Goal: Task Accomplishment & Management: Use online tool/utility

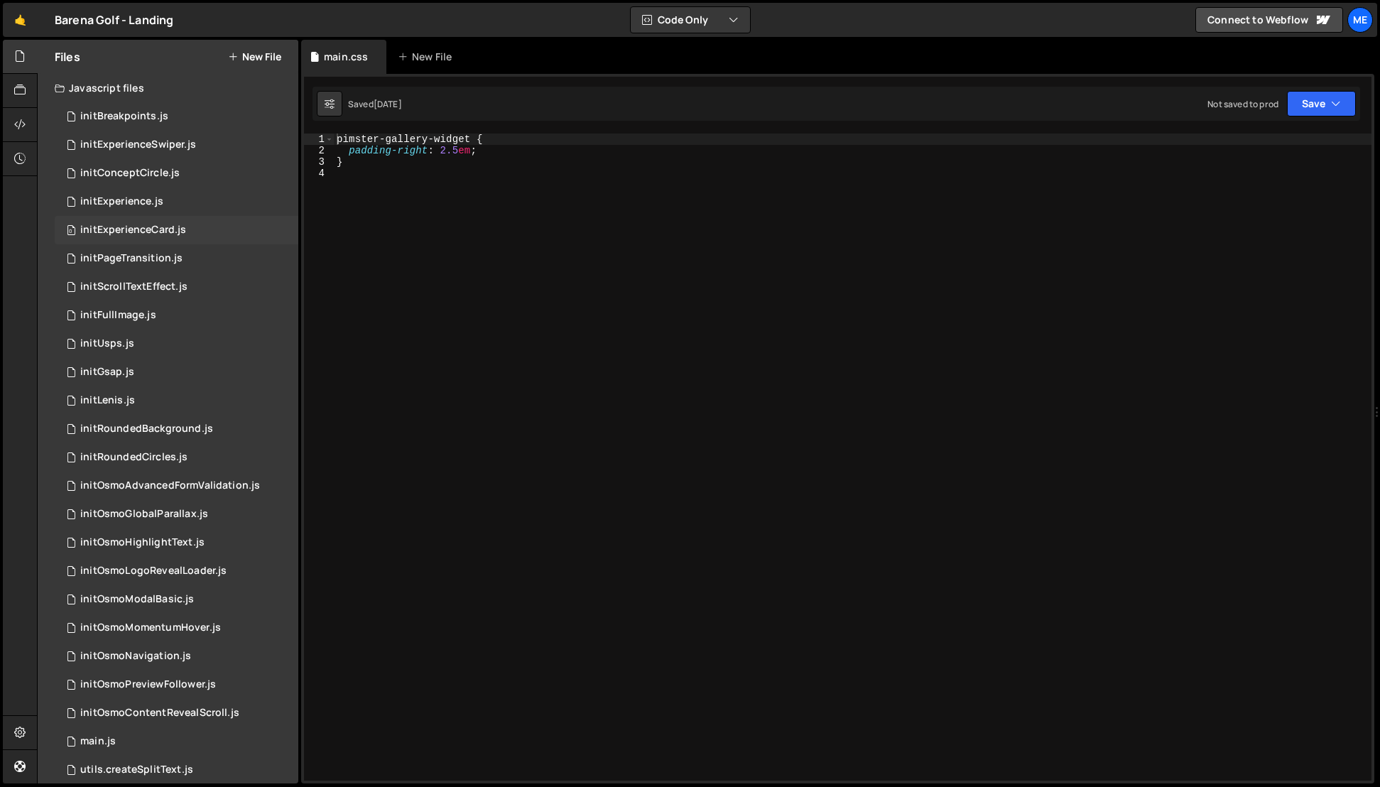
click at [133, 230] on div "initExperienceCard.js" at bounding box center [133, 230] width 106 height 13
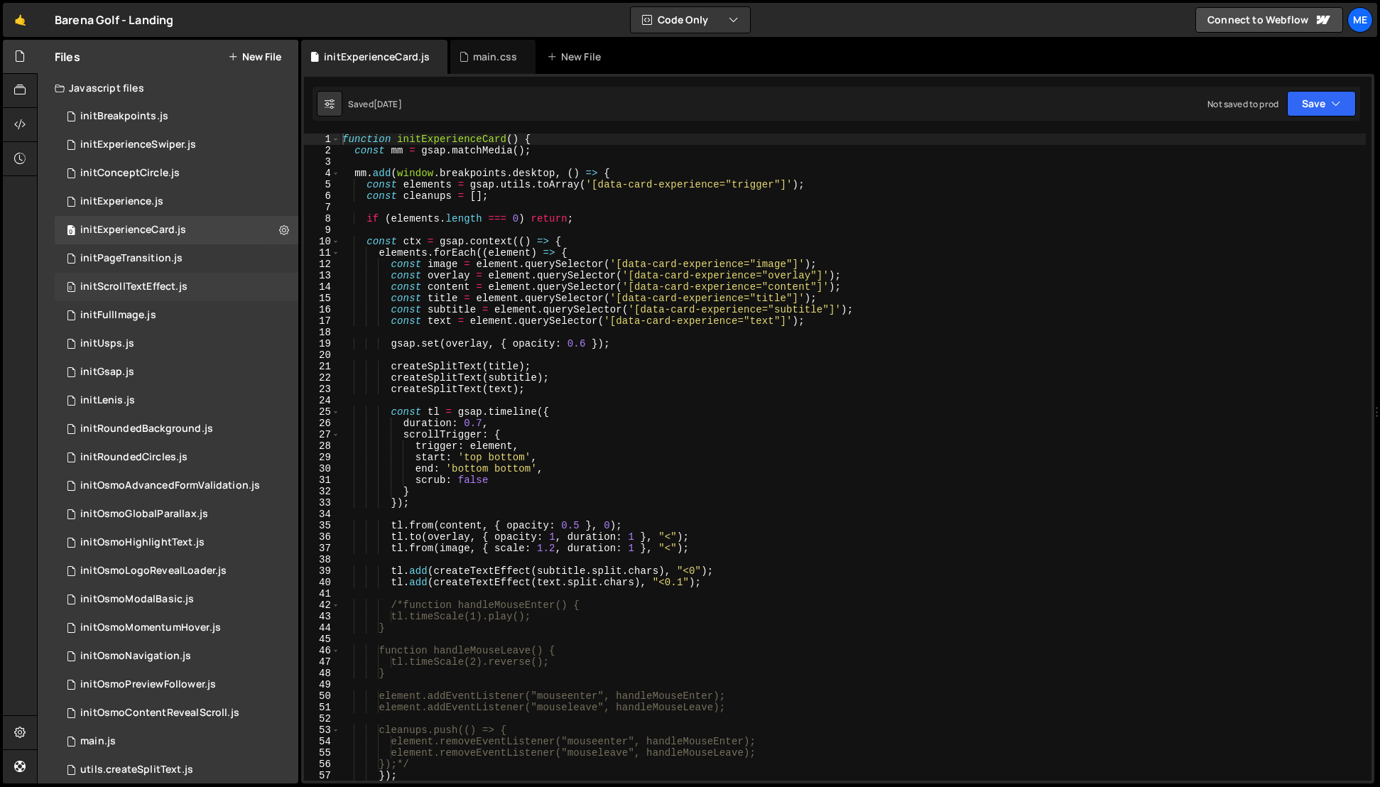
click at [131, 275] on div "0 initScrollTextEffect.js 0" at bounding box center [177, 287] width 244 height 28
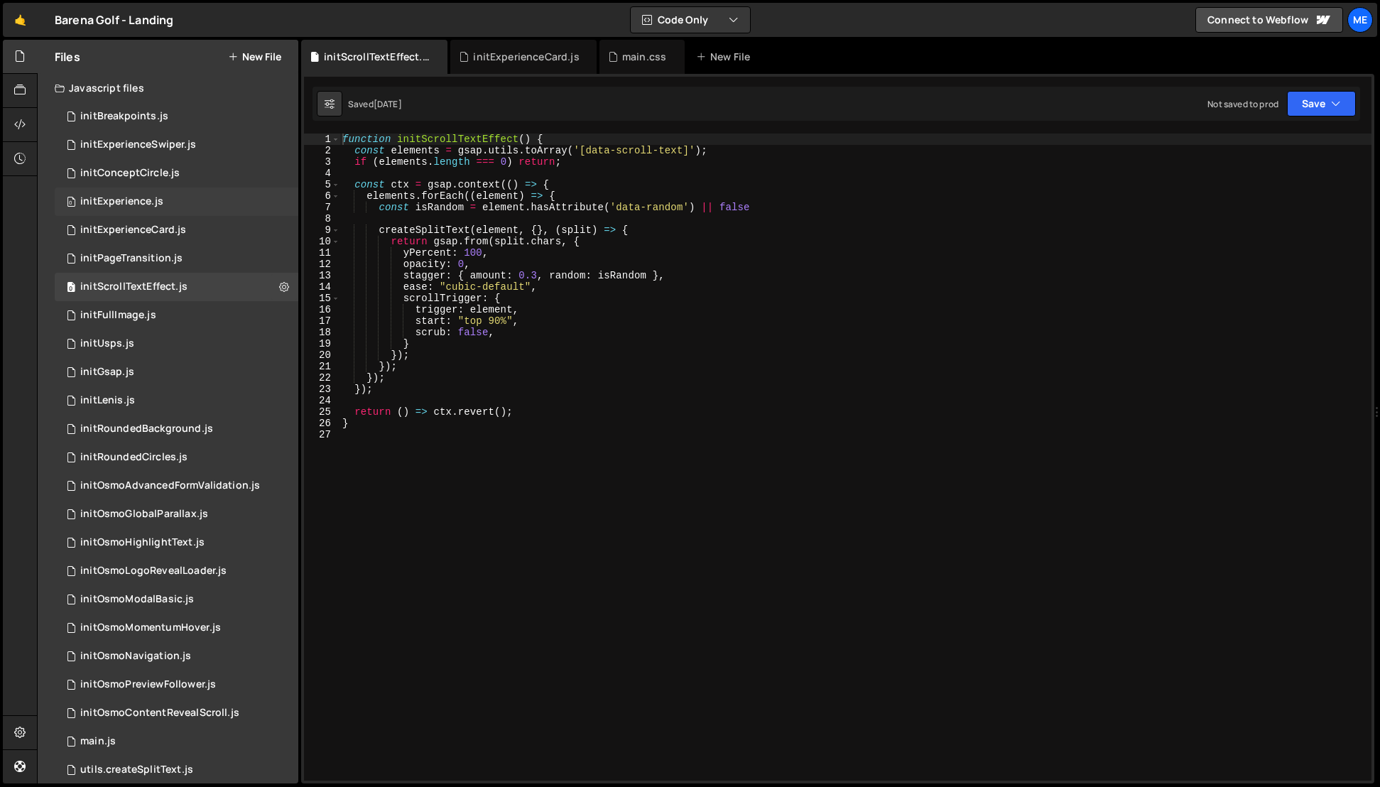
click at [138, 198] on div "initExperience.js" at bounding box center [121, 201] width 83 height 13
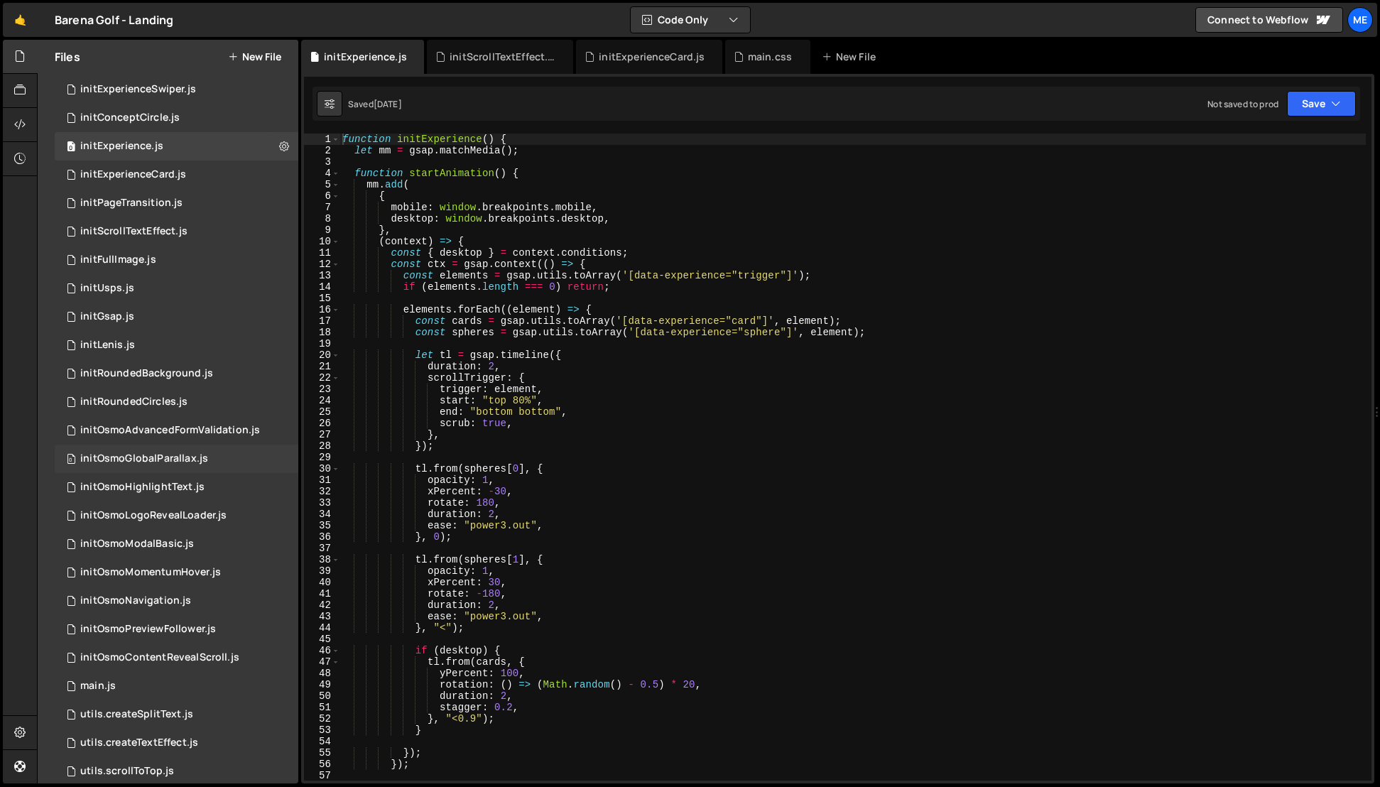
scroll to position [99, 0]
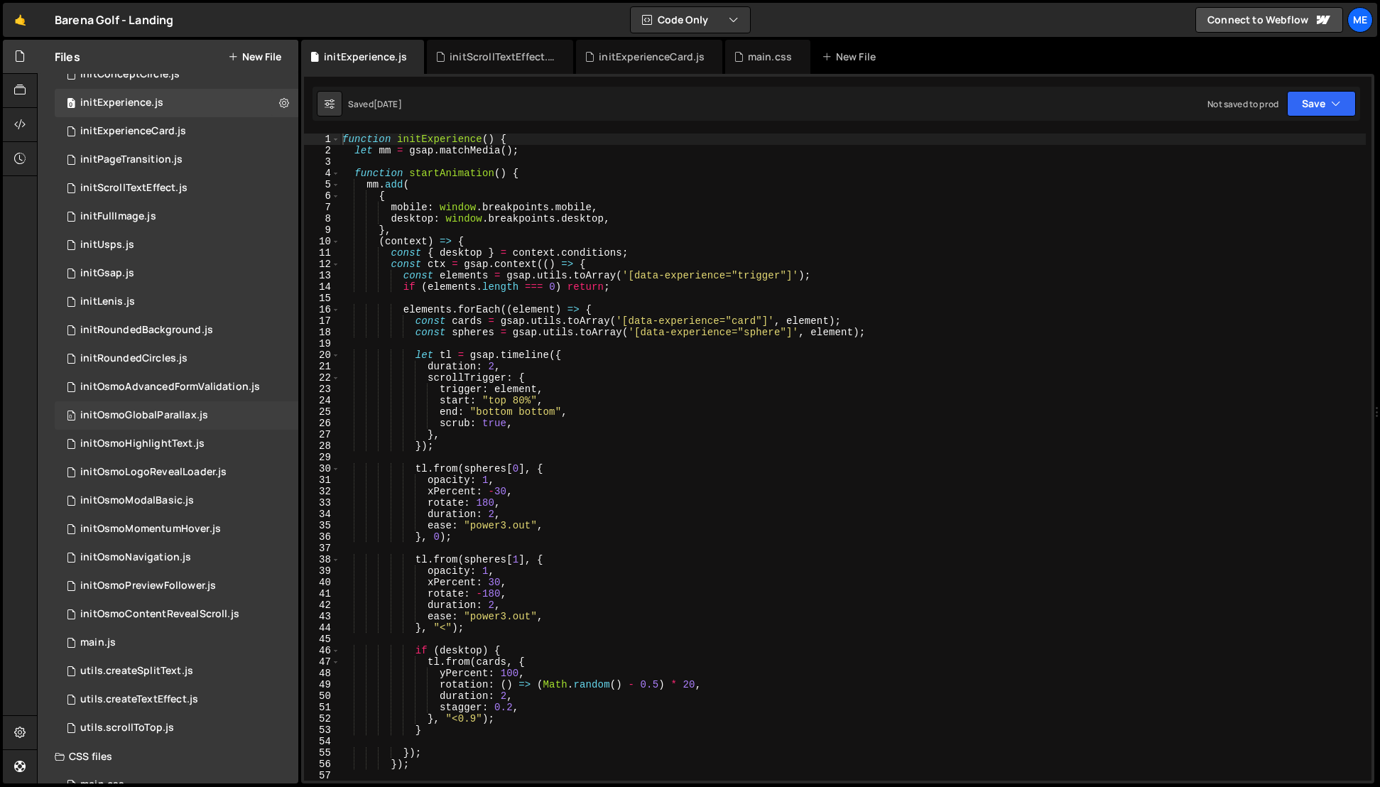
click at [121, 415] on div "initOsmoGlobalParallax.js" at bounding box center [144, 415] width 128 height 13
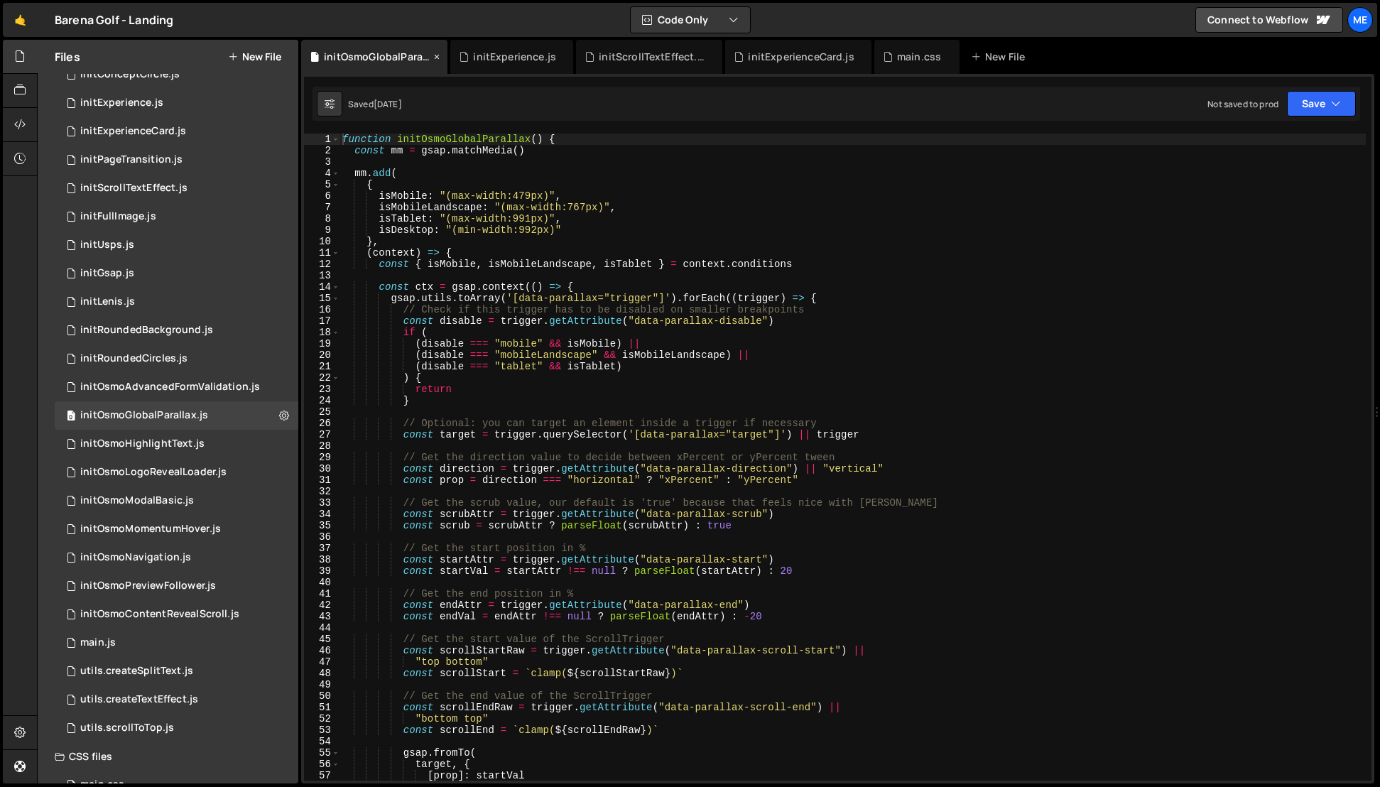
click at [434, 55] on icon at bounding box center [437, 57] width 10 height 14
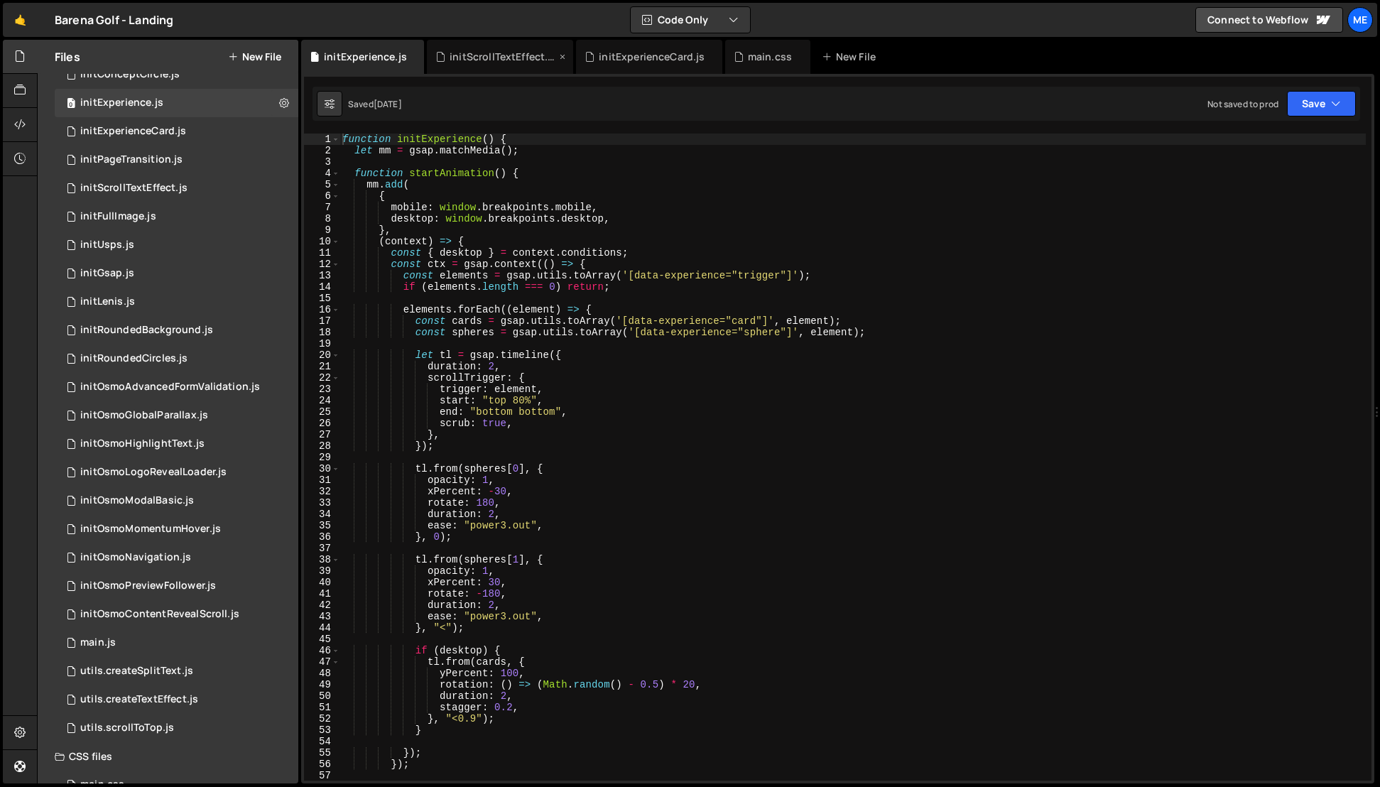
click at [436, 55] on icon at bounding box center [441, 57] width 10 height 14
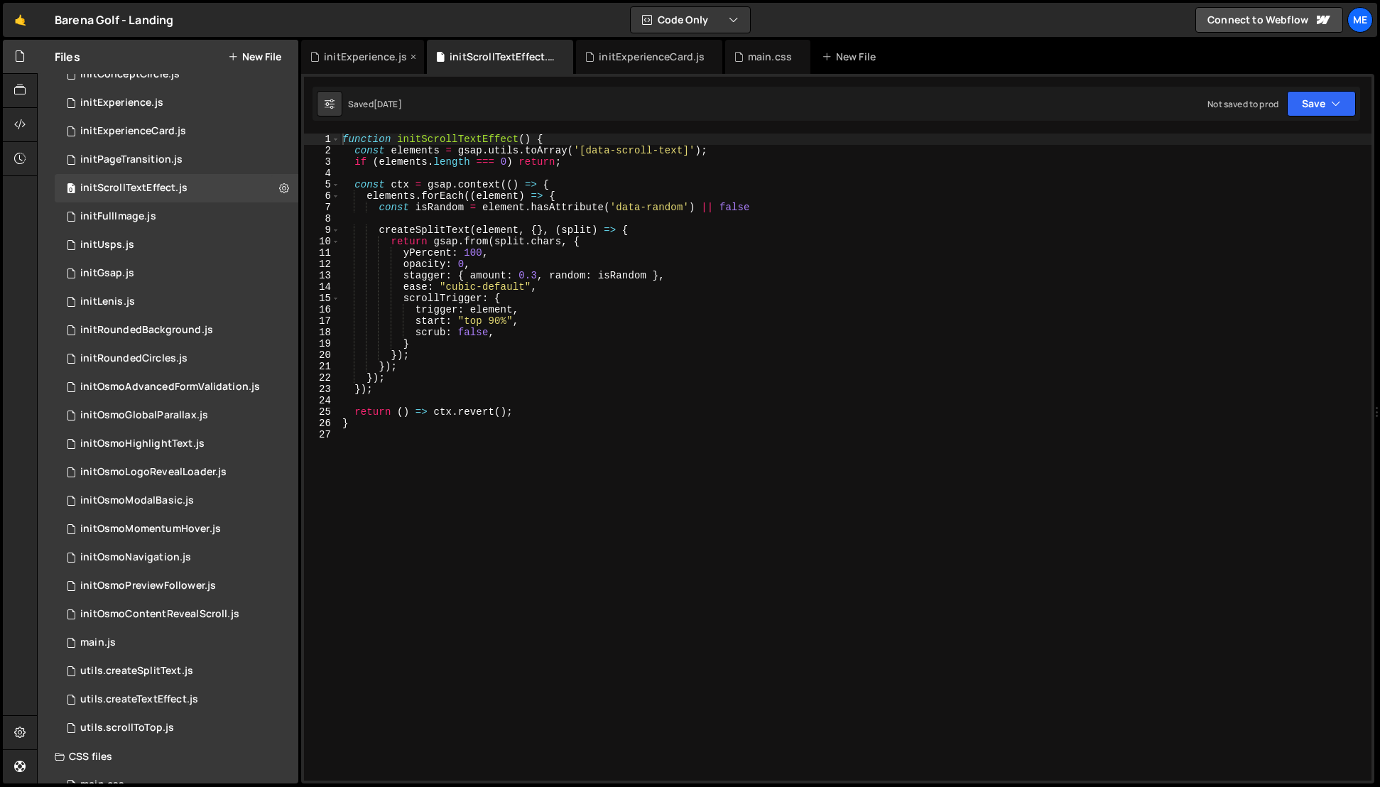
click at [411, 55] on icon at bounding box center [414, 57] width 10 height 14
click at [439, 56] on icon at bounding box center [437, 57] width 10 height 14
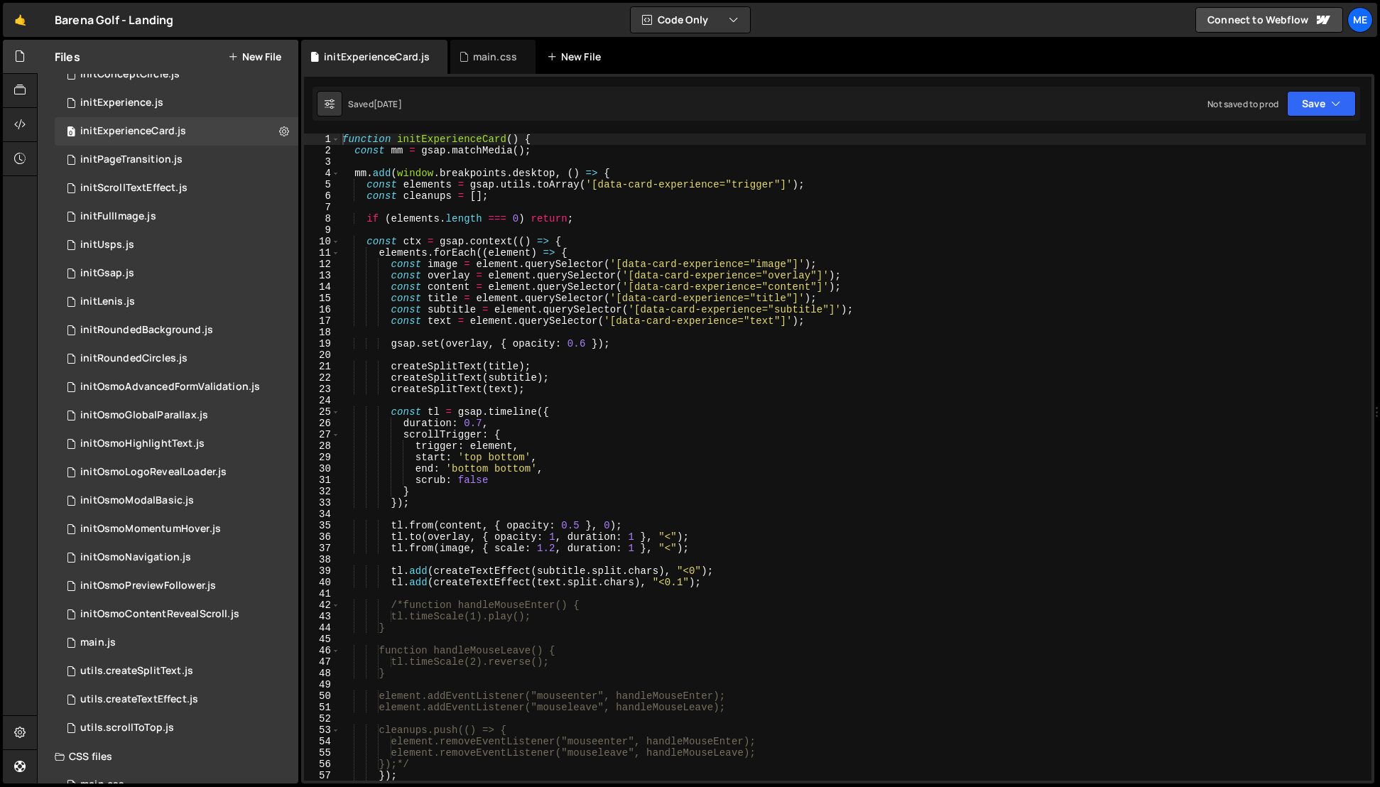
click at [0, 0] on icon at bounding box center [0, 0] width 0 height 0
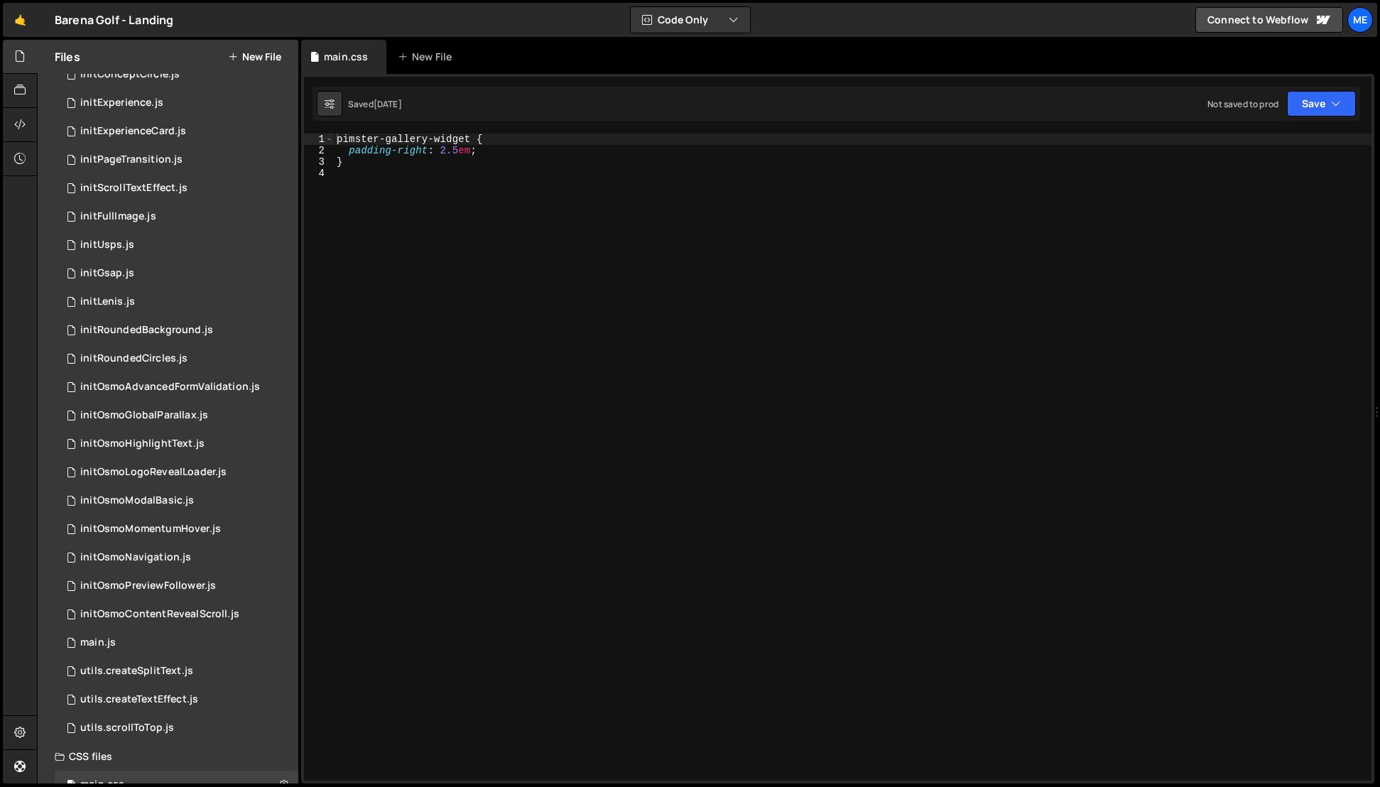
drag, startPoint x: 583, startPoint y: 186, endPoint x: 575, endPoint y: 187, distance: 7.1
click at [583, 186] on div "pimster-gallery-widget { padding-right : 2.5 em ; }" at bounding box center [853, 469] width 1038 height 670
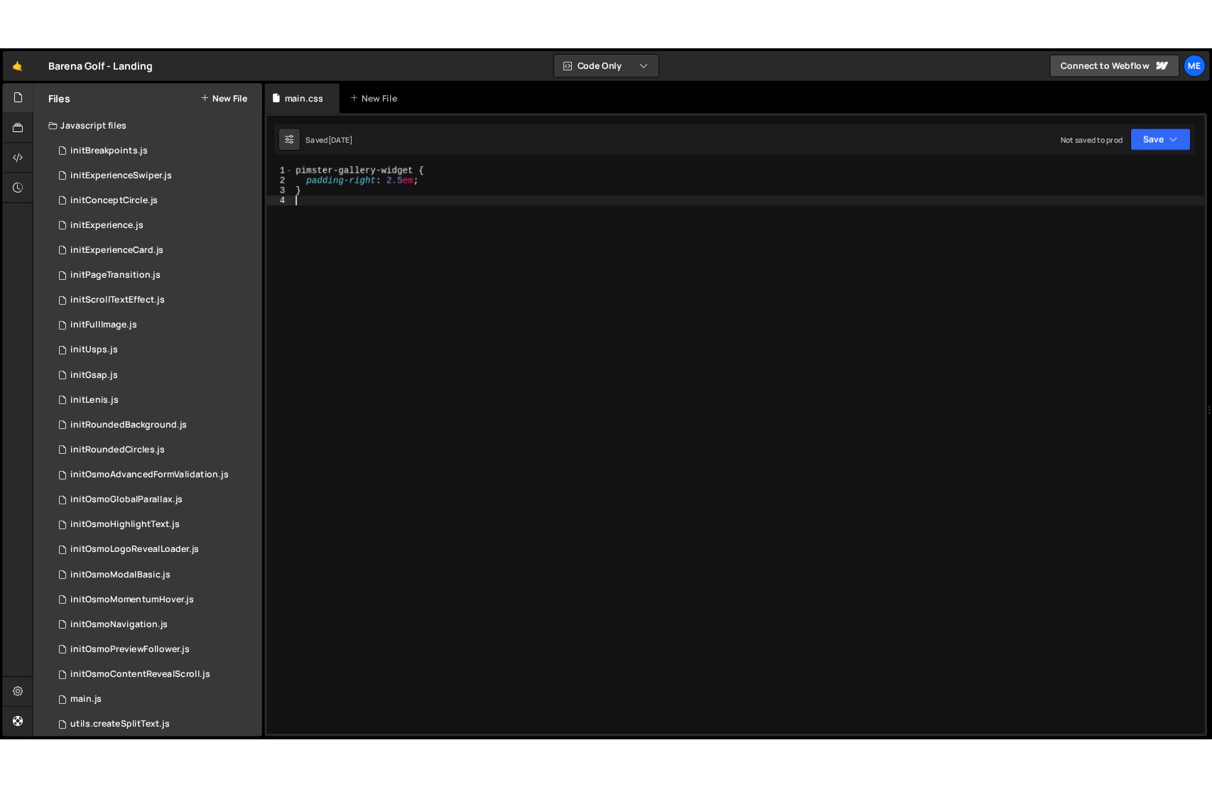
scroll to position [1, 0]
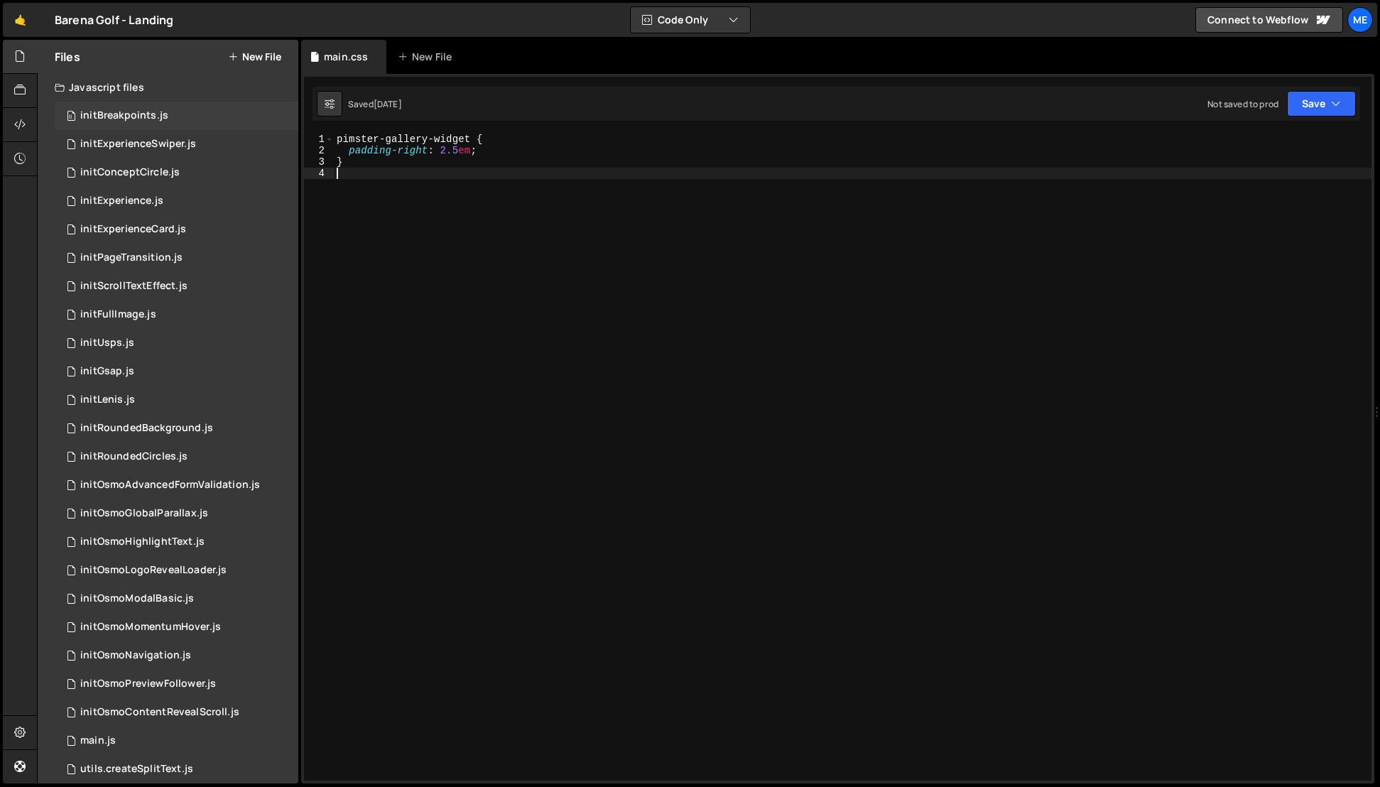
click at [138, 114] on div "initBreakpoints.js" at bounding box center [124, 115] width 88 height 13
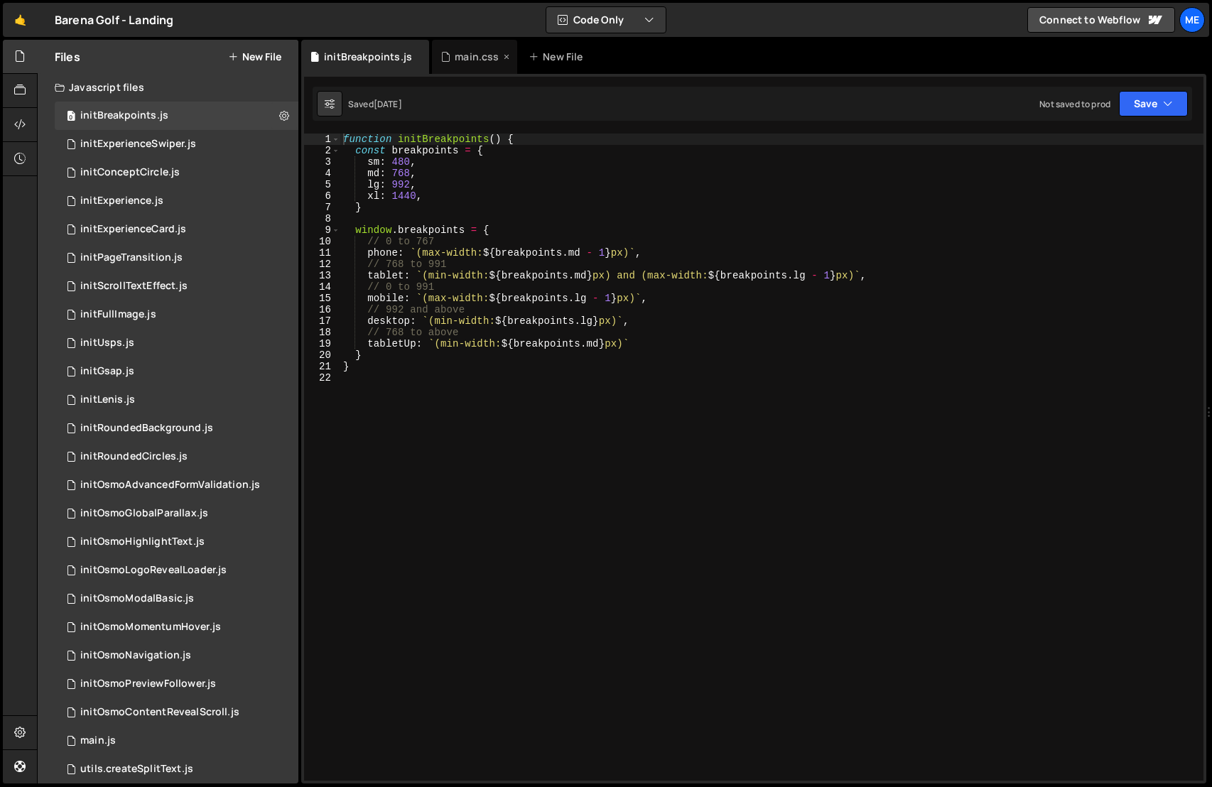
click at [487, 68] on div "main.css" at bounding box center [474, 57] width 85 height 34
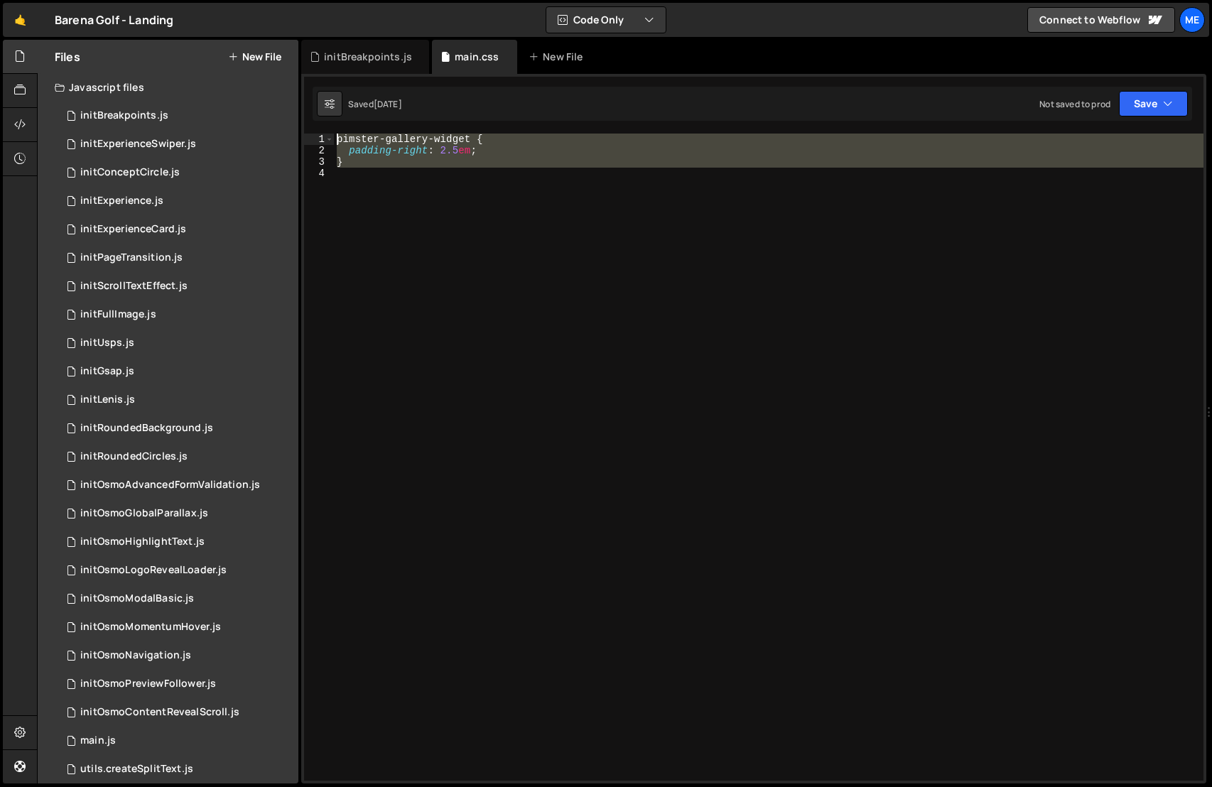
drag, startPoint x: 425, startPoint y: 170, endPoint x: 315, endPoint y: 136, distance: 114.6
click at [315, 136] on div "1 2 3 4 pimster-gallery-widget { padding-right : 2.5 em ; } ההההההההההההההההההה…" at bounding box center [753, 457] width 899 height 647
type textarea "pimster-gallery-widget { padding-right: 2.5em;"
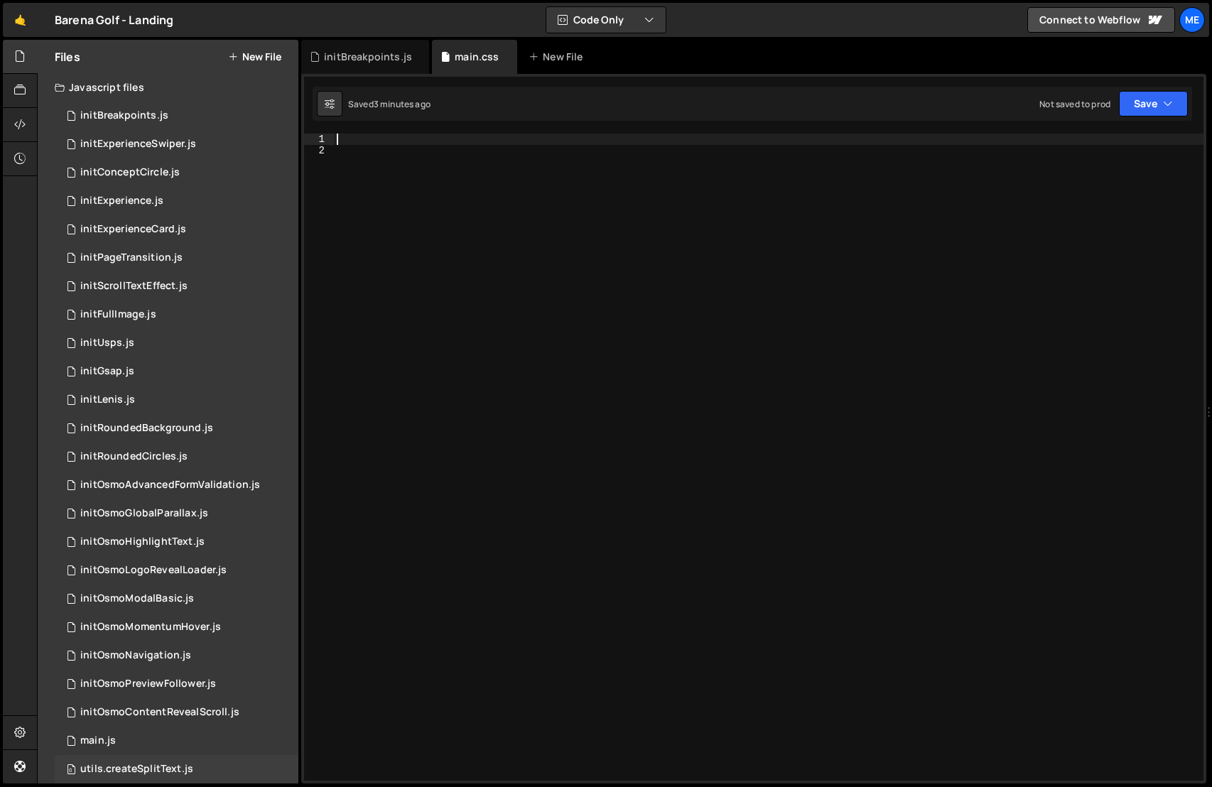
scroll to position [129, 0]
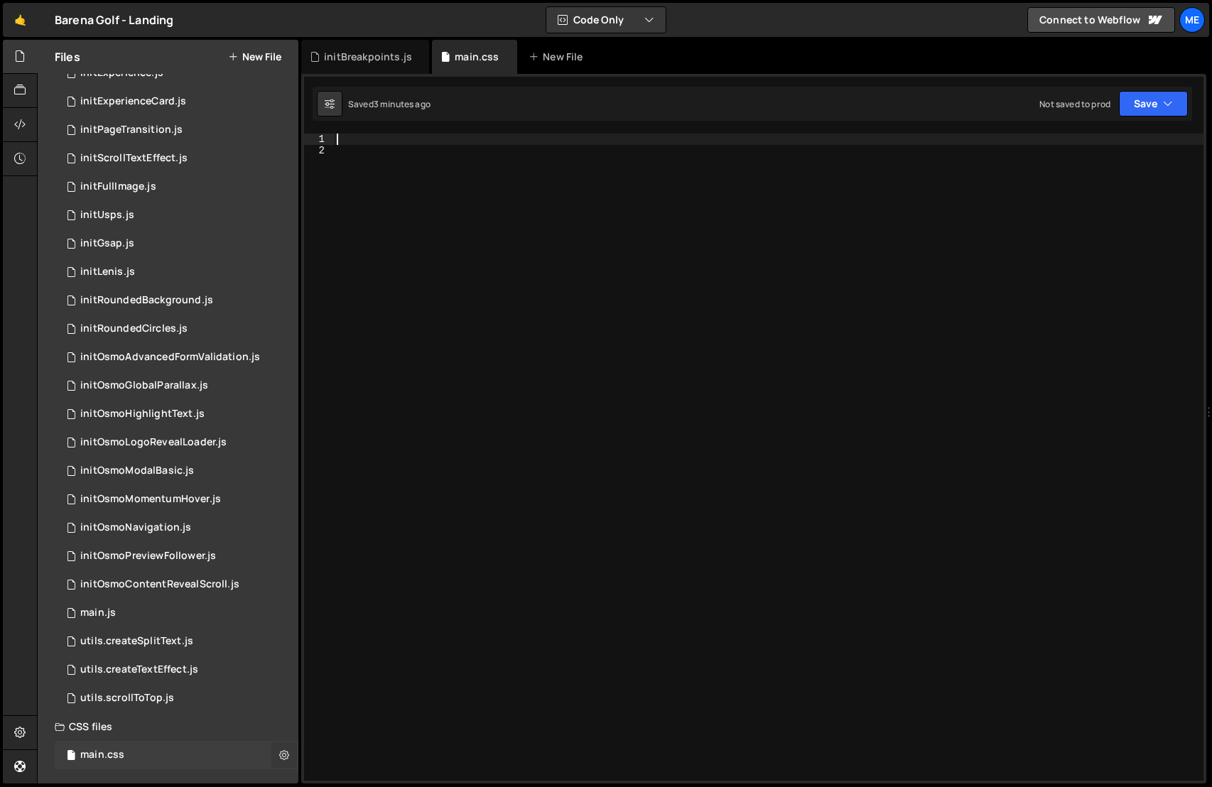
click at [279, 755] on icon at bounding box center [284, 754] width 10 height 13
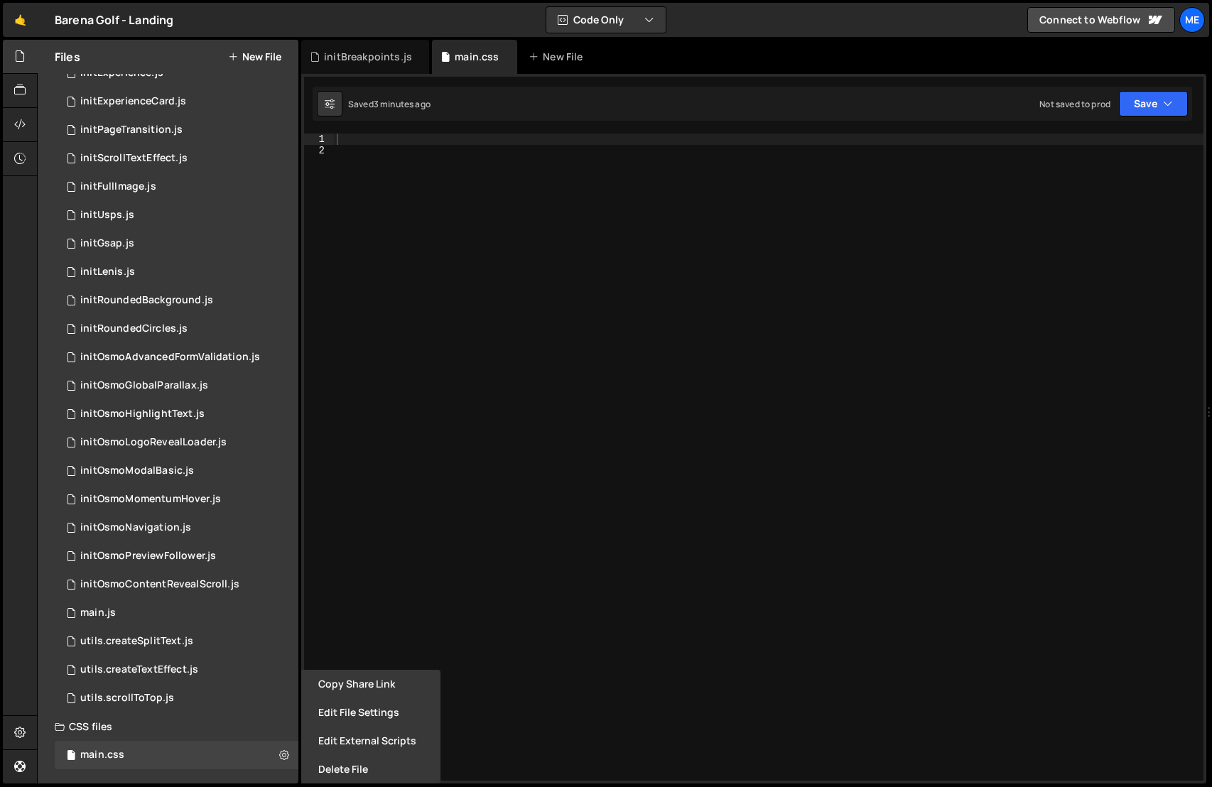
click at [339, 764] on button "Delete File" at bounding box center [370, 769] width 139 height 28
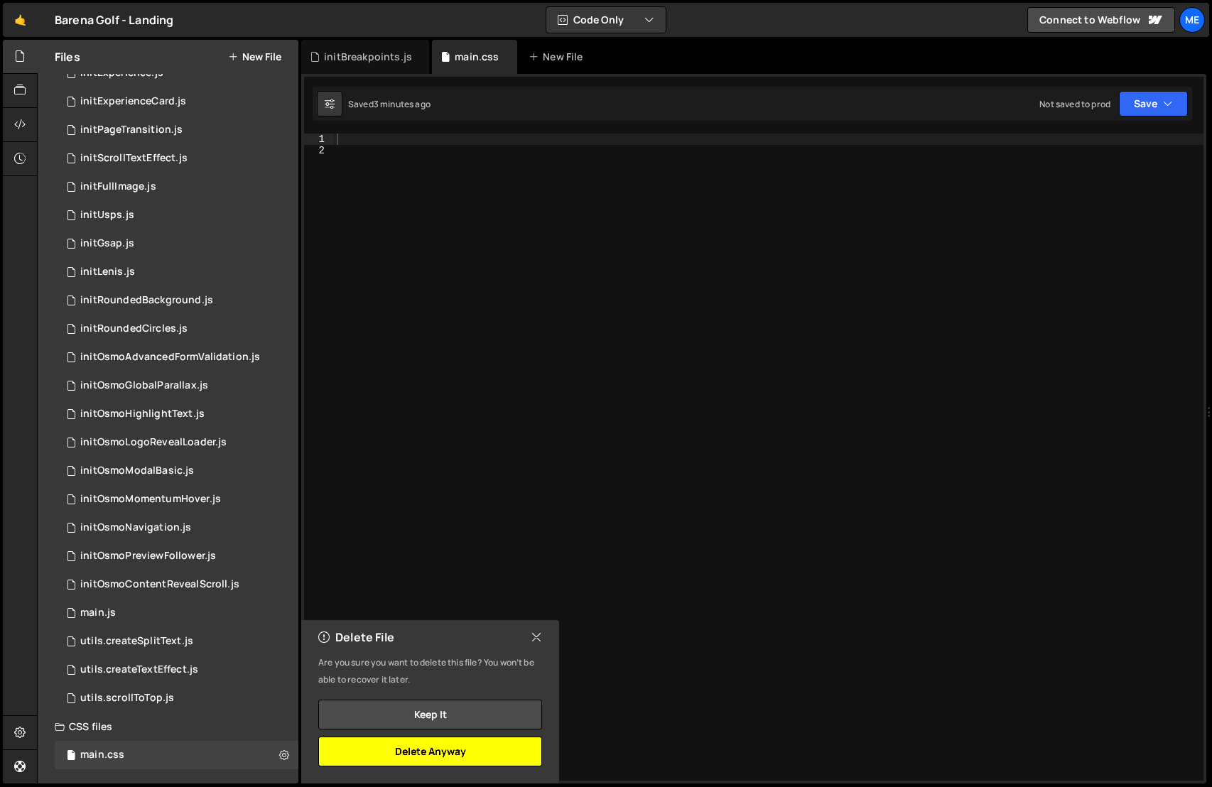
click at [470, 756] on button "Delete Anyway" at bounding box center [430, 752] width 224 height 30
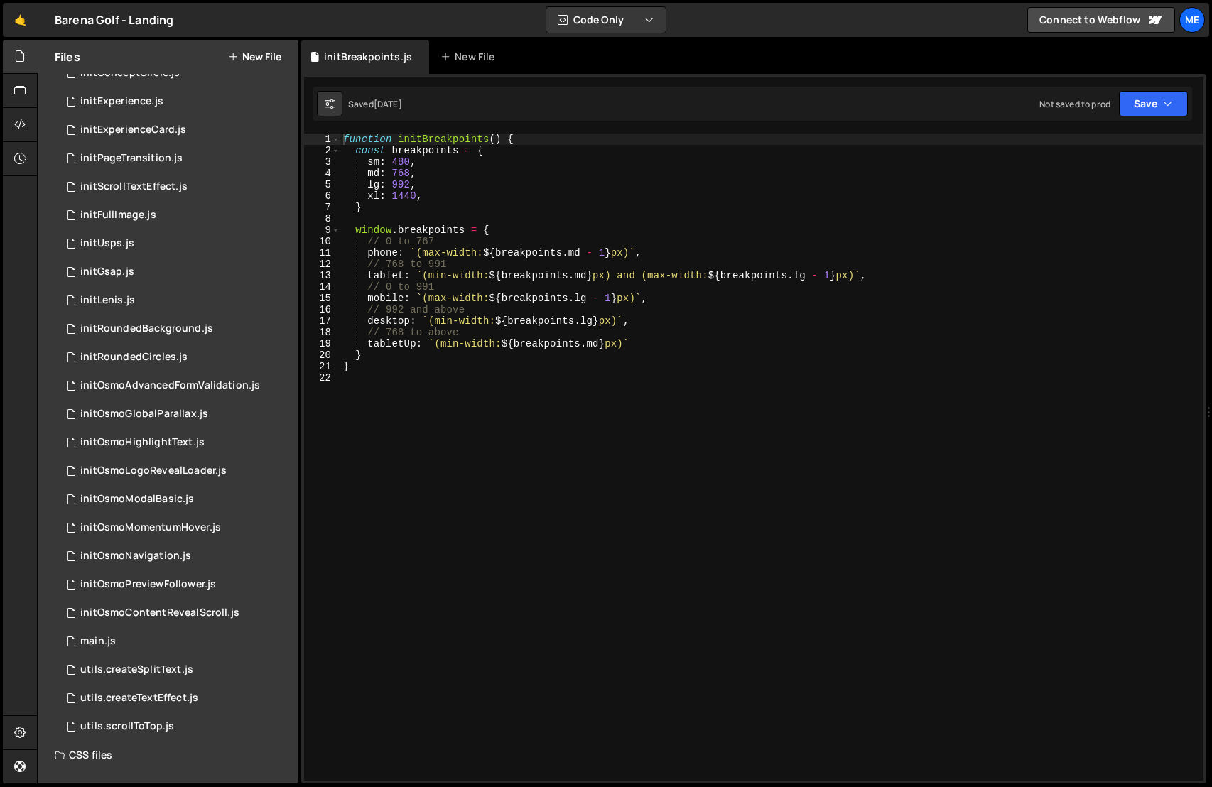
scroll to position [0, 0]
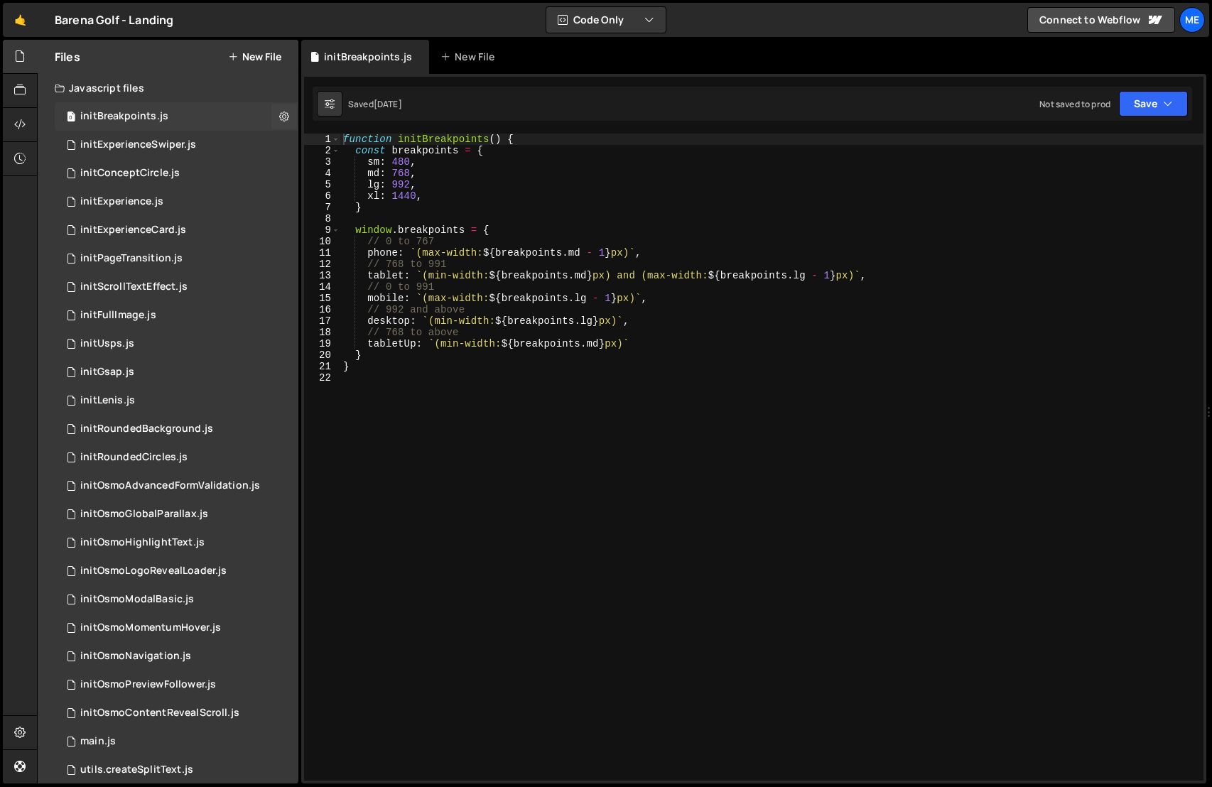
click at [146, 105] on div "0 initBreakpoints.js 0" at bounding box center [177, 116] width 244 height 28
drag, startPoint x: 144, startPoint y: 117, endPoint x: 168, endPoint y: 117, distance: 24.9
click at [144, 117] on div "initBreakpoints.js" at bounding box center [124, 116] width 88 height 13
click at [1147, 104] on button "Save" at bounding box center [1153, 104] width 69 height 26
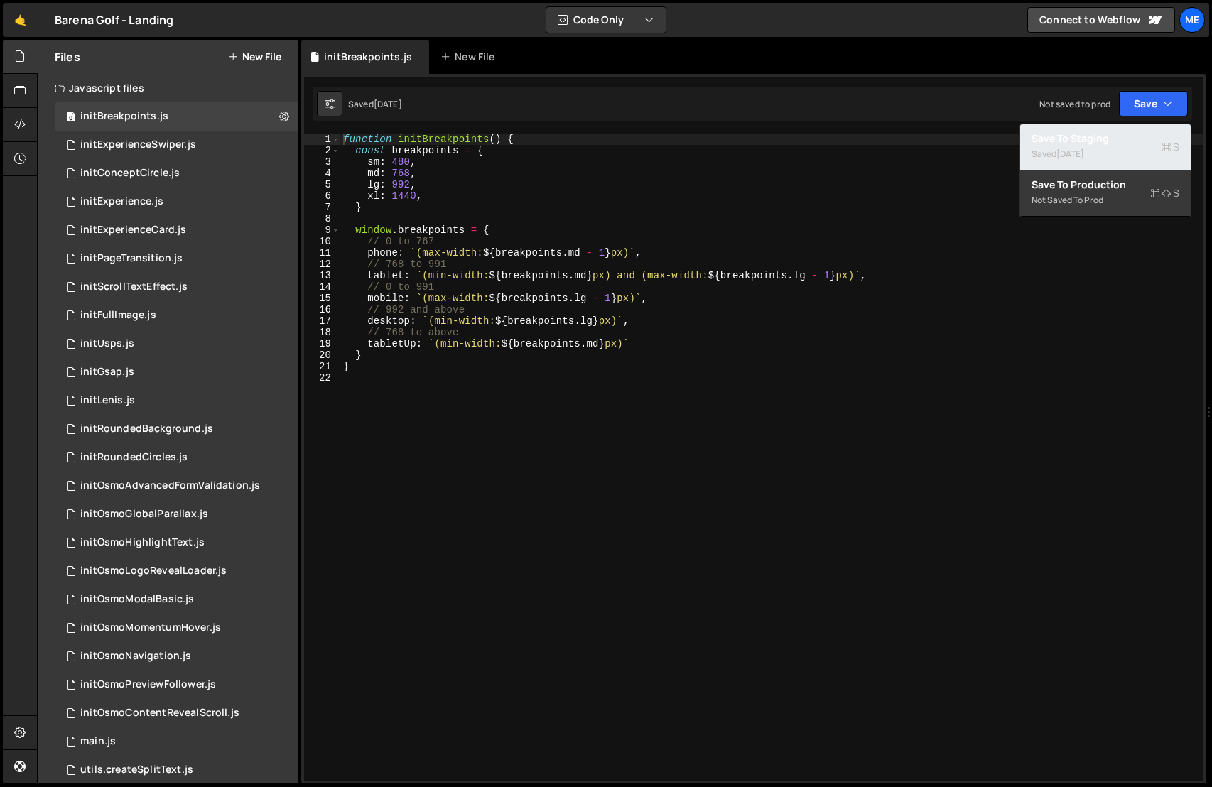
click at [1118, 140] on div "Save to Staging S" at bounding box center [1106, 138] width 148 height 14
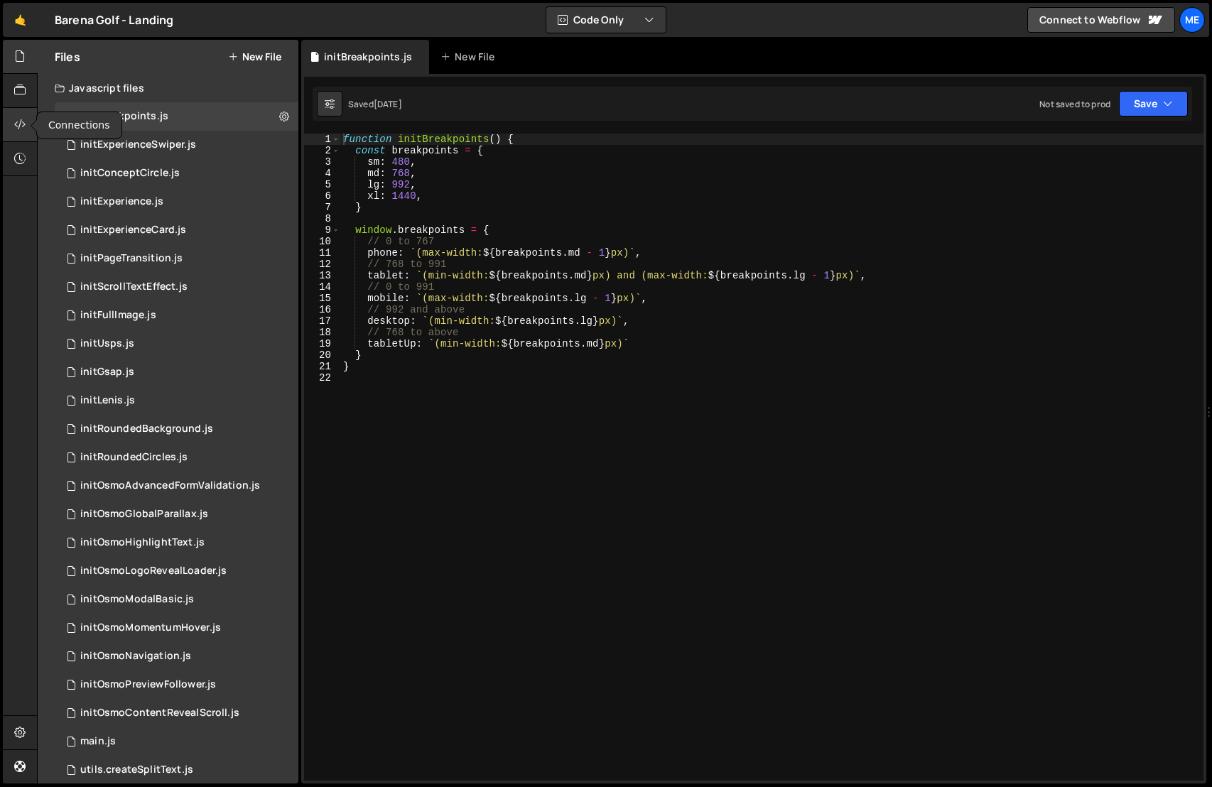
click at [21, 116] on div at bounding box center [20, 125] width 35 height 34
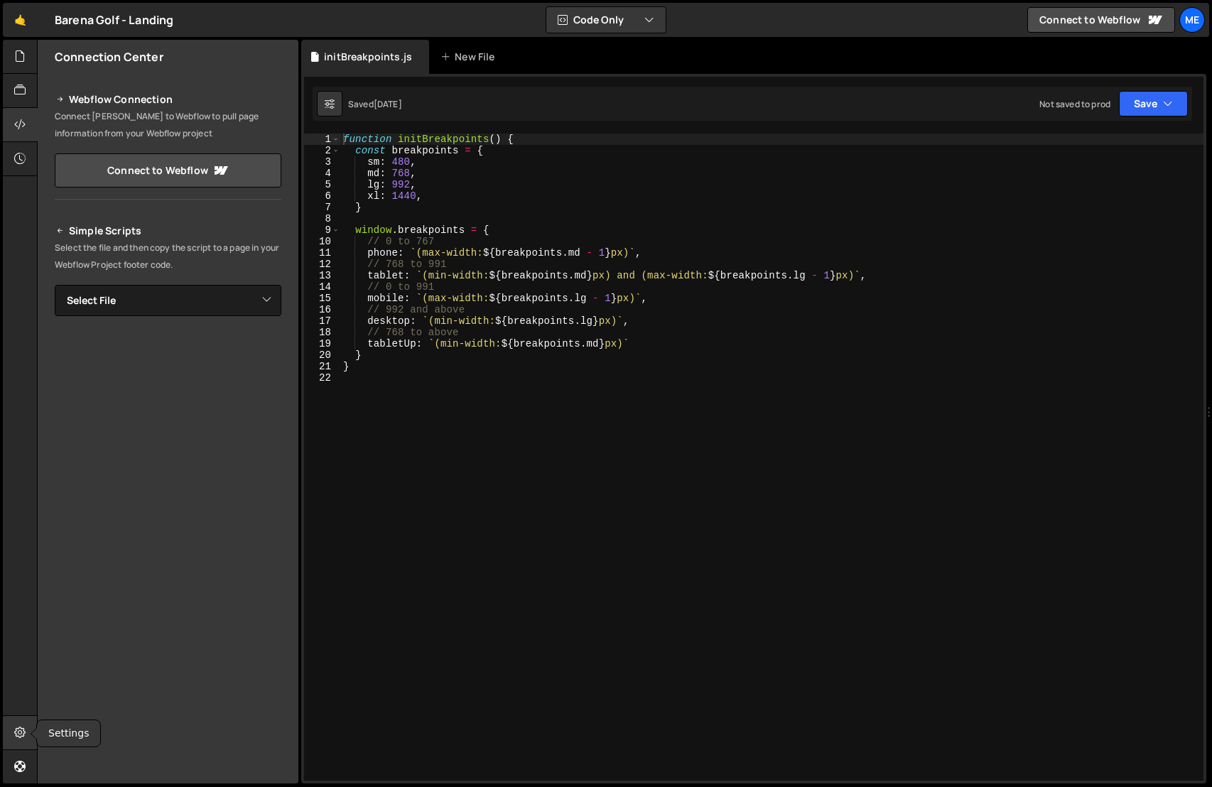
click at [23, 735] on icon at bounding box center [19, 733] width 11 height 16
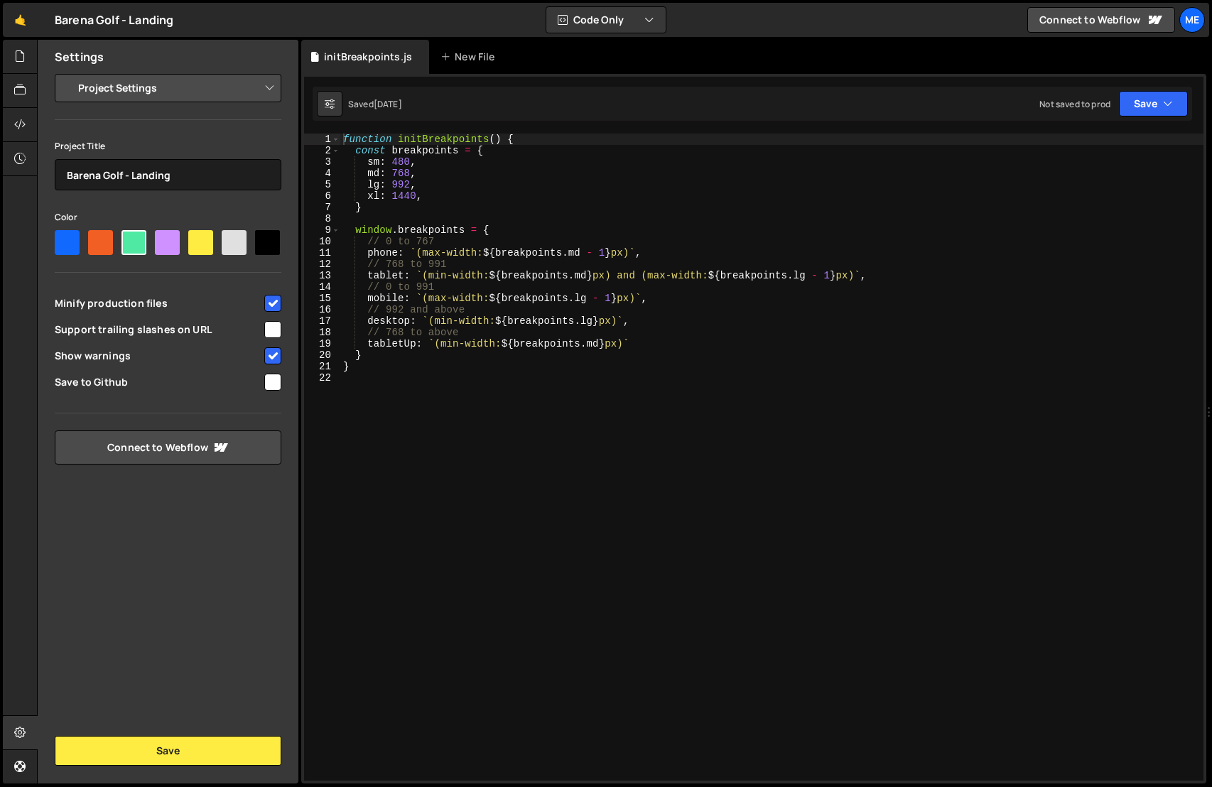
click at [271, 378] on input "checkbox" at bounding box center [272, 382] width 17 height 17
checkbox input "true"
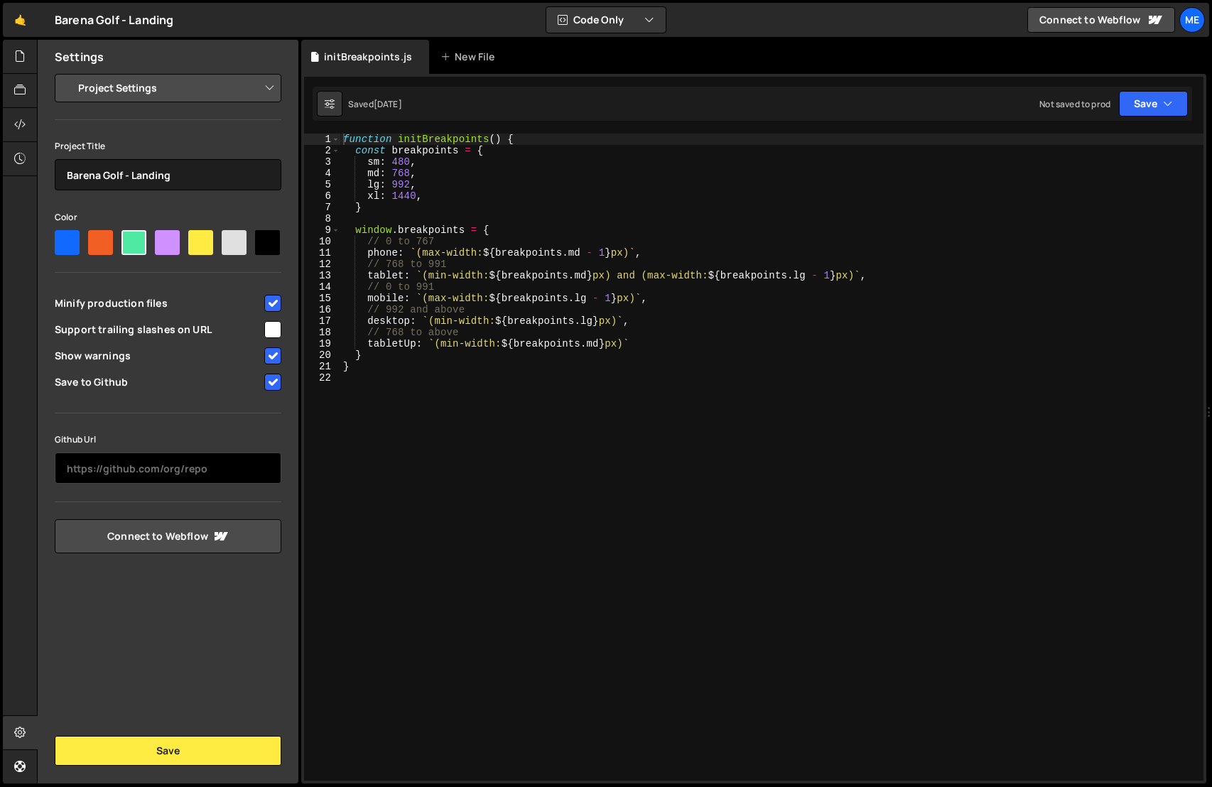
drag, startPoint x: 139, startPoint y: 469, endPoint x: 207, endPoint y: 477, distance: 68.7
click at [139, 469] on input "text" at bounding box center [168, 468] width 227 height 31
drag, startPoint x: 218, startPoint y: 463, endPoint x: 229, endPoint y: 474, distance: 16.1
click at [218, 463] on input "text" at bounding box center [168, 468] width 227 height 31
paste input "[URL][DOMAIN_NAME]"
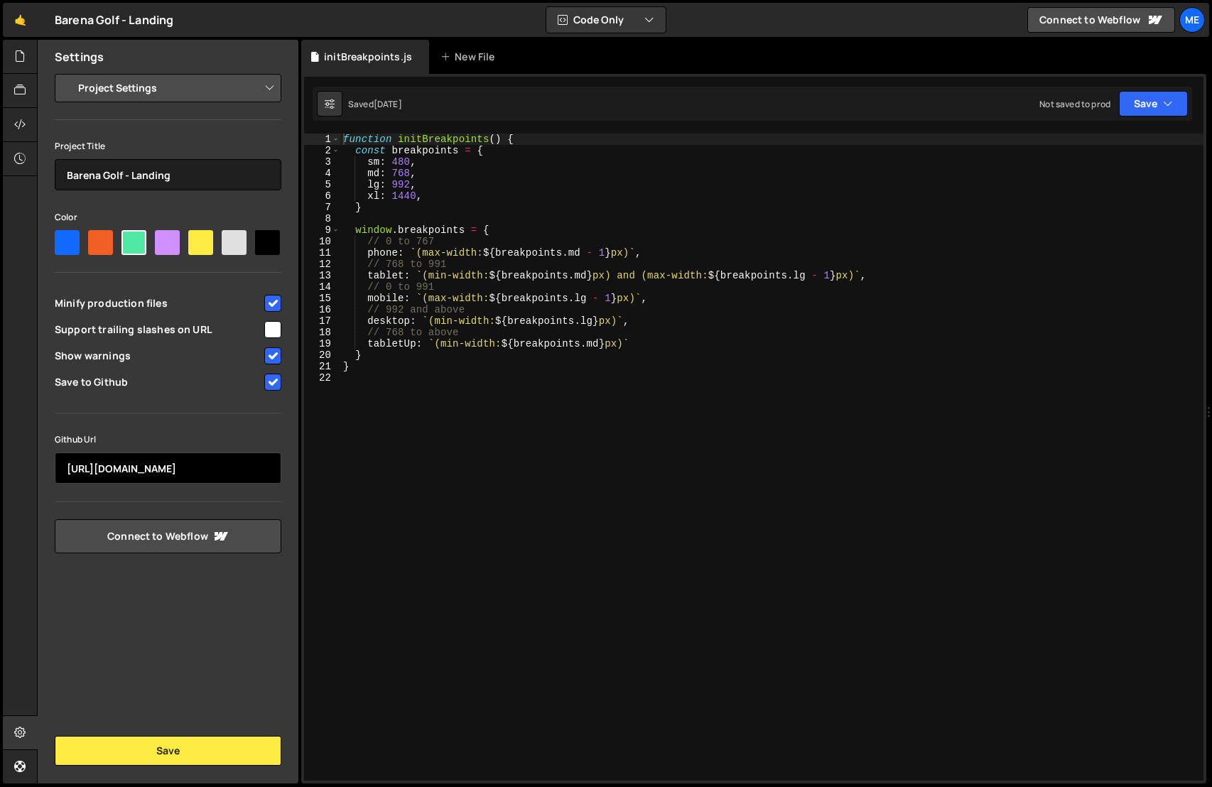
scroll to position [0, 36]
type input "[URL][DOMAIN_NAME]"
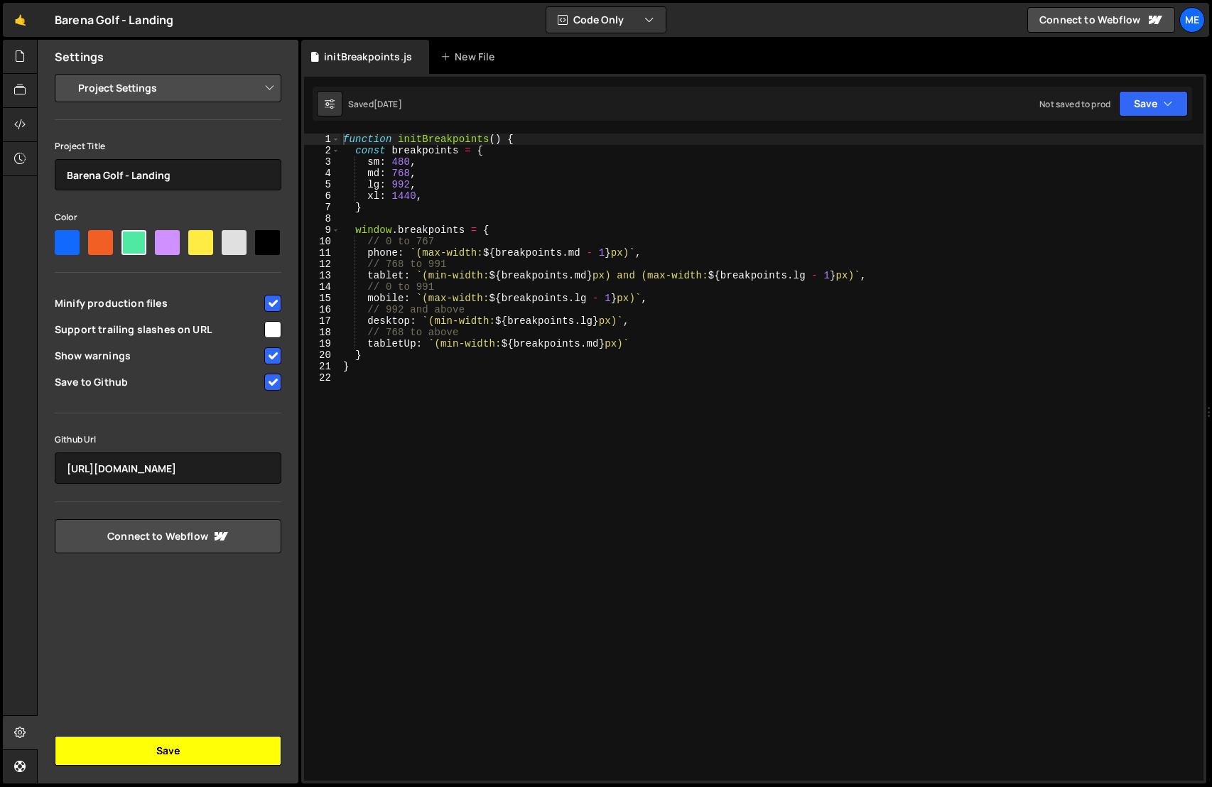
scroll to position [0, 0]
click at [180, 745] on button "Save" at bounding box center [168, 751] width 227 height 30
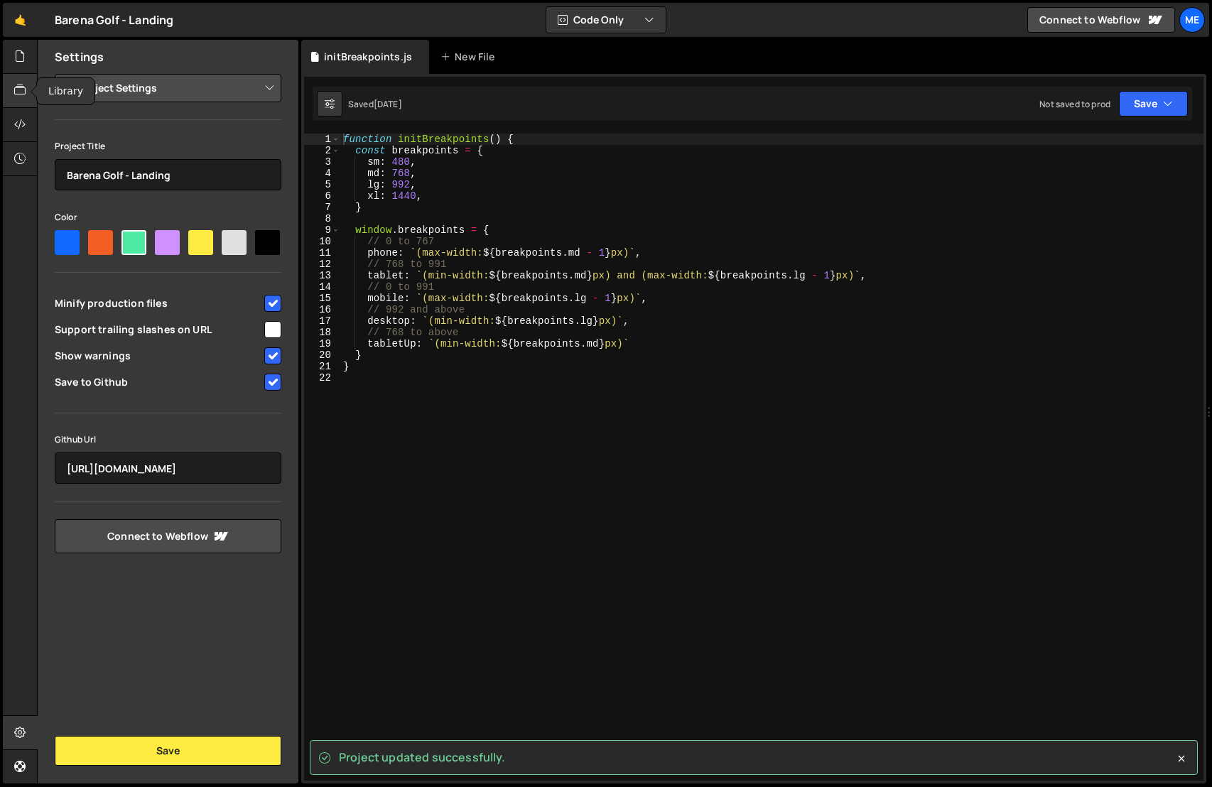
click at [19, 92] on icon at bounding box center [19, 90] width 11 height 16
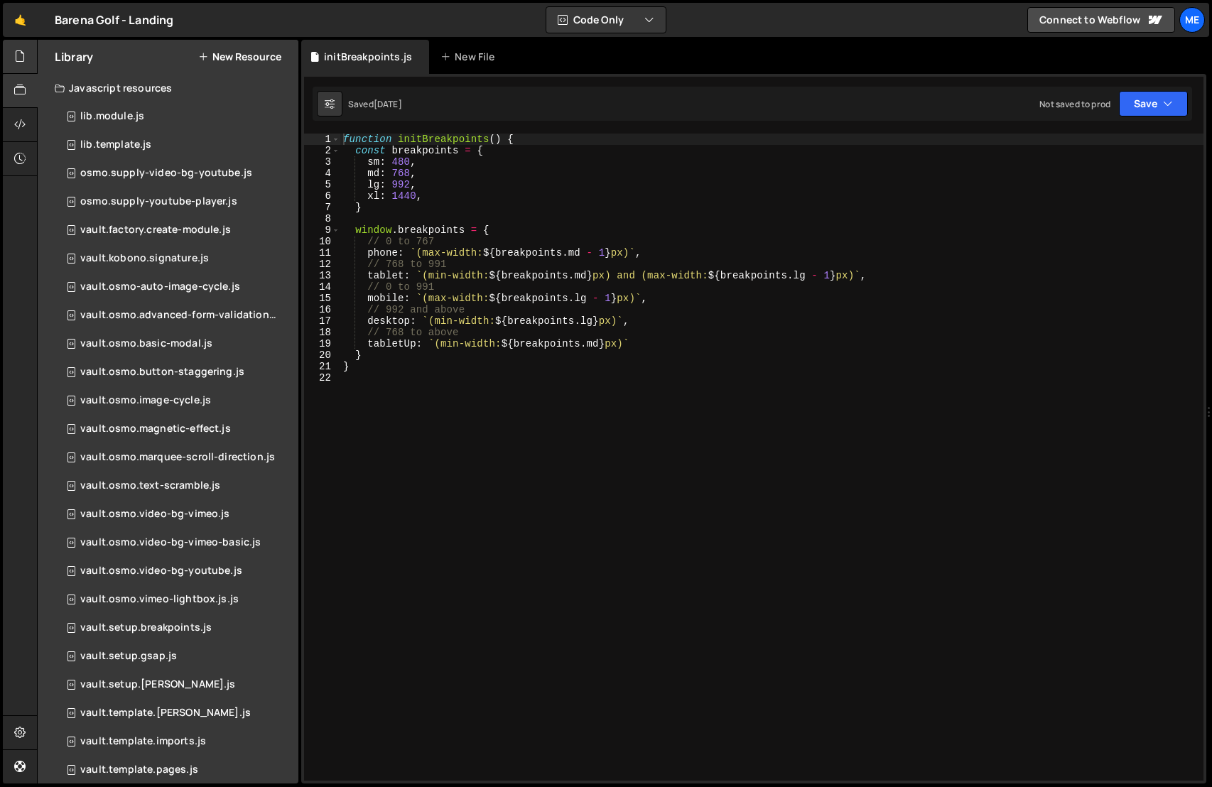
click at [21, 49] on icon at bounding box center [19, 56] width 11 height 16
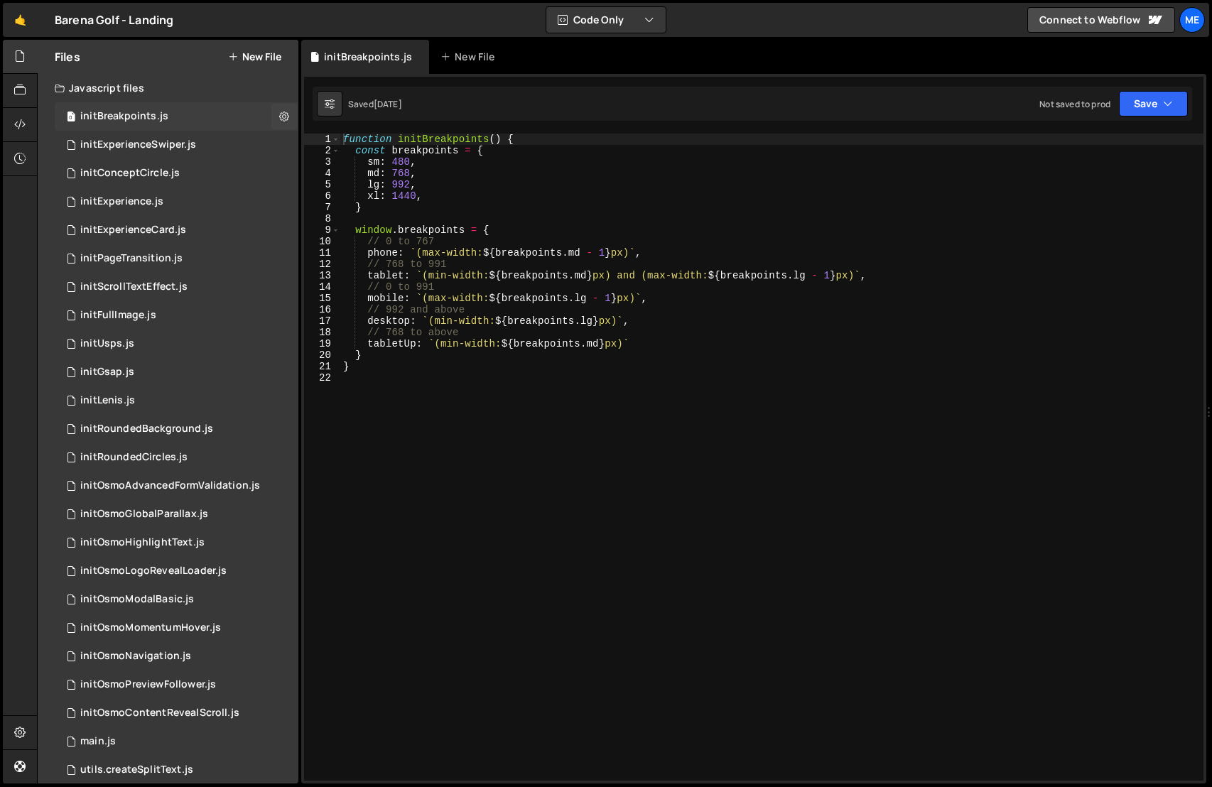
click at [209, 107] on div "0 initBreakpoints.js 0" at bounding box center [177, 116] width 244 height 28
click at [1185, 102] on button "Save" at bounding box center [1153, 104] width 69 height 26
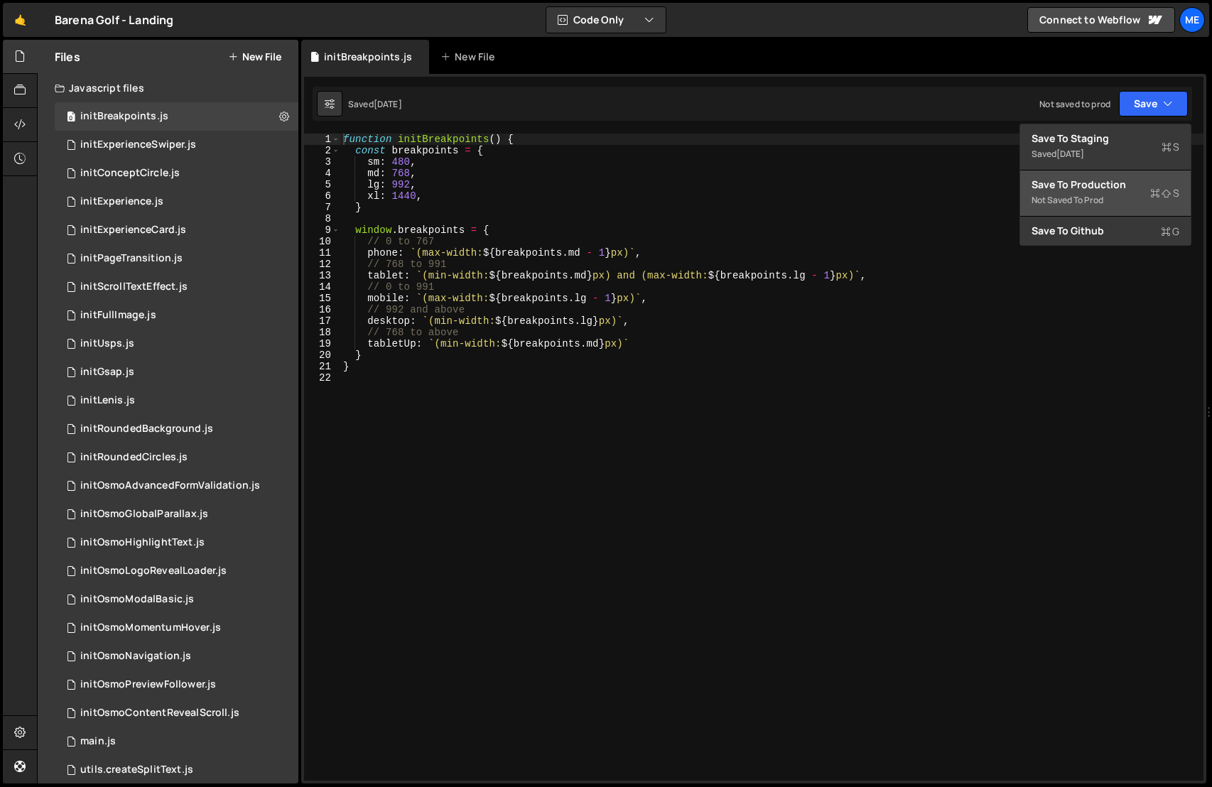
click at [1092, 190] on div "Save to Production S" at bounding box center [1106, 185] width 148 height 14
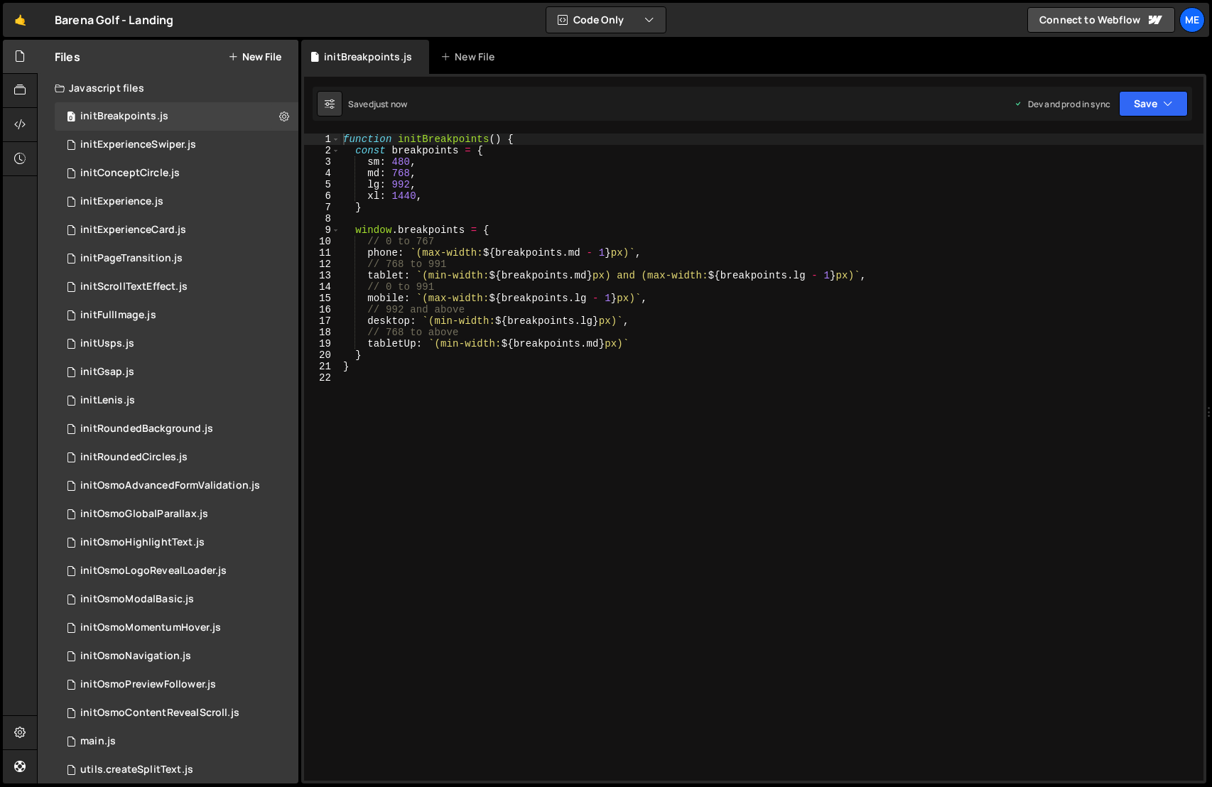
type textarea "window.breakpoints = {"
drag, startPoint x: 701, startPoint y: 229, endPoint x: 691, endPoint y: 234, distance: 11.5
click at [701, 229] on div "function initBreakpoints ( ) { const breakpoints = { sm : 480 , md : 768 , lg :…" at bounding box center [771, 469] width 863 height 670
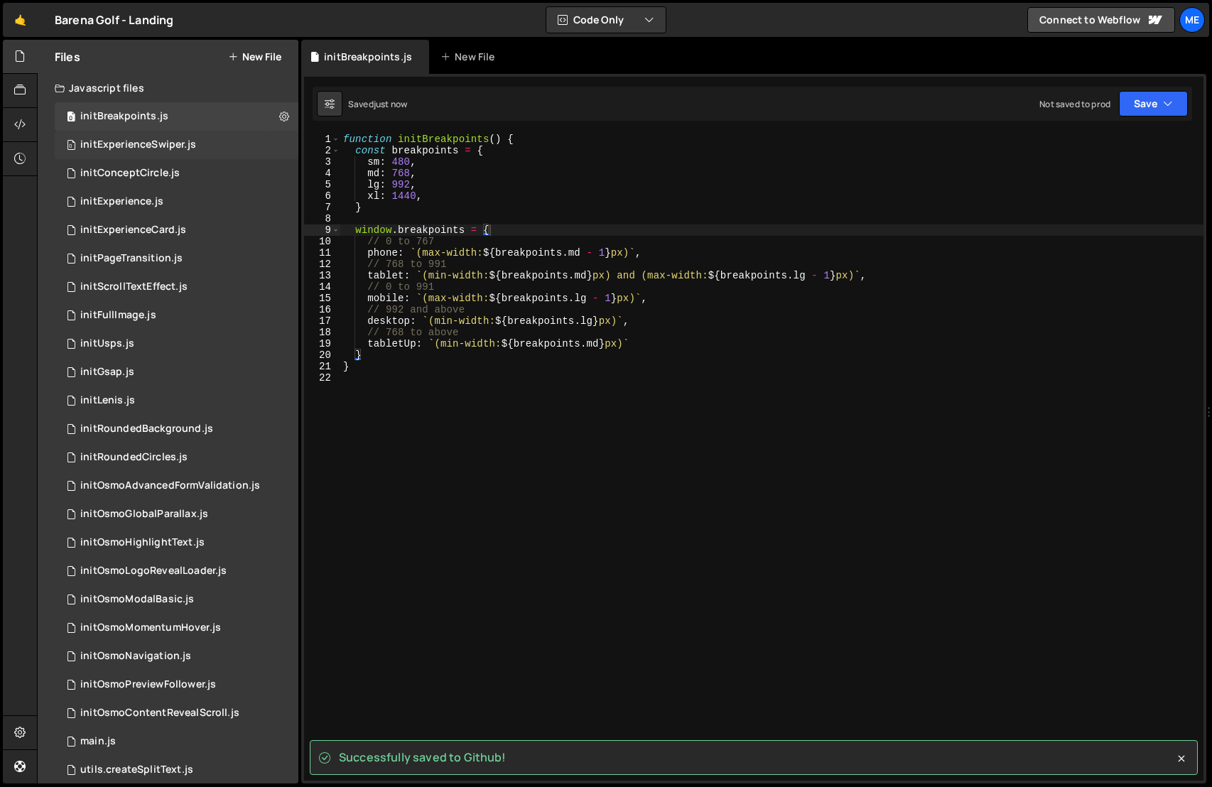
click at [212, 144] on div "0 initExperienceSwiper.js 0" at bounding box center [177, 145] width 244 height 28
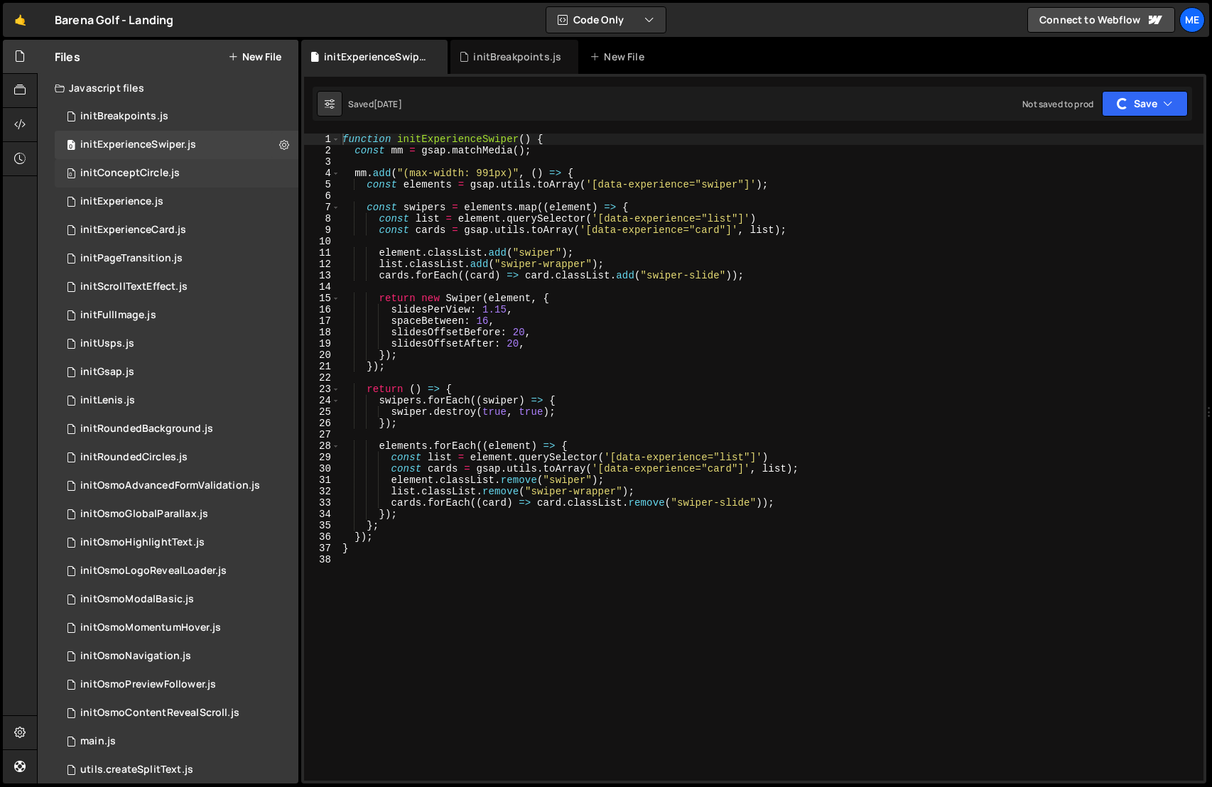
click at [199, 172] on div "0 initConceptCircle.js 0" at bounding box center [177, 173] width 244 height 28
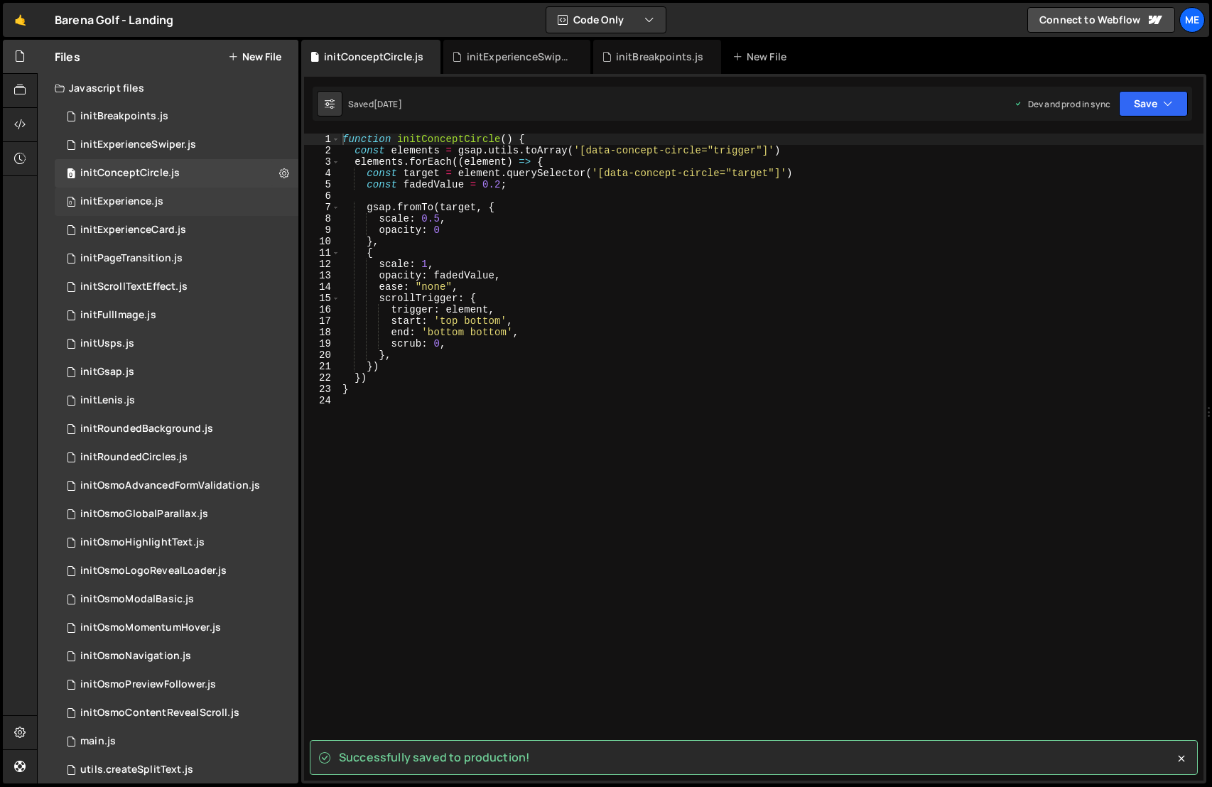
click at [210, 198] on div "0 initExperience.js 0" at bounding box center [177, 202] width 244 height 28
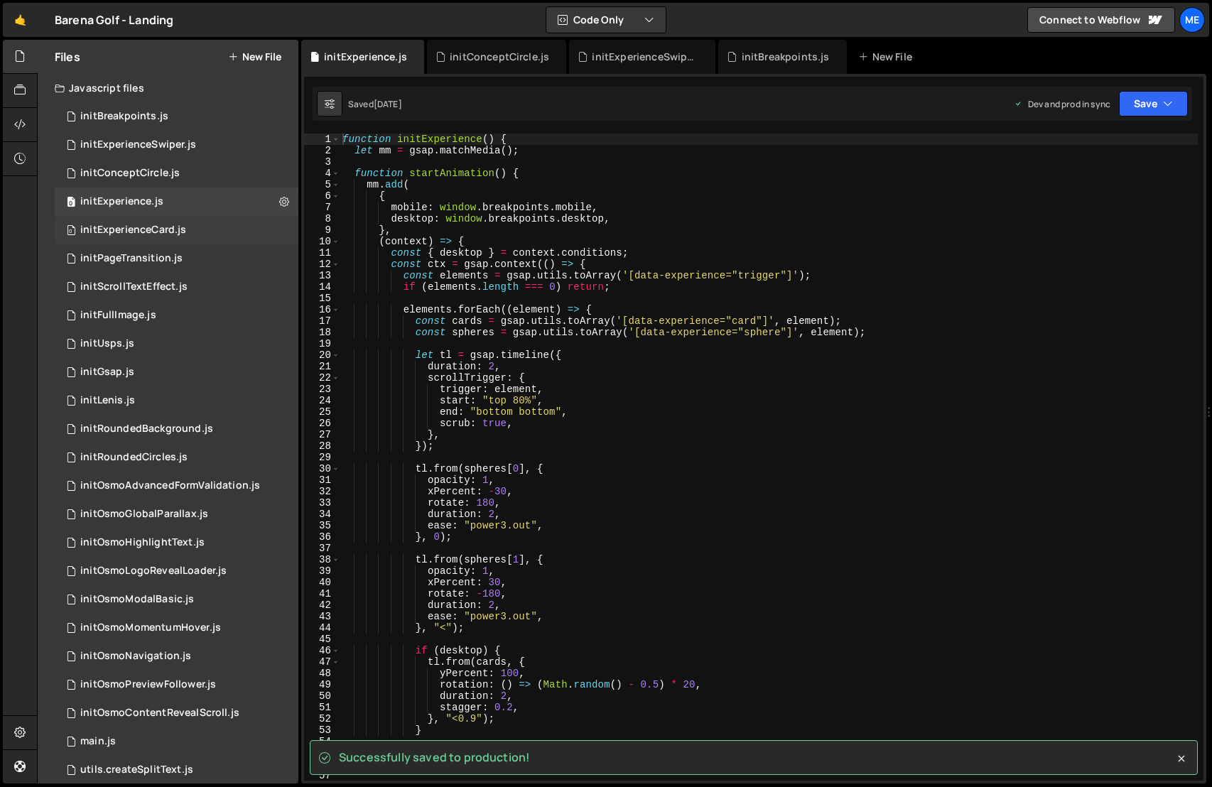
click at [219, 222] on div "0 initExperienceCard.js 0" at bounding box center [177, 230] width 244 height 28
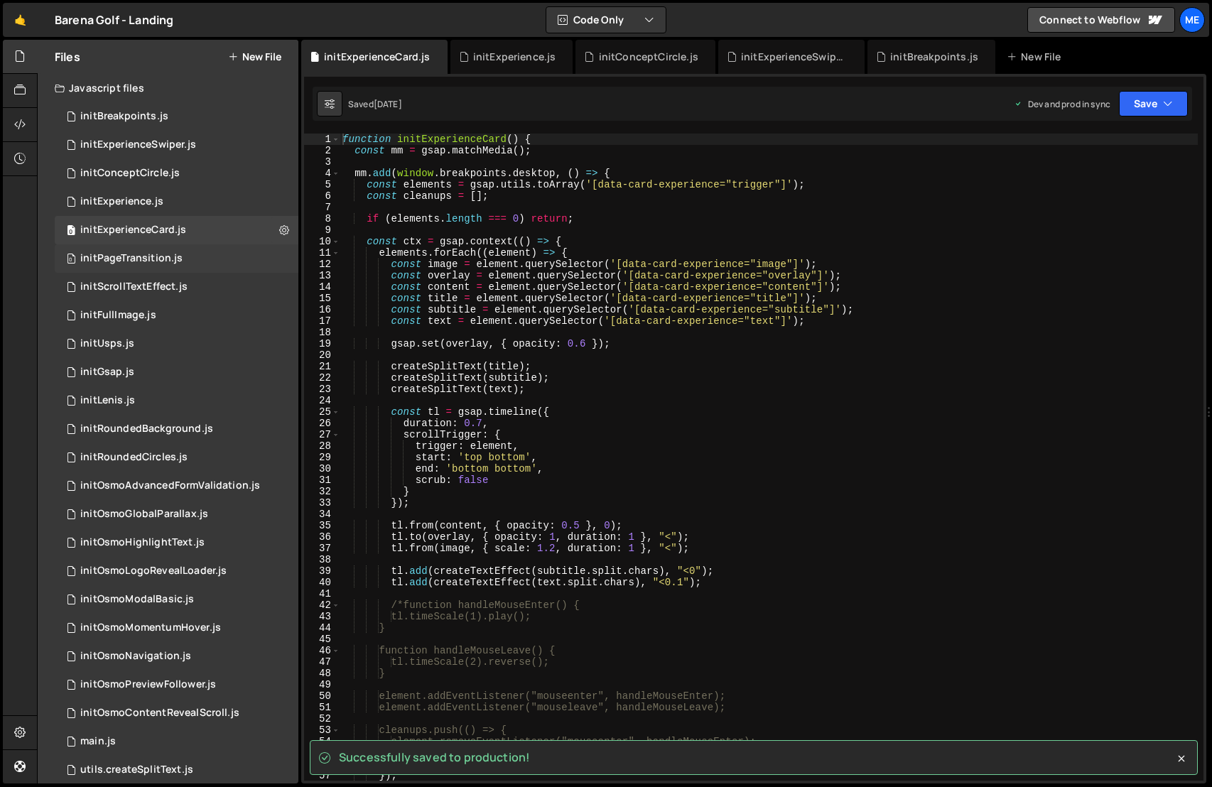
click at [211, 256] on div "0 initPageTransition.js 0" at bounding box center [177, 258] width 244 height 28
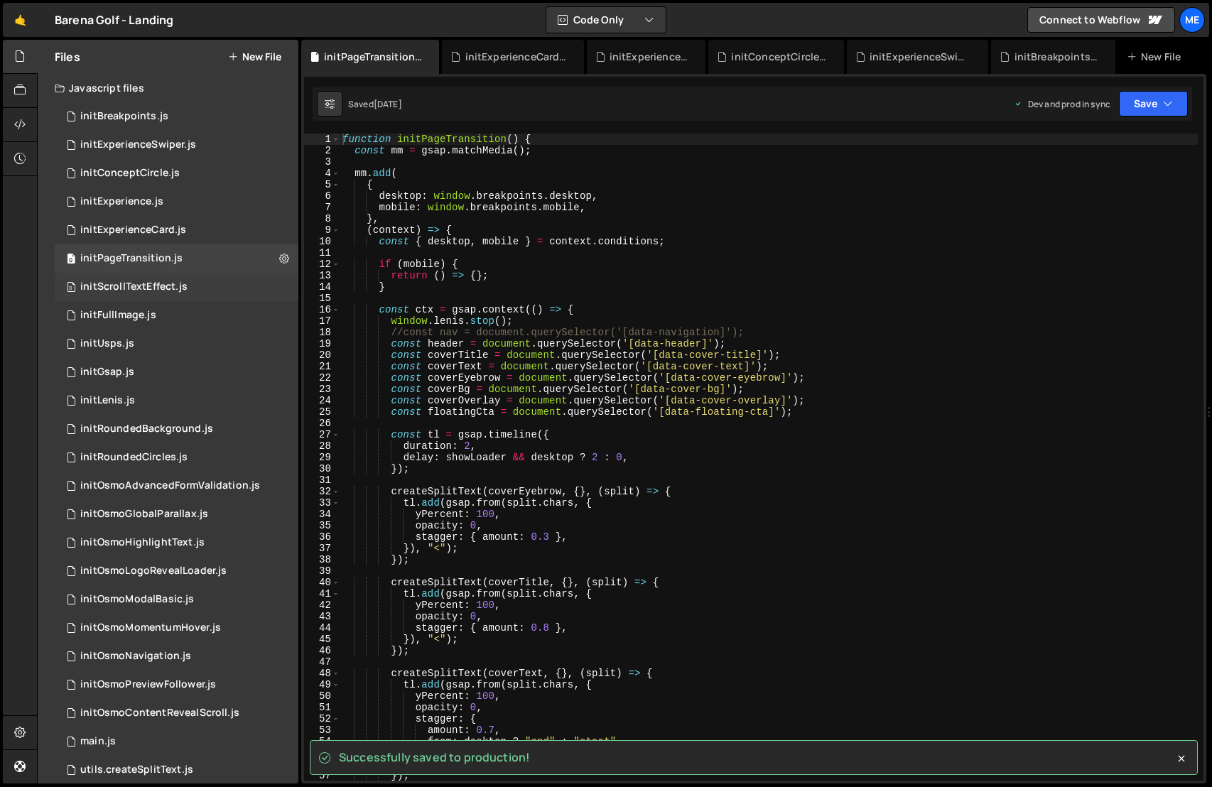
click at [223, 283] on div "0 initScrollTextEffect.js 0" at bounding box center [177, 287] width 244 height 28
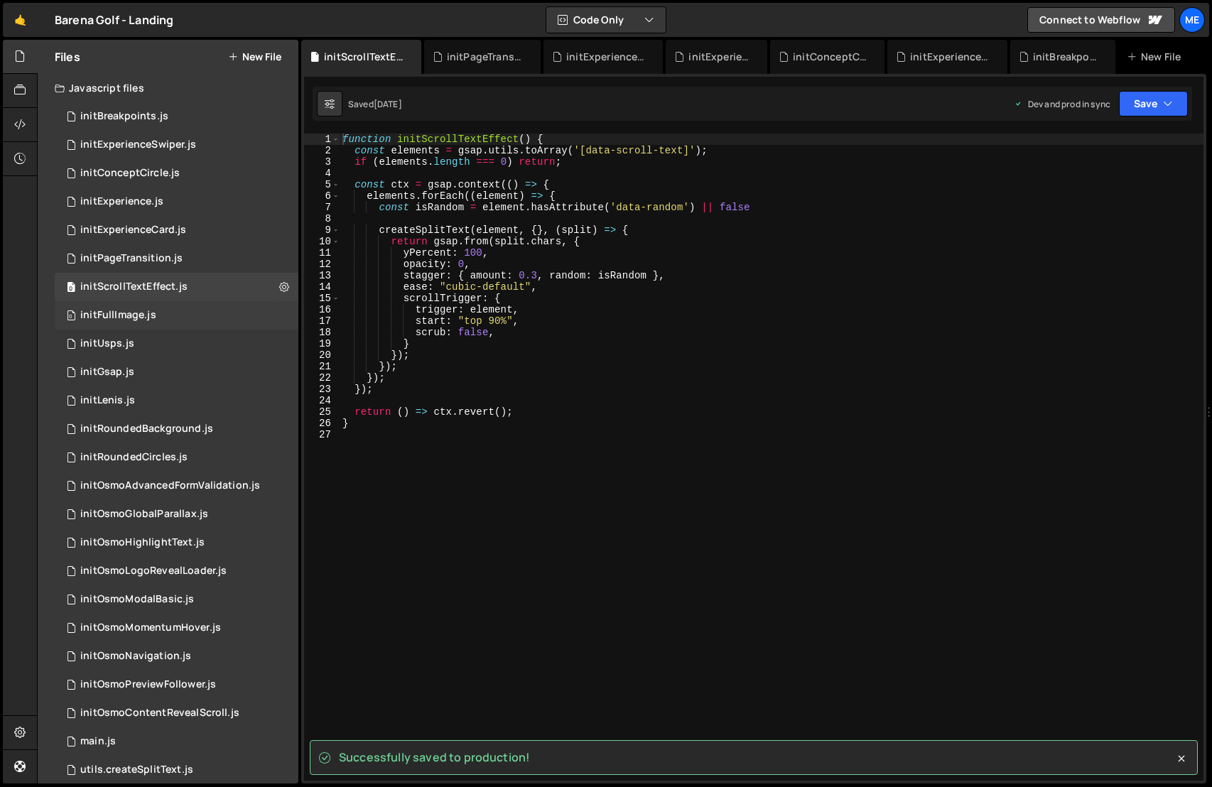
click at [205, 314] on div "0 initFullImage.js 0" at bounding box center [177, 315] width 244 height 28
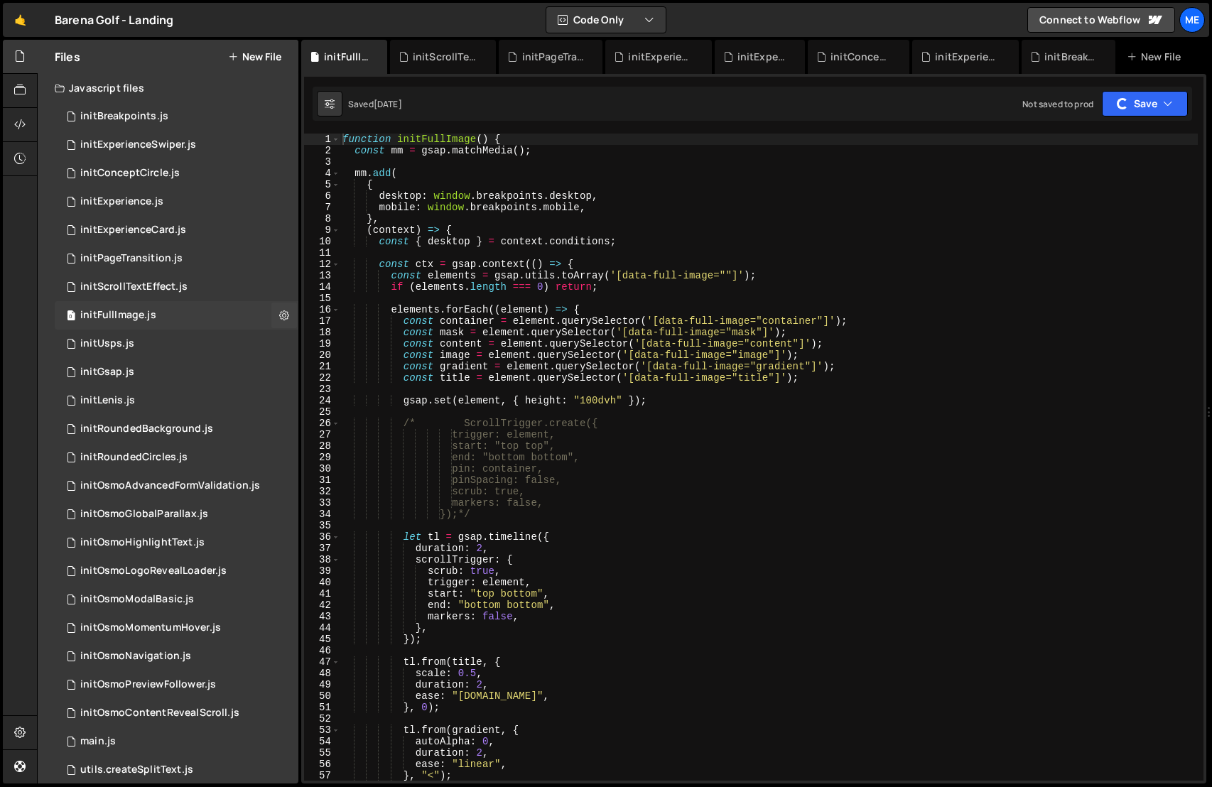
scroll to position [13, 0]
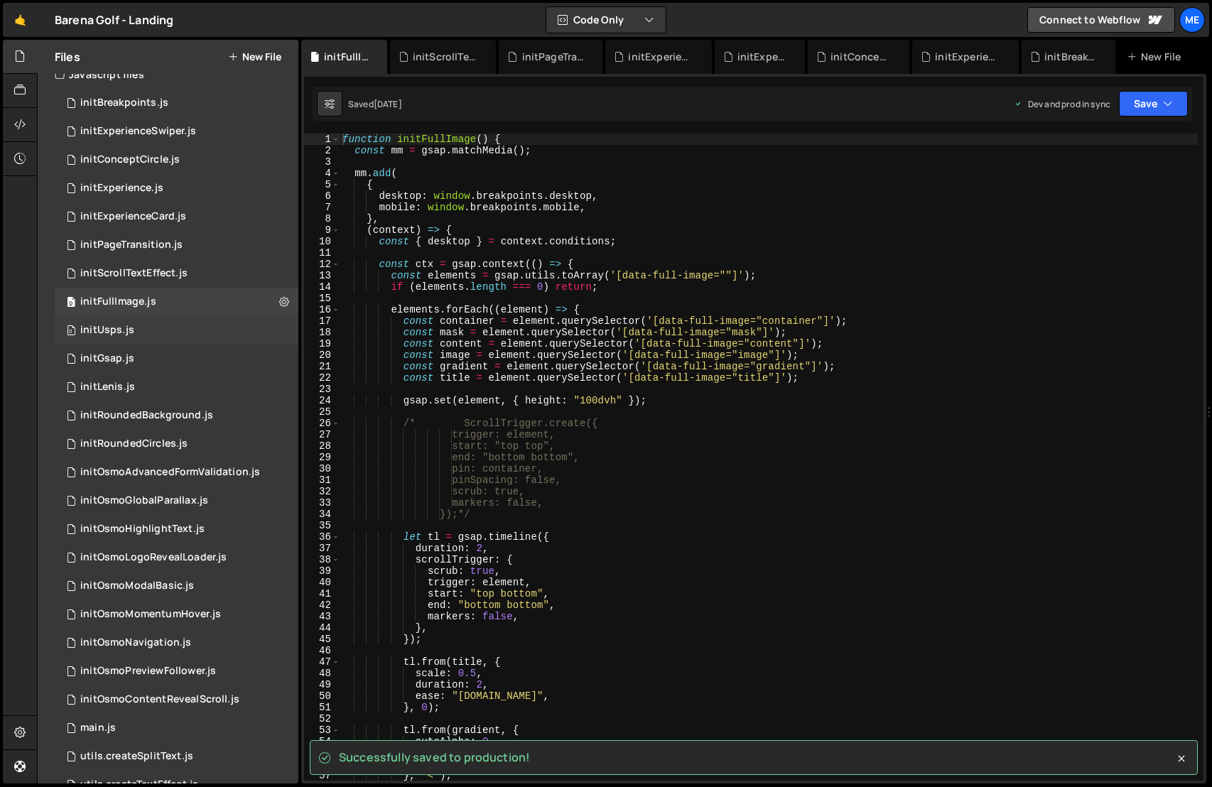
click at [195, 330] on div "0 initUsps.js 0" at bounding box center [177, 330] width 244 height 28
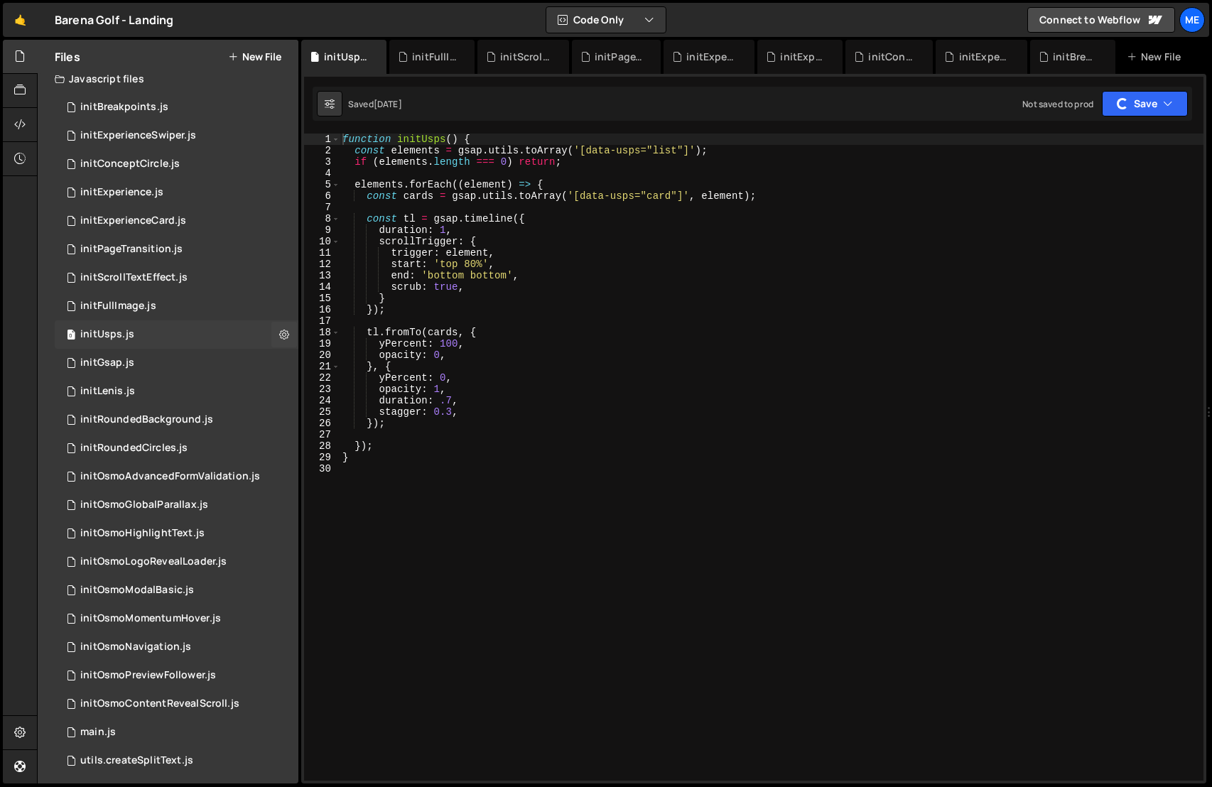
scroll to position [7, 0]
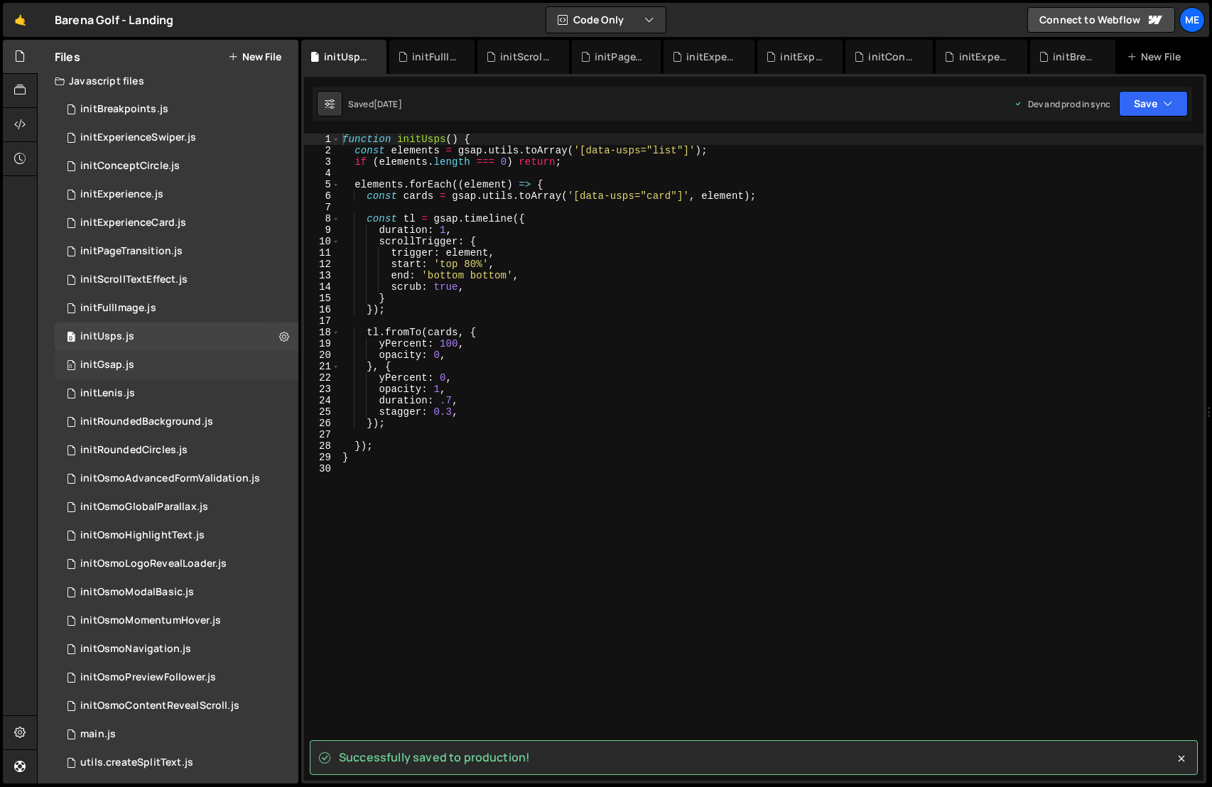
click at [194, 360] on div "0 initGsap.js 0" at bounding box center [177, 365] width 244 height 28
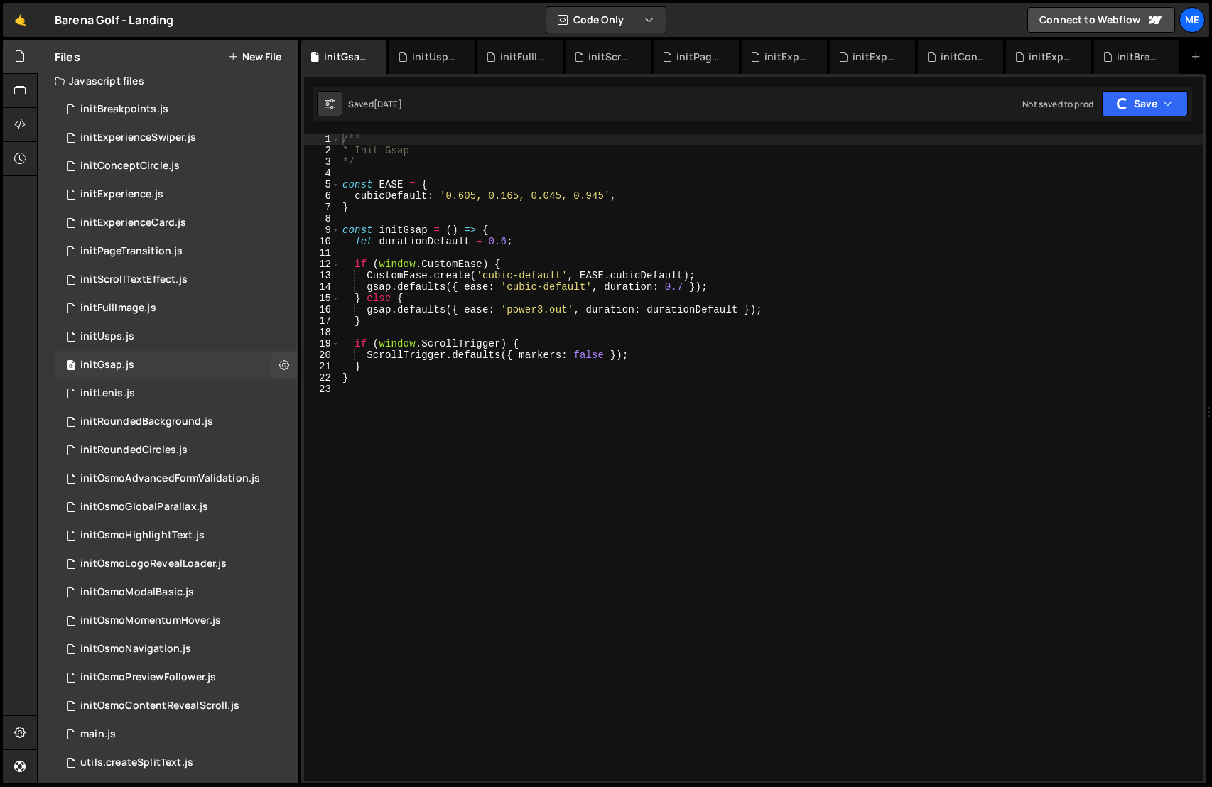
scroll to position [5, 0]
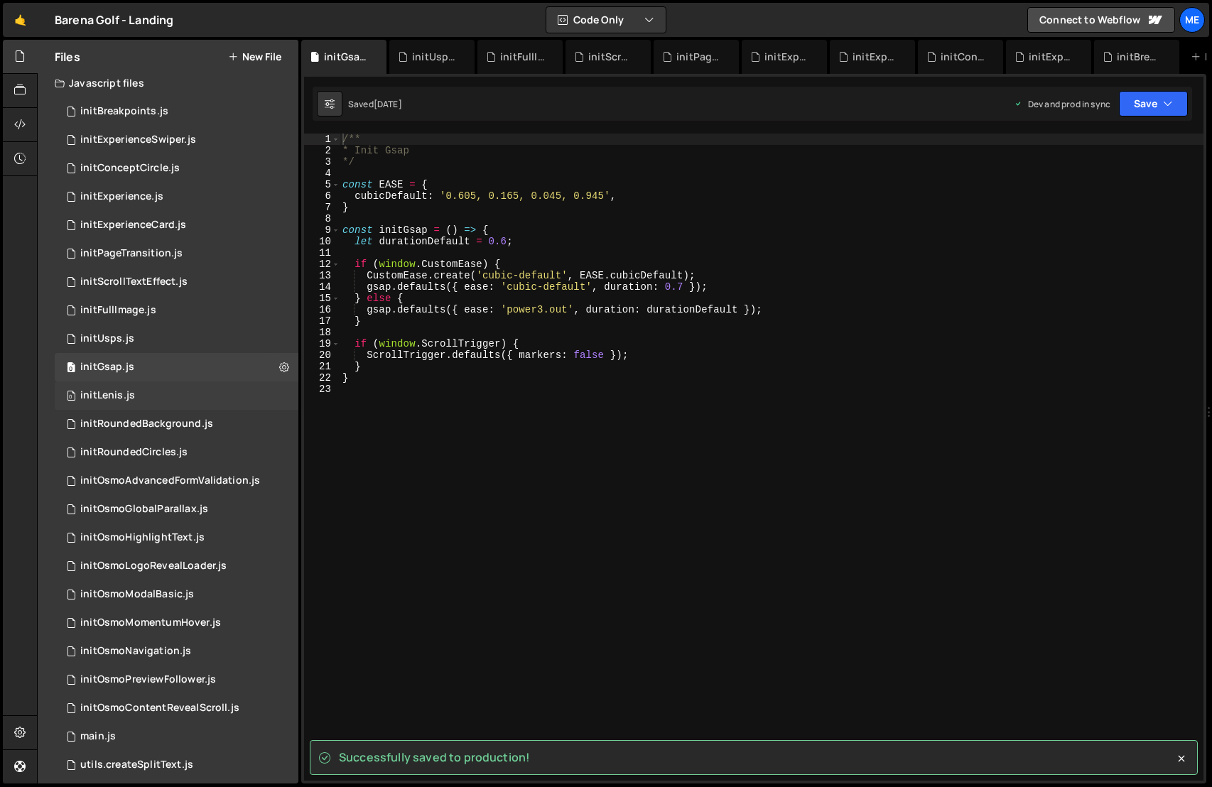
click at [189, 392] on div "0 initLenis.js 0" at bounding box center [177, 396] width 244 height 28
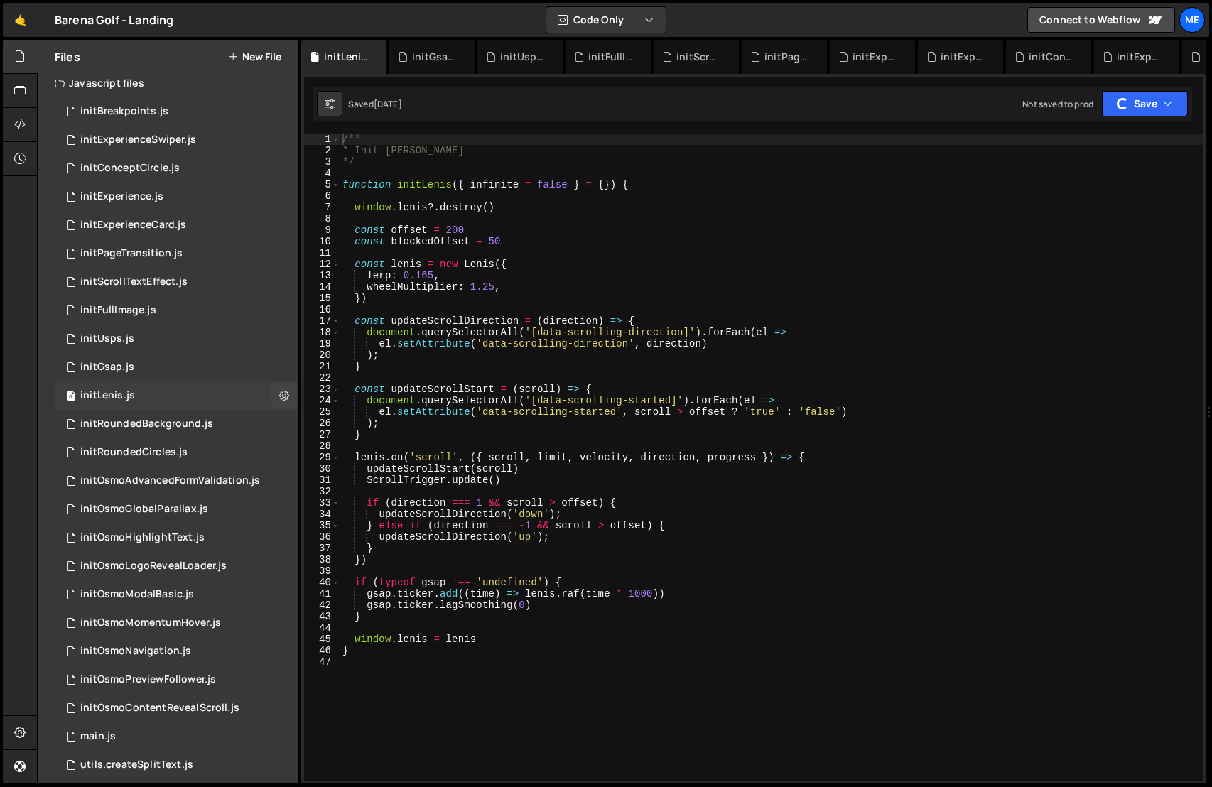
scroll to position [1, 0]
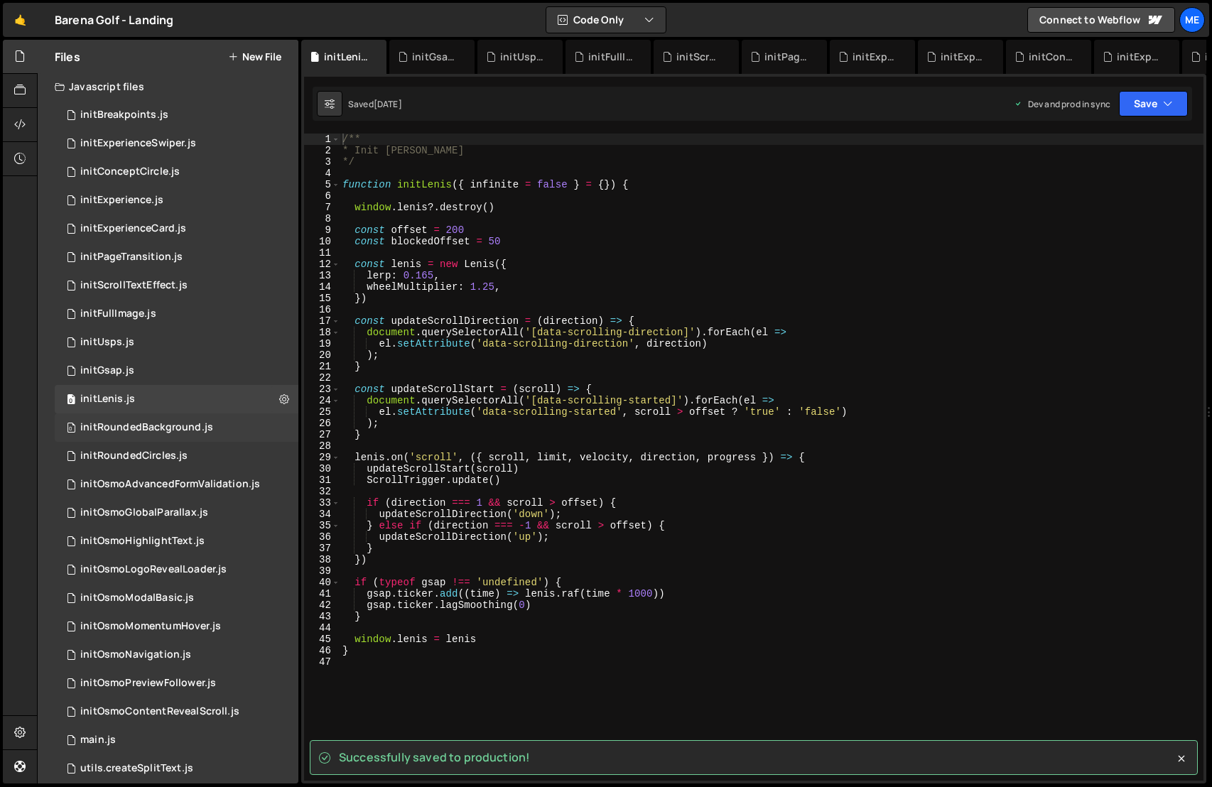
click at [232, 425] on div "0 initRoundedBackground.js 0" at bounding box center [177, 427] width 244 height 28
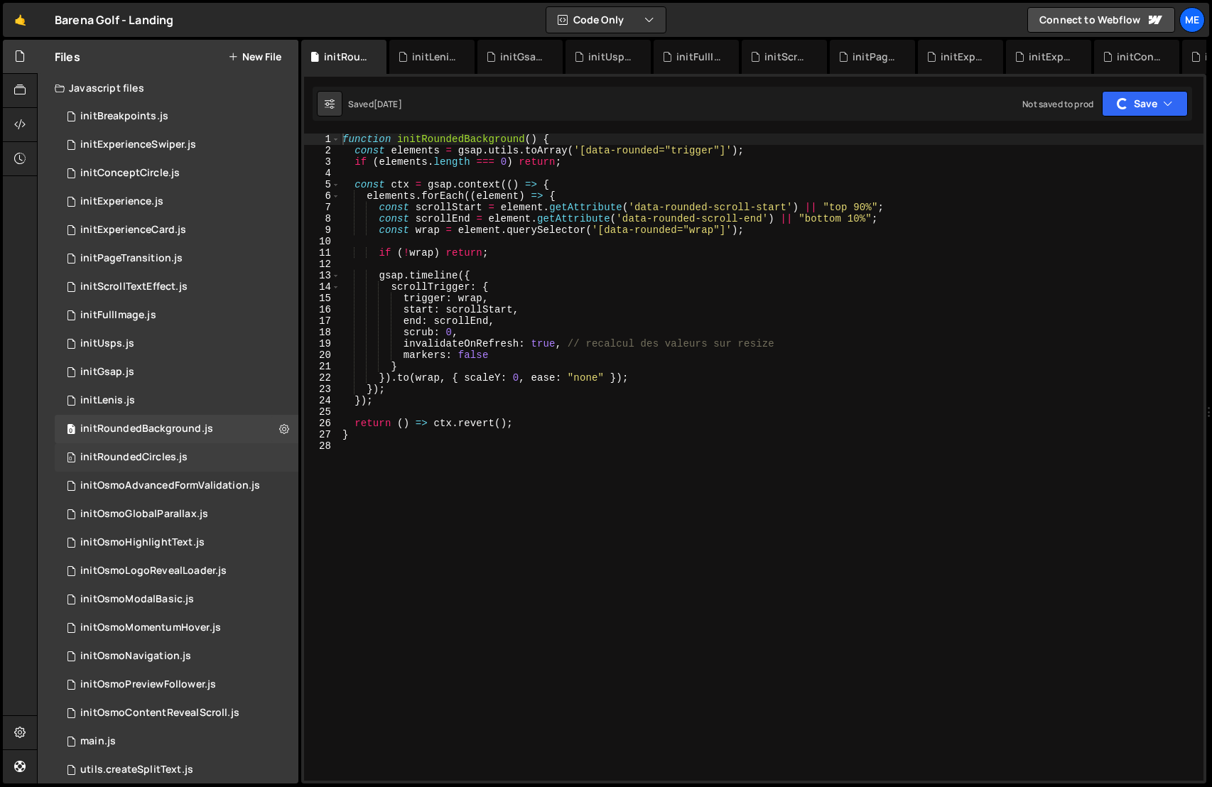
scroll to position [4, 0]
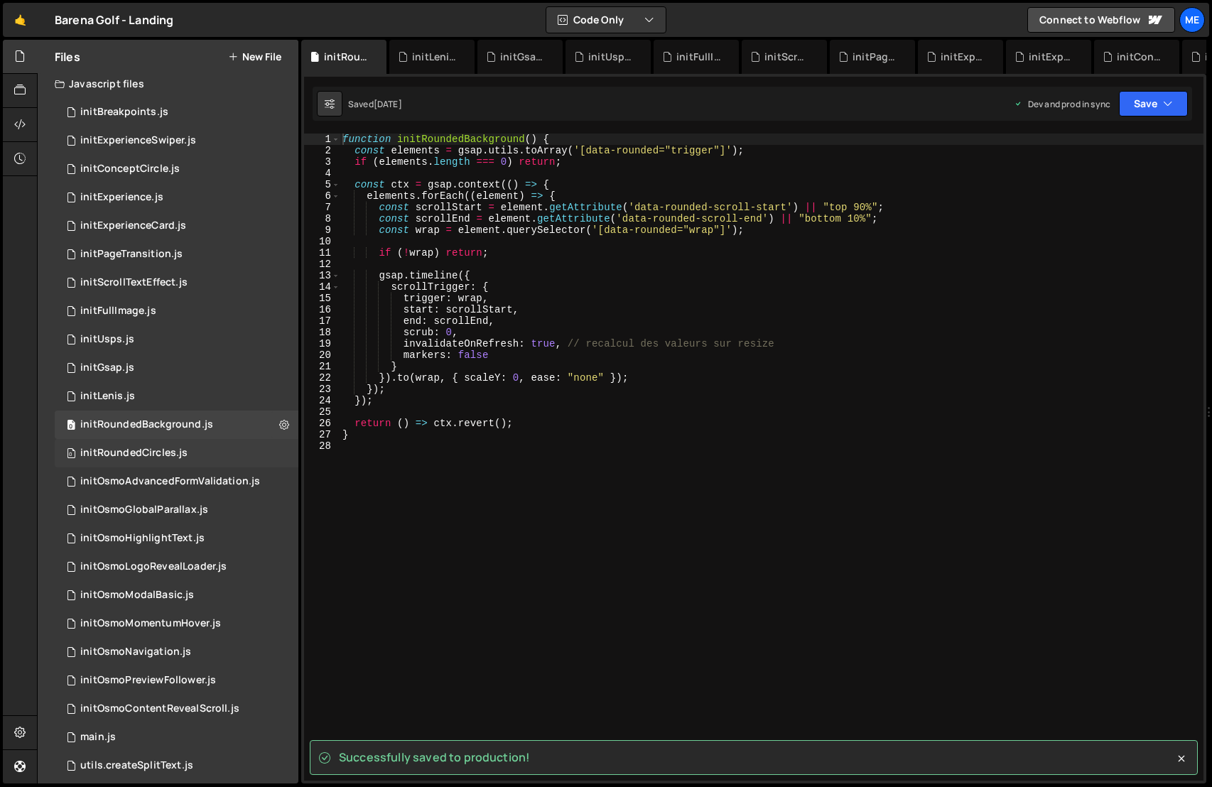
click at [220, 454] on div "0 initRoundedCircles.js 0" at bounding box center [177, 453] width 244 height 28
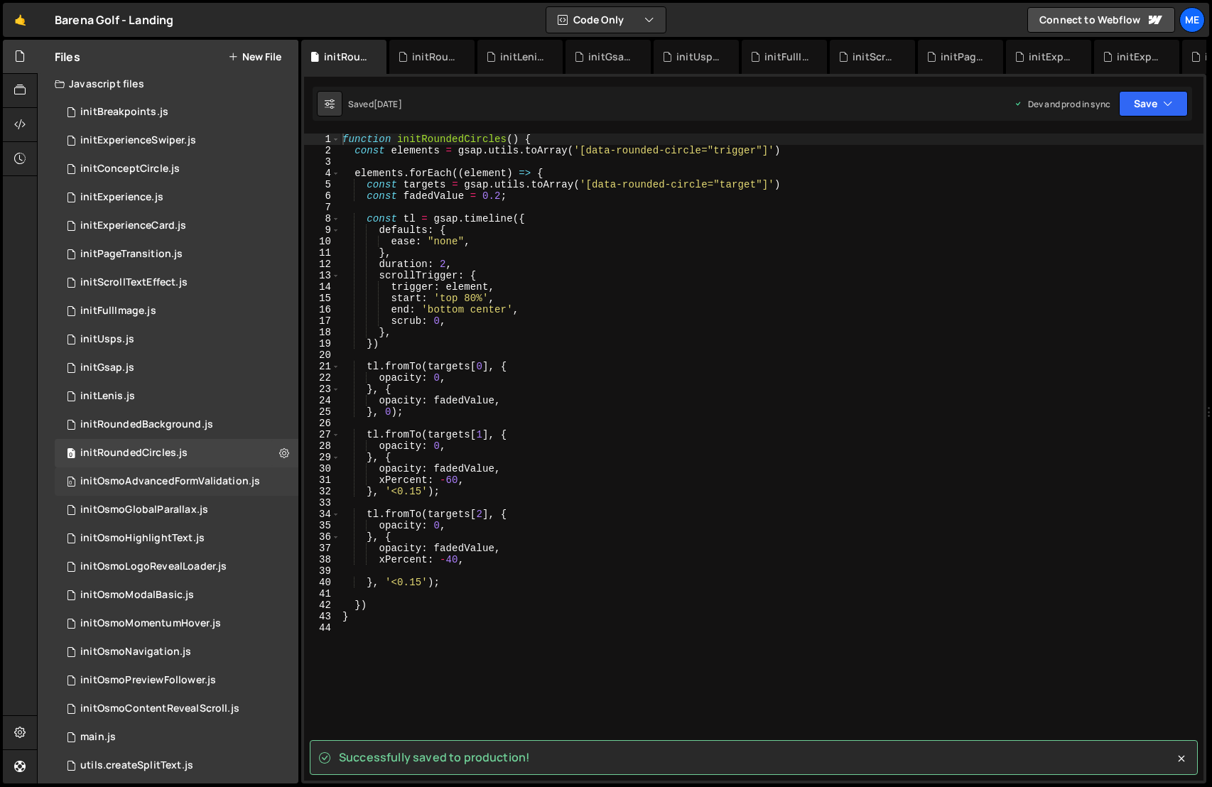
click at [272, 485] on div "0 initOsmoAdvancedFormValidation.js 0" at bounding box center [177, 481] width 244 height 28
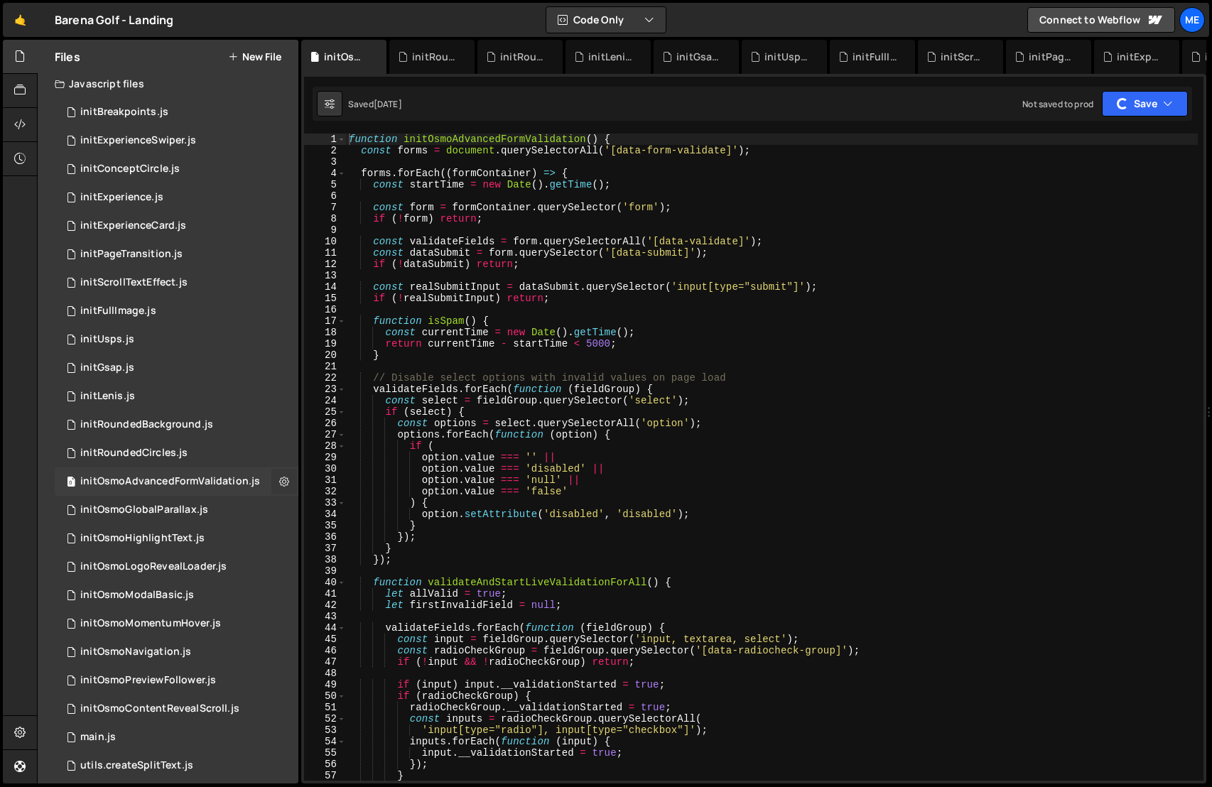
scroll to position [0, 0]
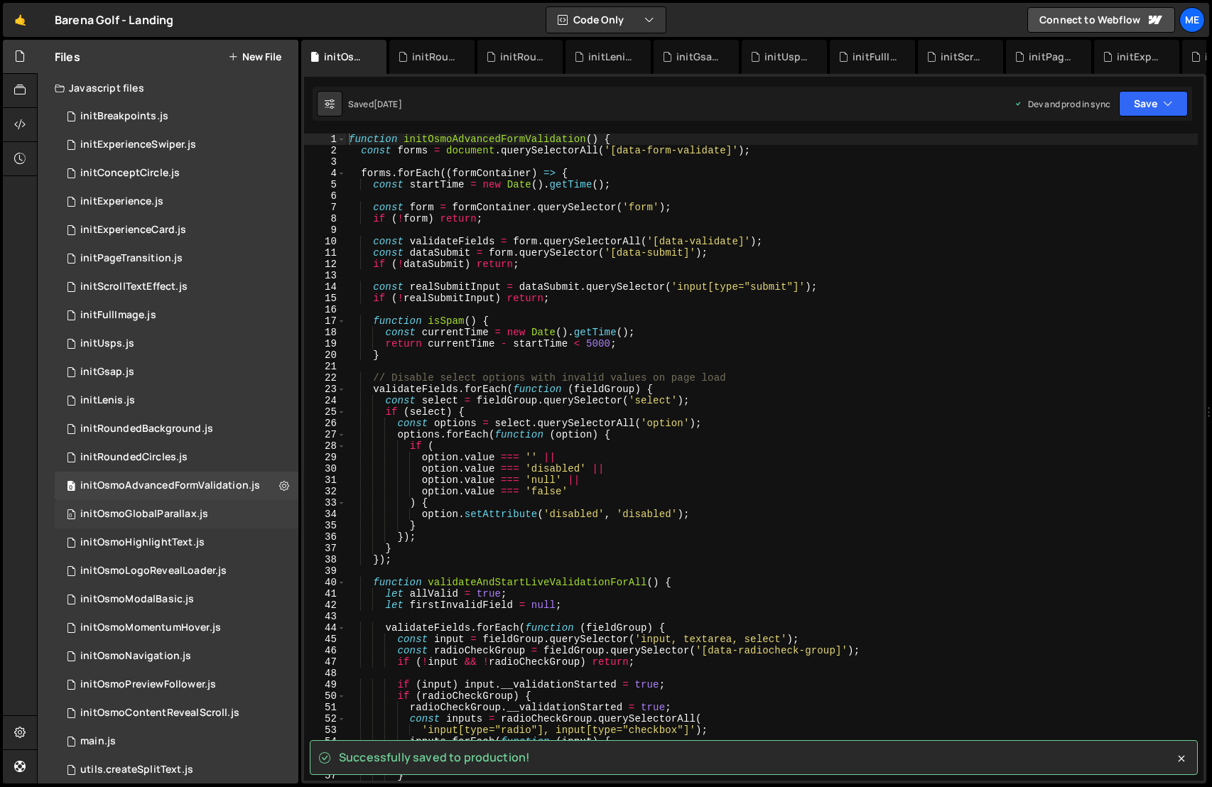
click at [228, 509] on div "0 initOsmoGlobalParallax.js 0" at bounding box center [177, 514] width 244 height 28
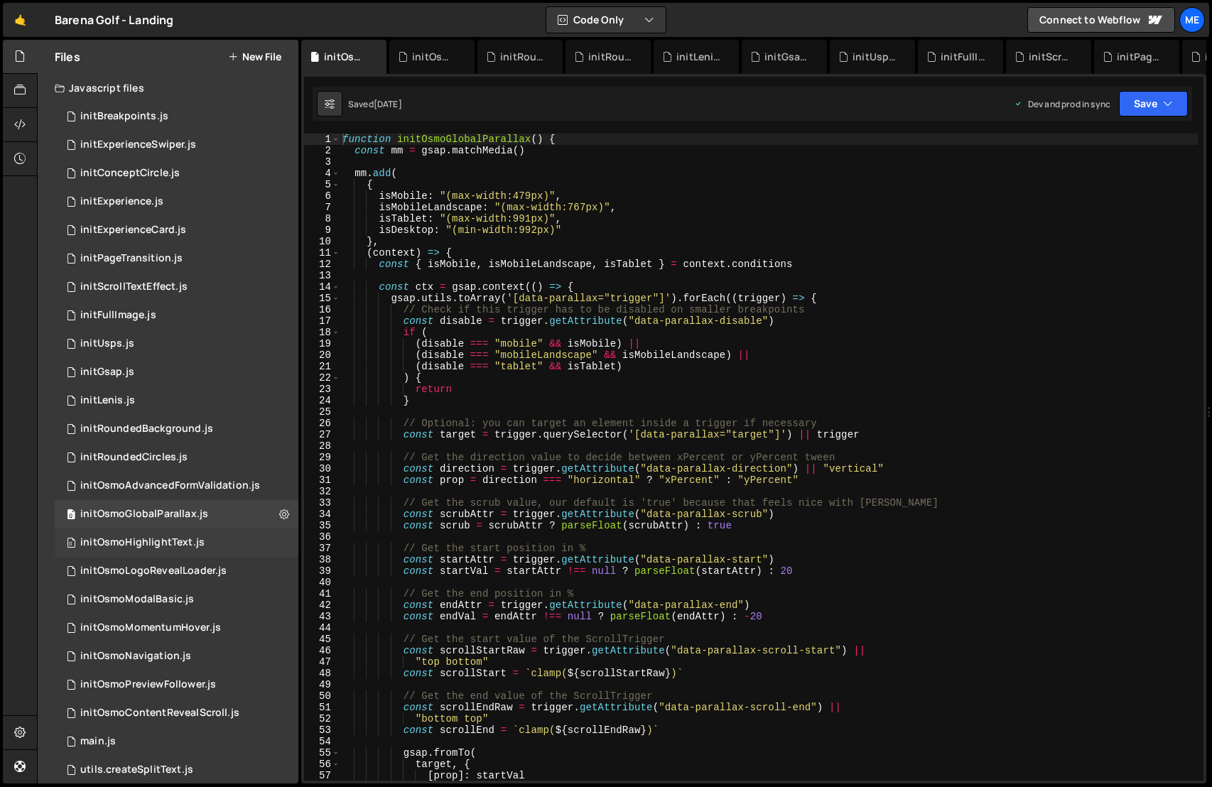
click at [219, 540] on div "0 initOsmoHighlightText.js 0" at bounding box center [177, 543] width 244 height 28
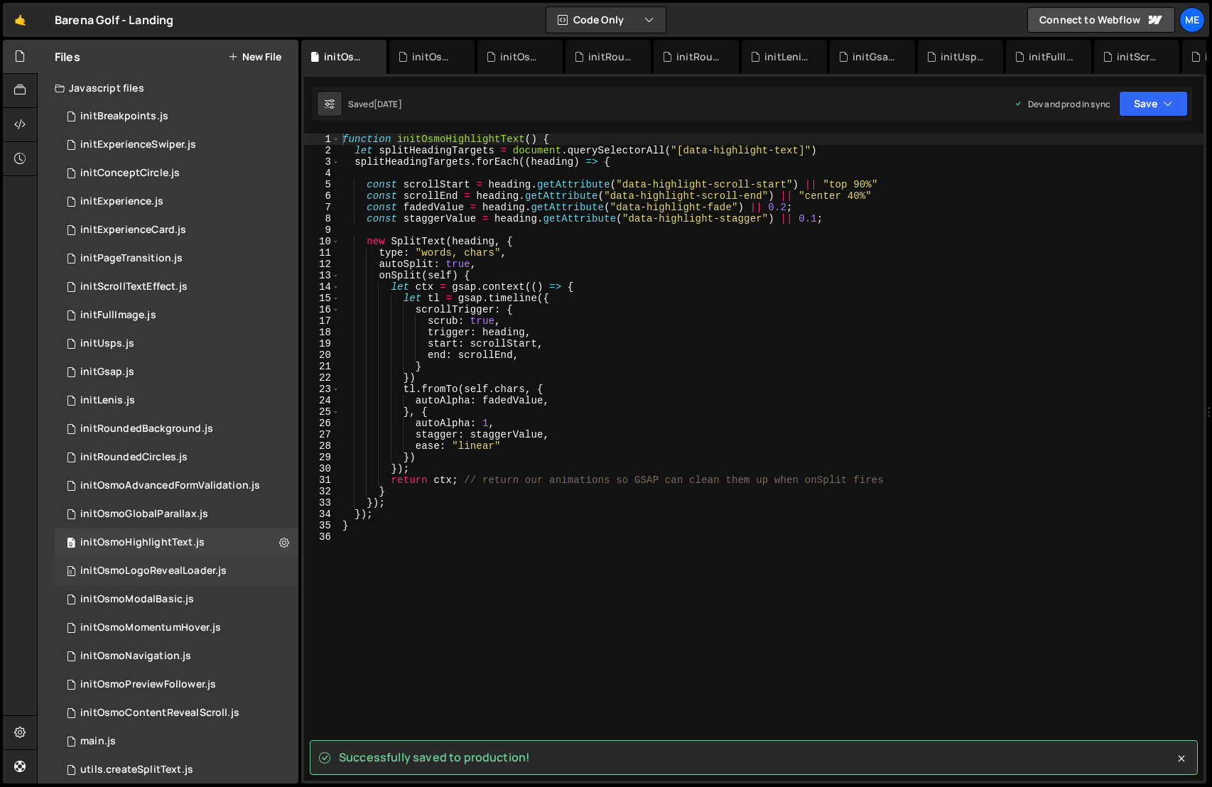
click at [239, 569] on div "0 initOsmoLogoRevealLoader.js 0" at bounding box center [177, 571] width 244 height 28
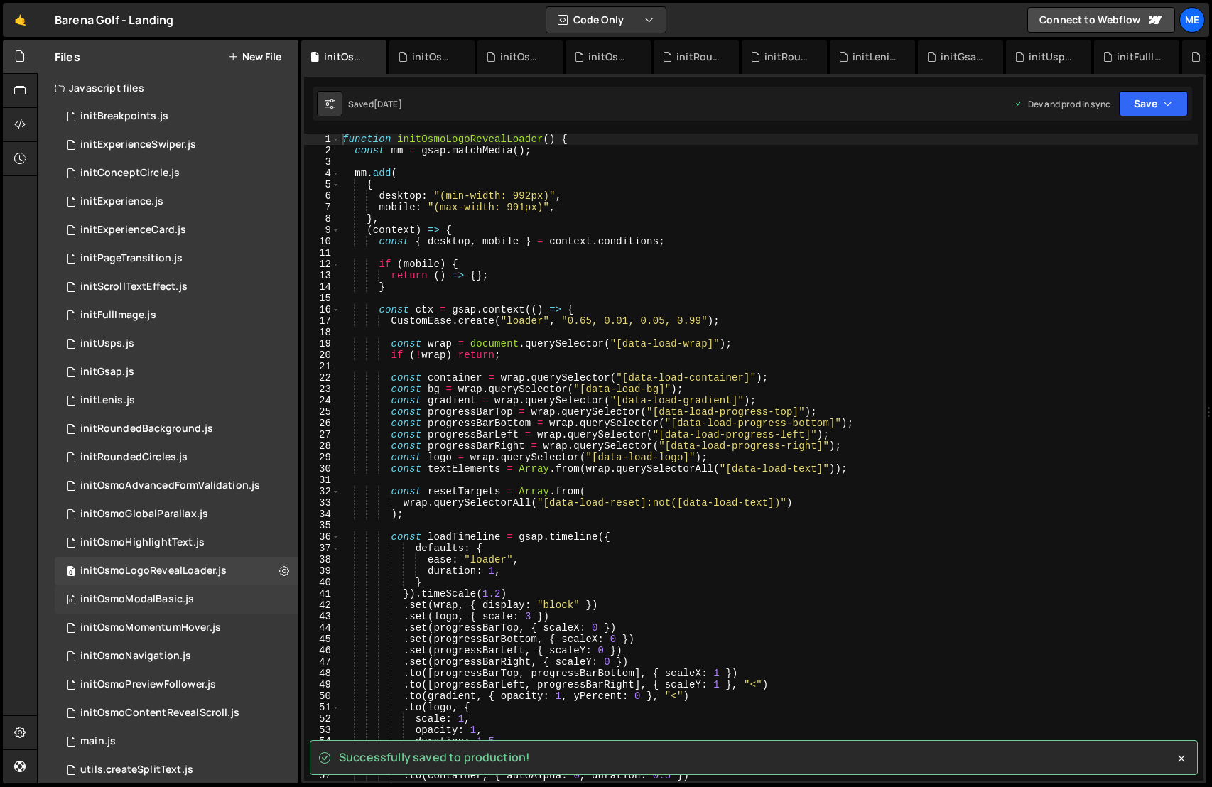
click at [229, 593] on div "0 initOsmoModalBasic.js 0" at bounding box center [177, 599] width 244 height 28
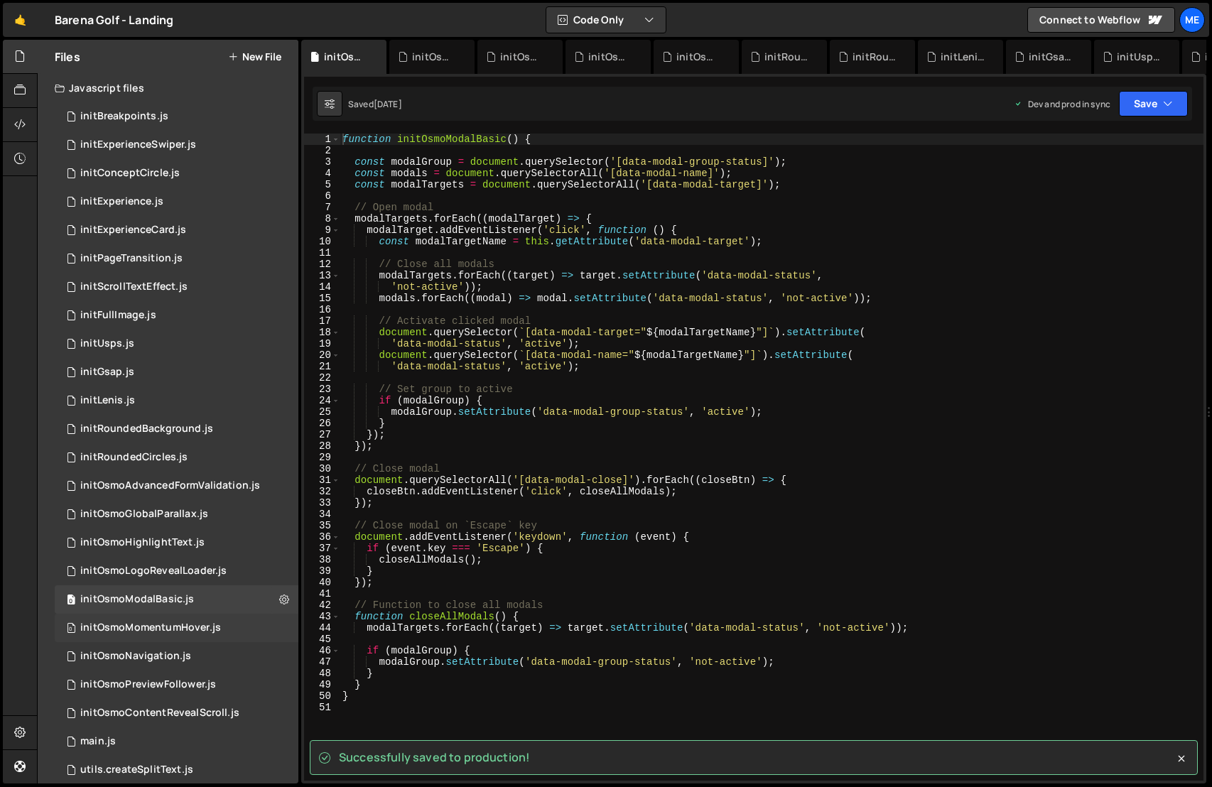
click at [239, 627] on div "0 initOsmoMomentumHover.js 0" at bounding box center [177, 628] width 244 height 28
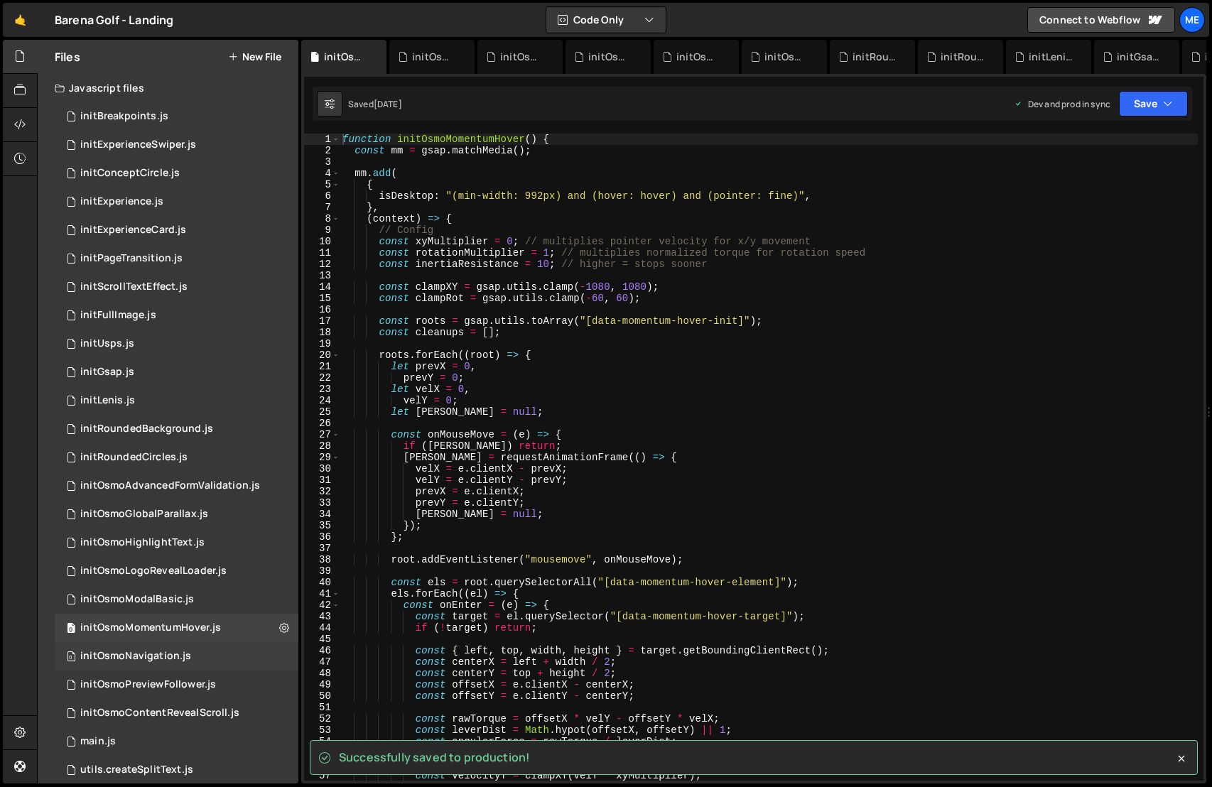
click at [222, 652] on div "0 initOsmoNavigation.js 0" at bounding box center [177, 656] width 244 height 28
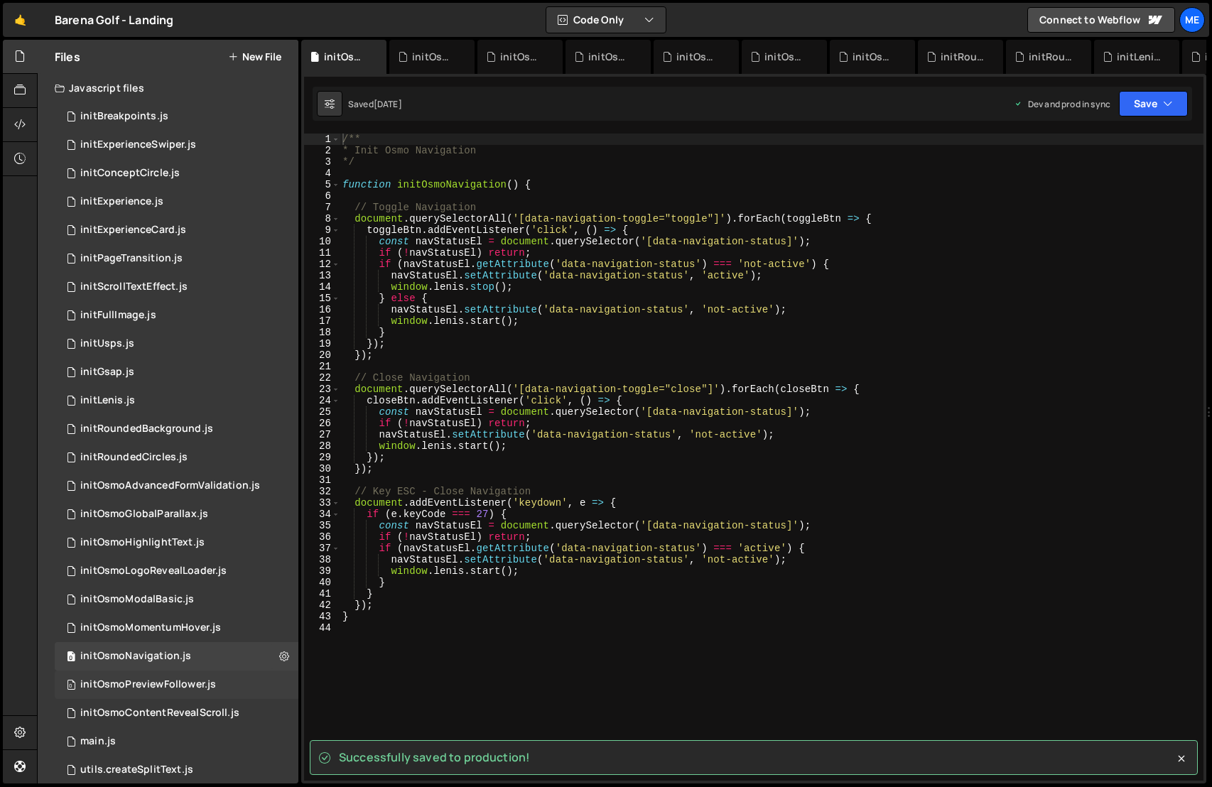
click at [232, 681] on div "0 initOsmoPreviewFollower.js 0" at bounding box center [177, 685] width 244 height 28
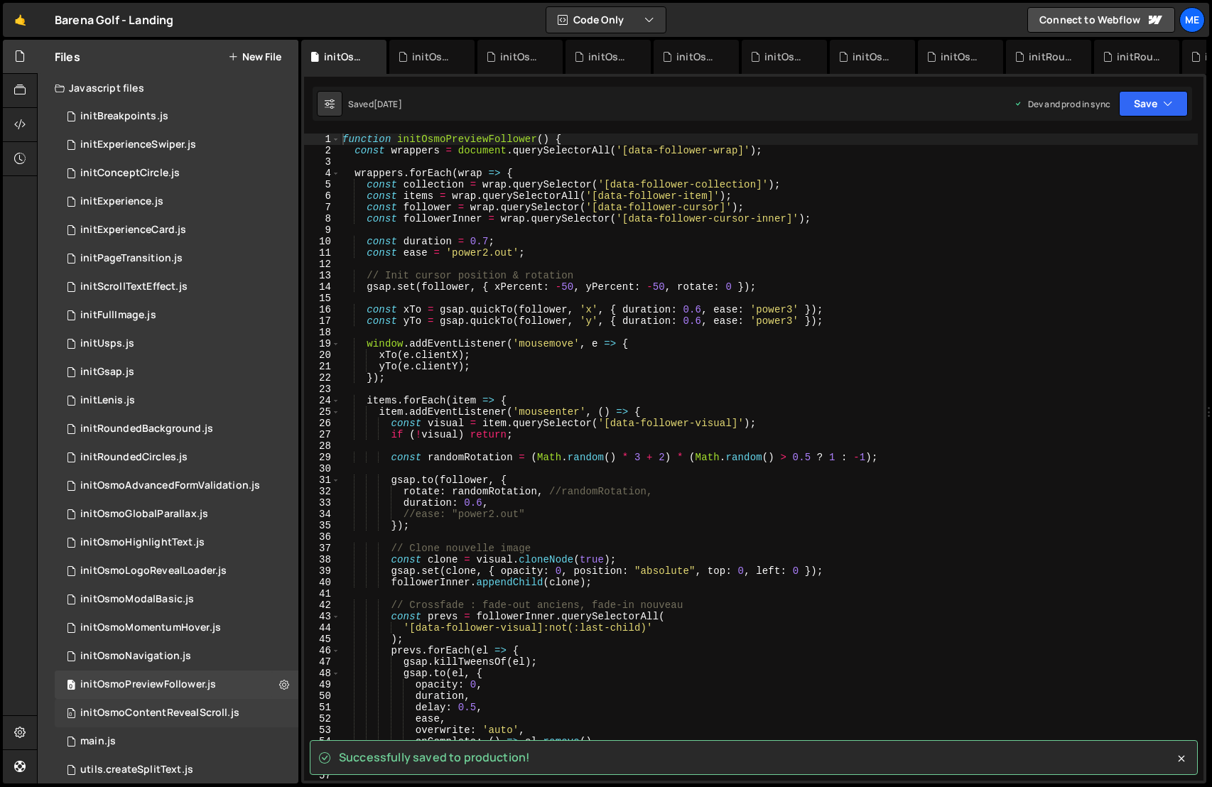
click at [245, 710] on div "0 initOsmoContentRevealScroll.js 0" at bounding box center [177, 713] width 244 height 28
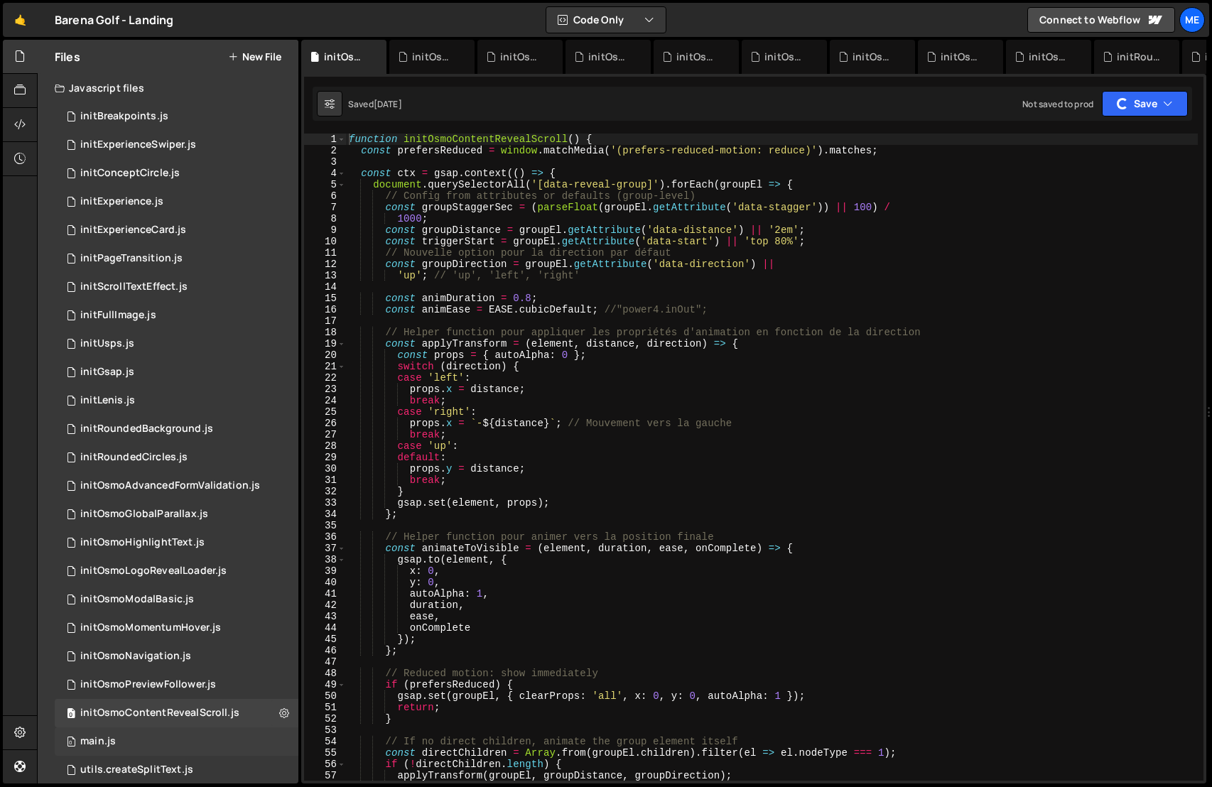
scroll to position [1, 0]
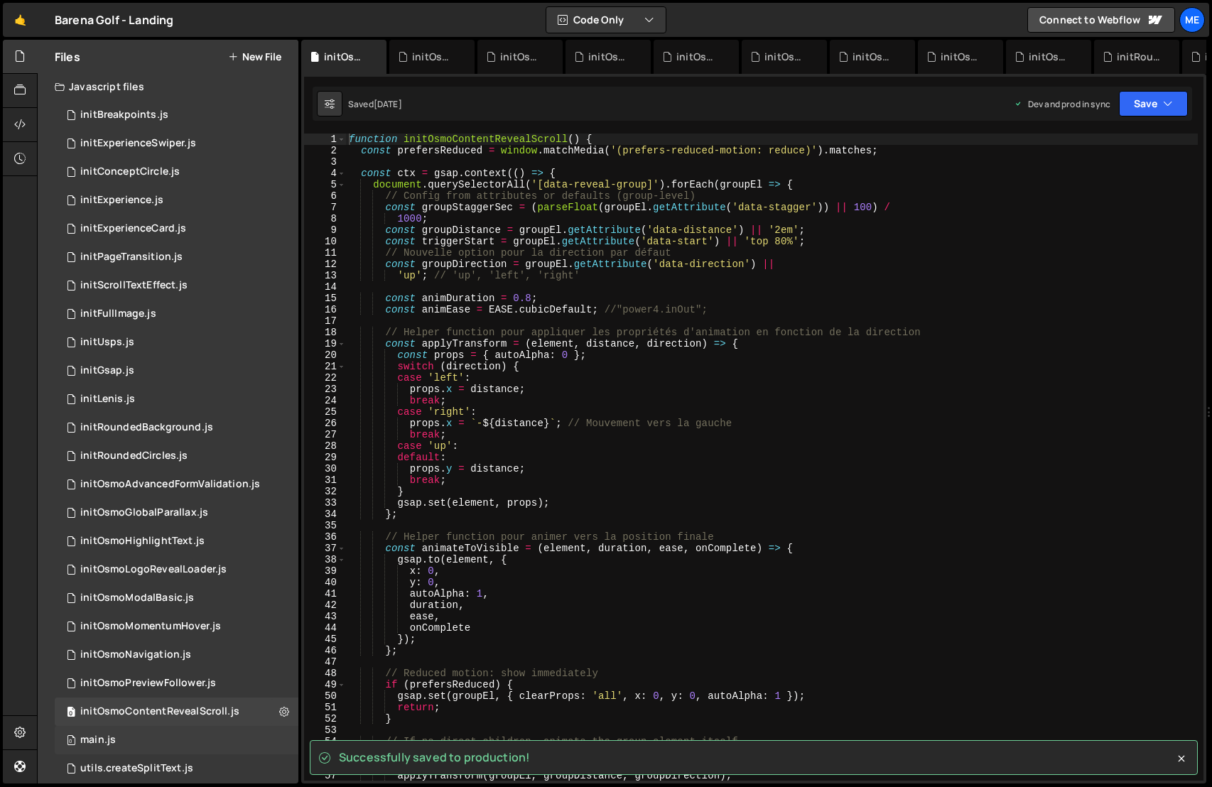
click at [168, 735] on div "0 main.js 0" at bounding box center [177, 740] width 244 height 28
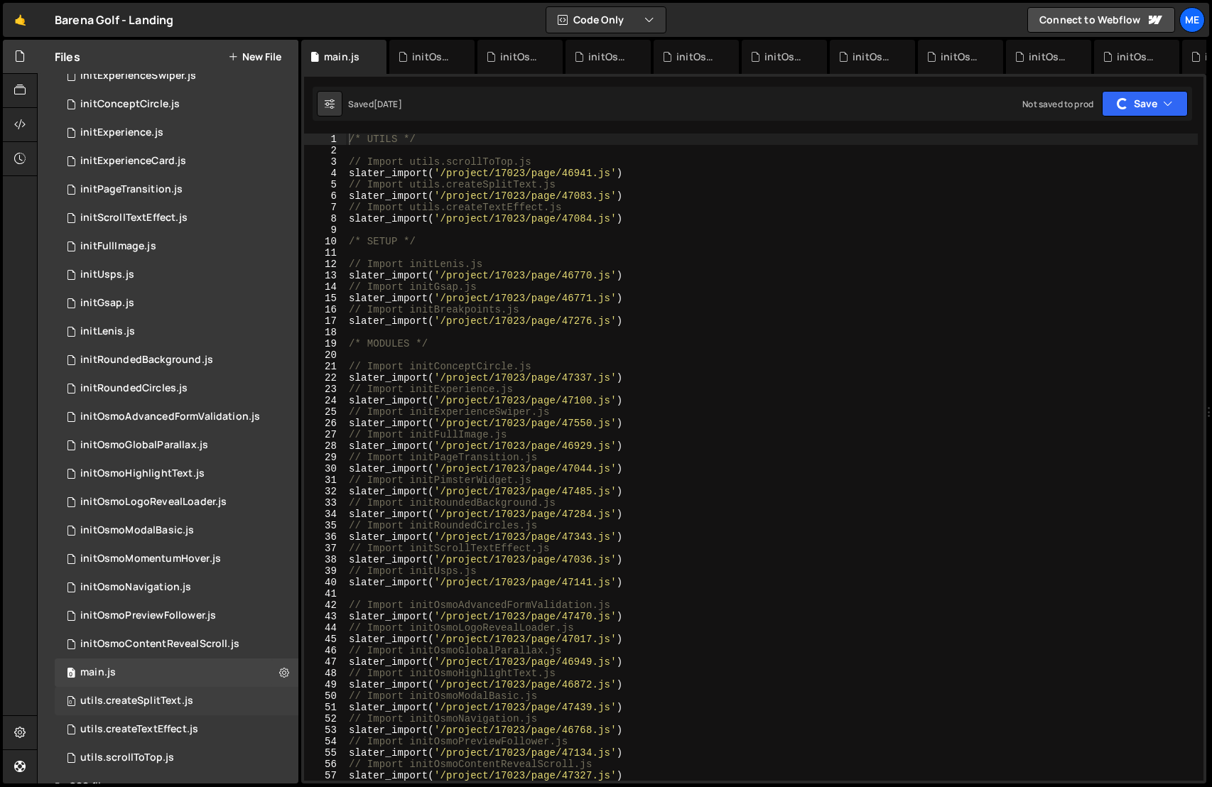
scroll to position [100, 0]
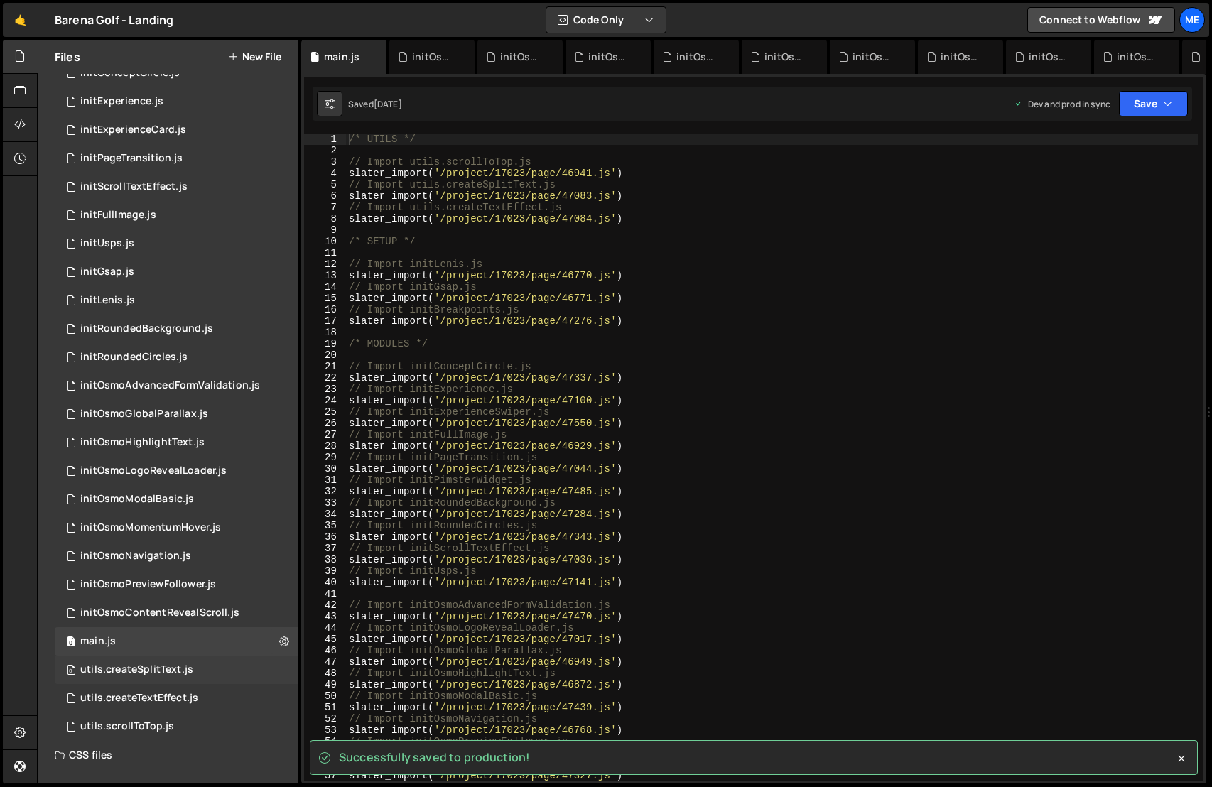
click at [232, 669] on div "0 utils.createSplitText.js 0" at bounding box center [177, 670] width 244 height 28
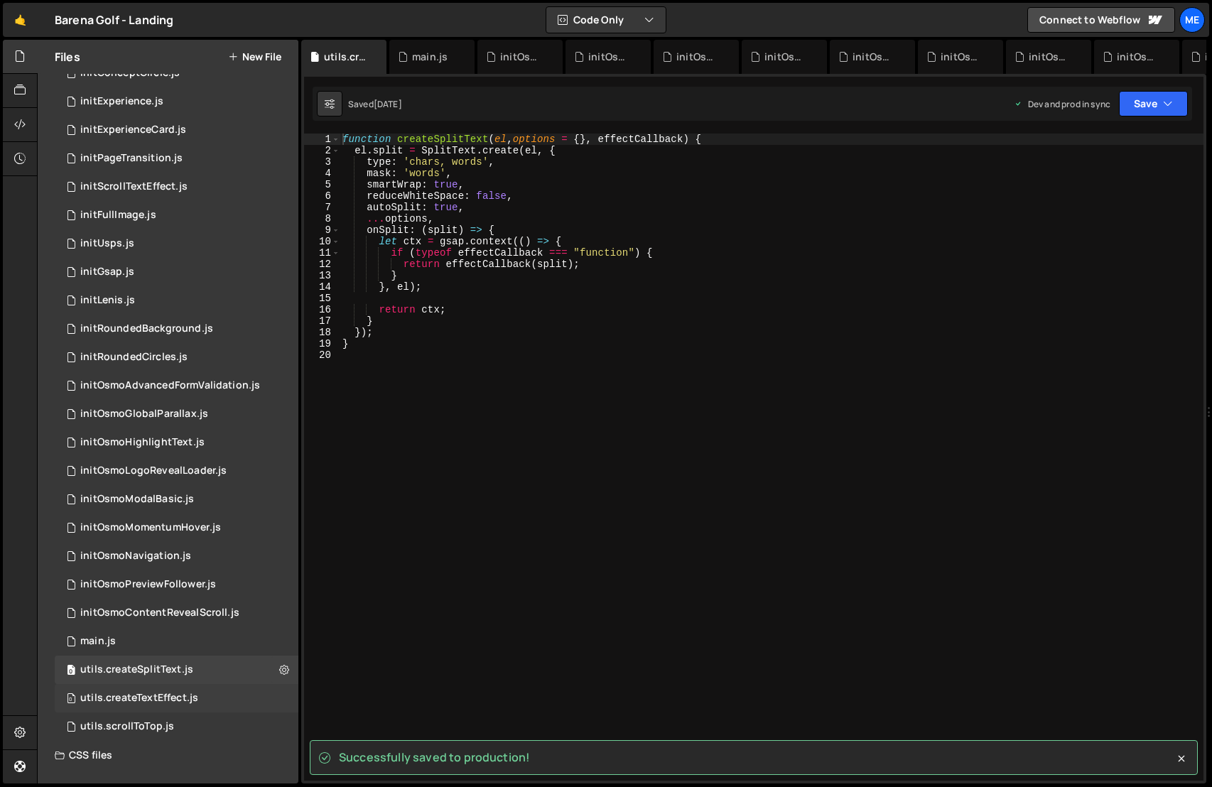
click at [225, 696] on div "0 utils.createTextEffect.js 0" at bounding box center [177, 698] width 244 height 28
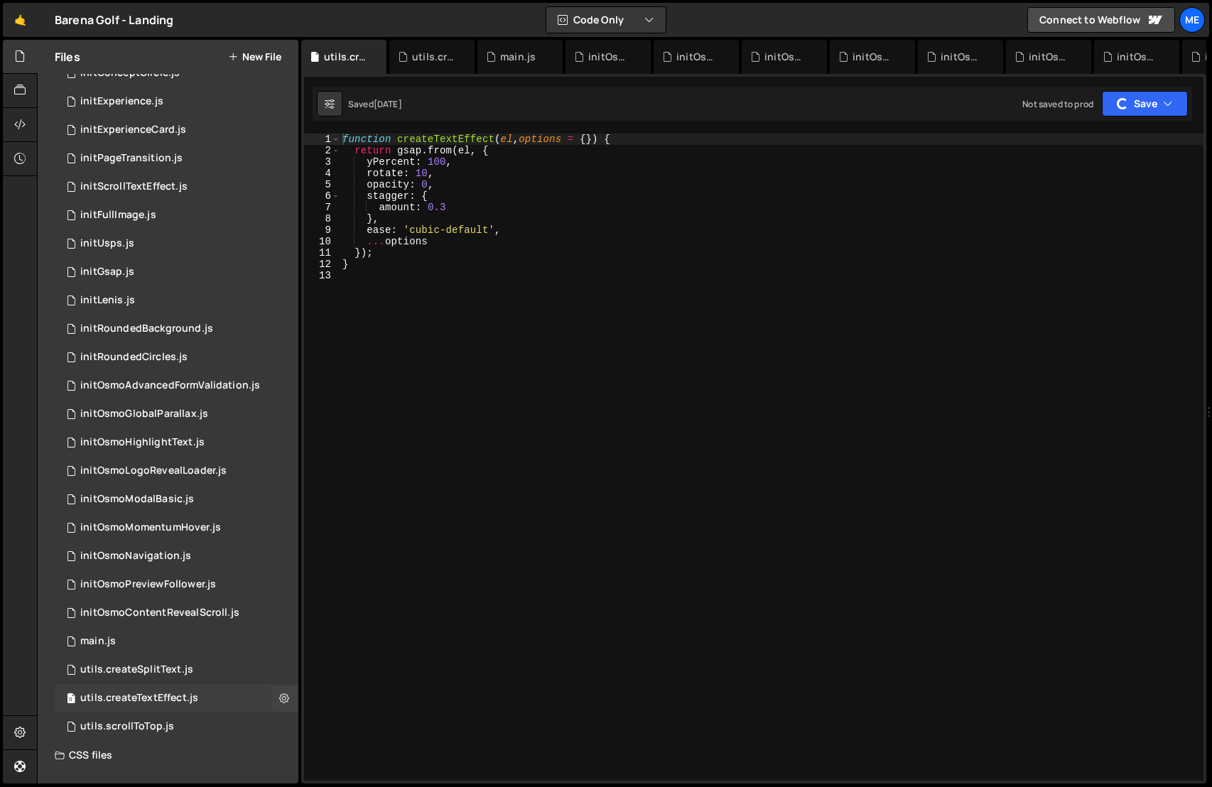
scroll to position [99, 0]
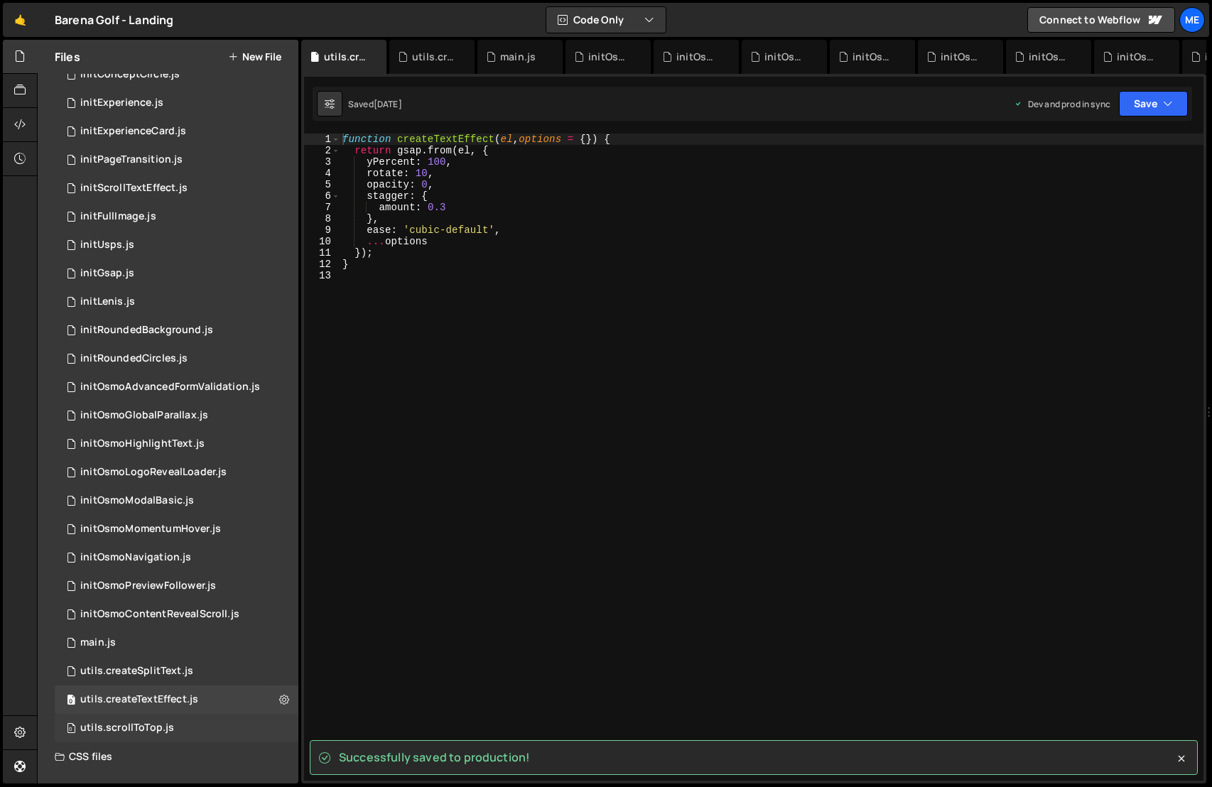
click at [207, 726] on div "0 utils.scrollToTop.js 0" at bounding box center [177, 728] width 244 height 28
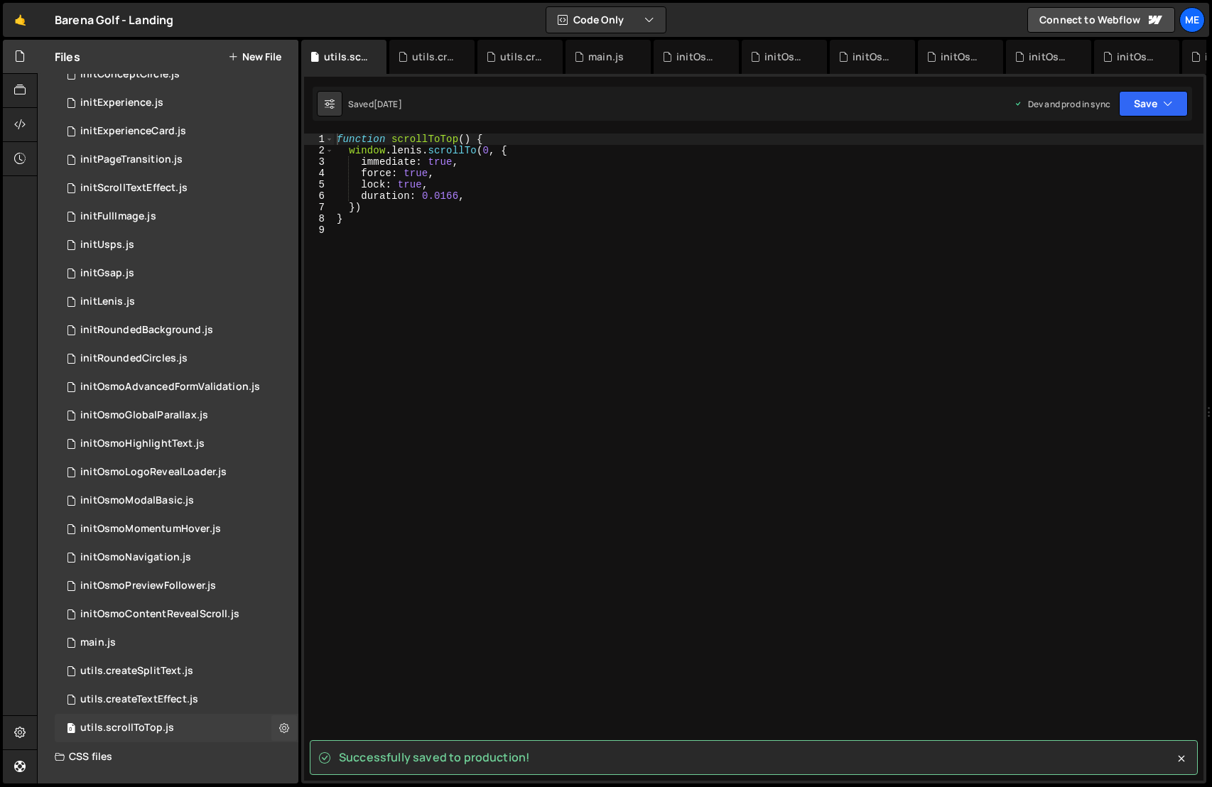
scroll to position [0, 0]
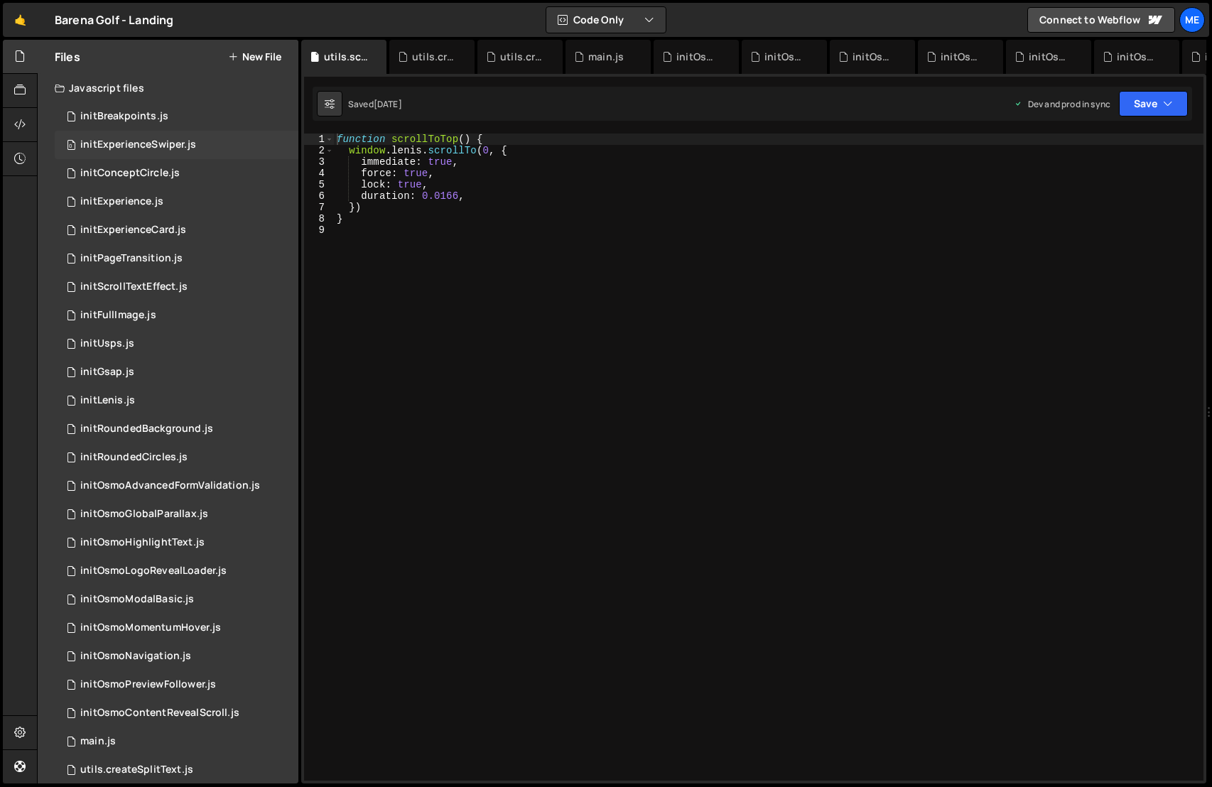
click at [204, 144] on div "0 initExperienceSwiper.js 0" at bounding box center [177, 145] width 244 height 28
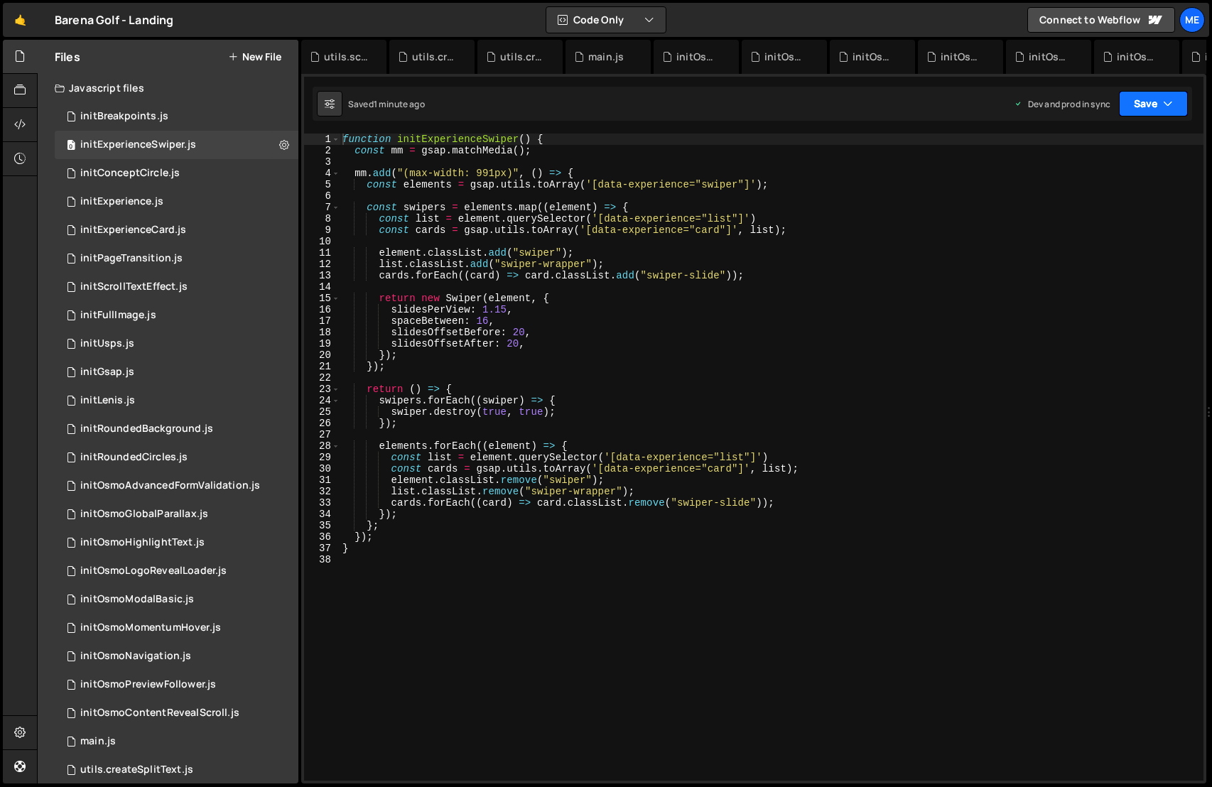
click at [1160, 107] on button "Save" at bounding box center [1153, 104] width 69 height 26
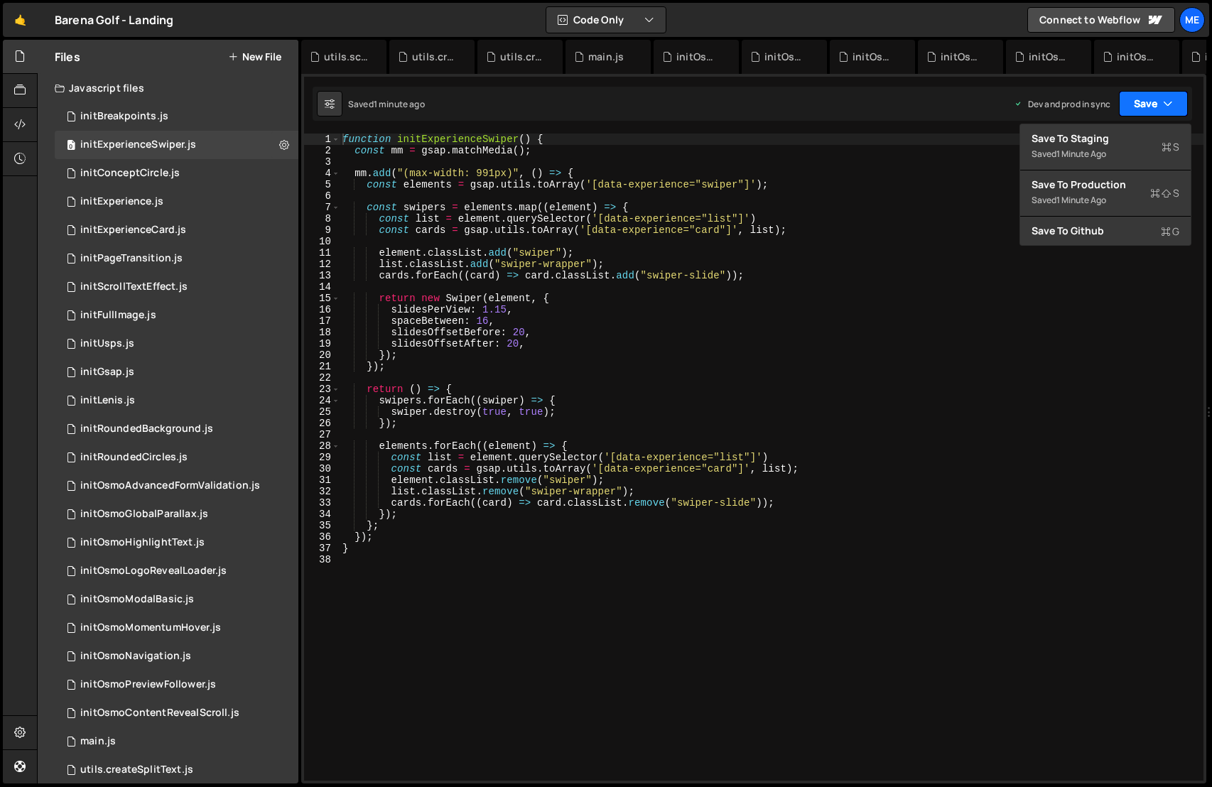
click at [1160, 107] on button "Save" at bounding box center [1153, 104] width 69 height 26
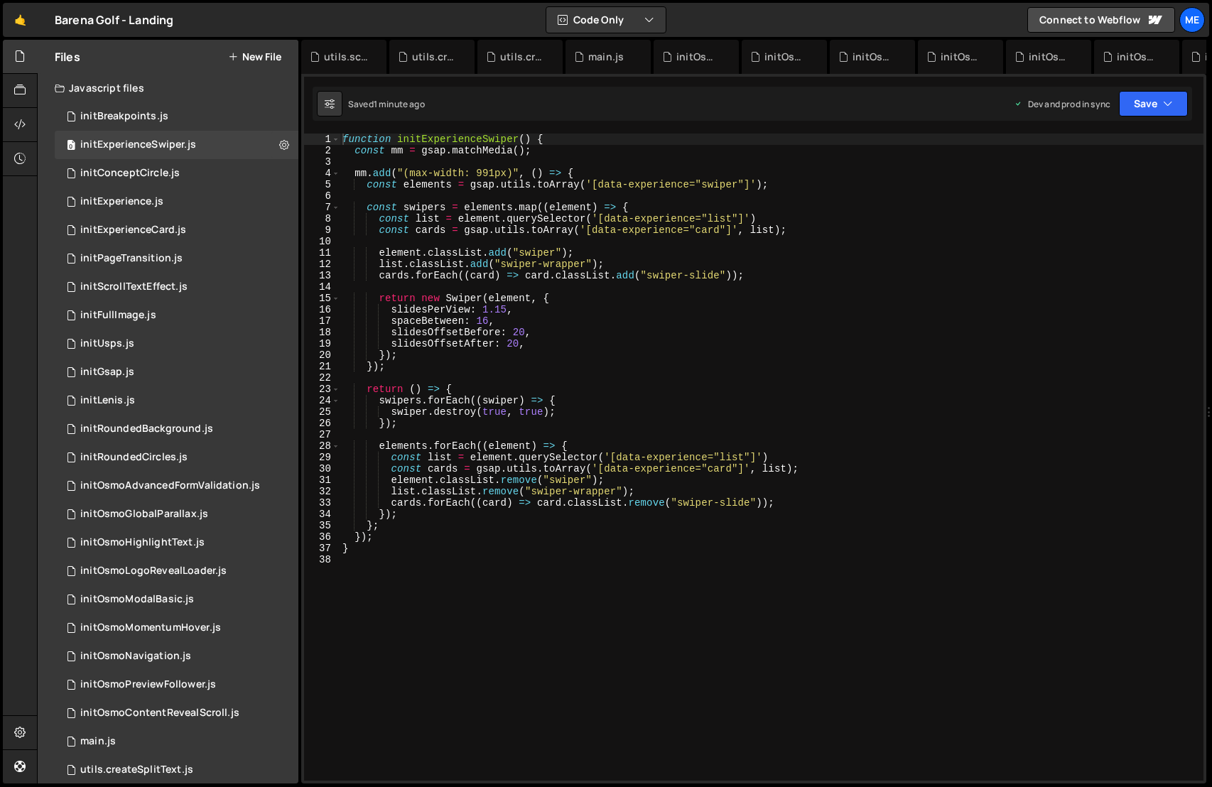
click at [472, 193] on div "function initExperienceSwiper ( ) { const mm = gsap . matchMedia ( ) ; mm . add…" at bounding box center [772, 469] width 864 height 670
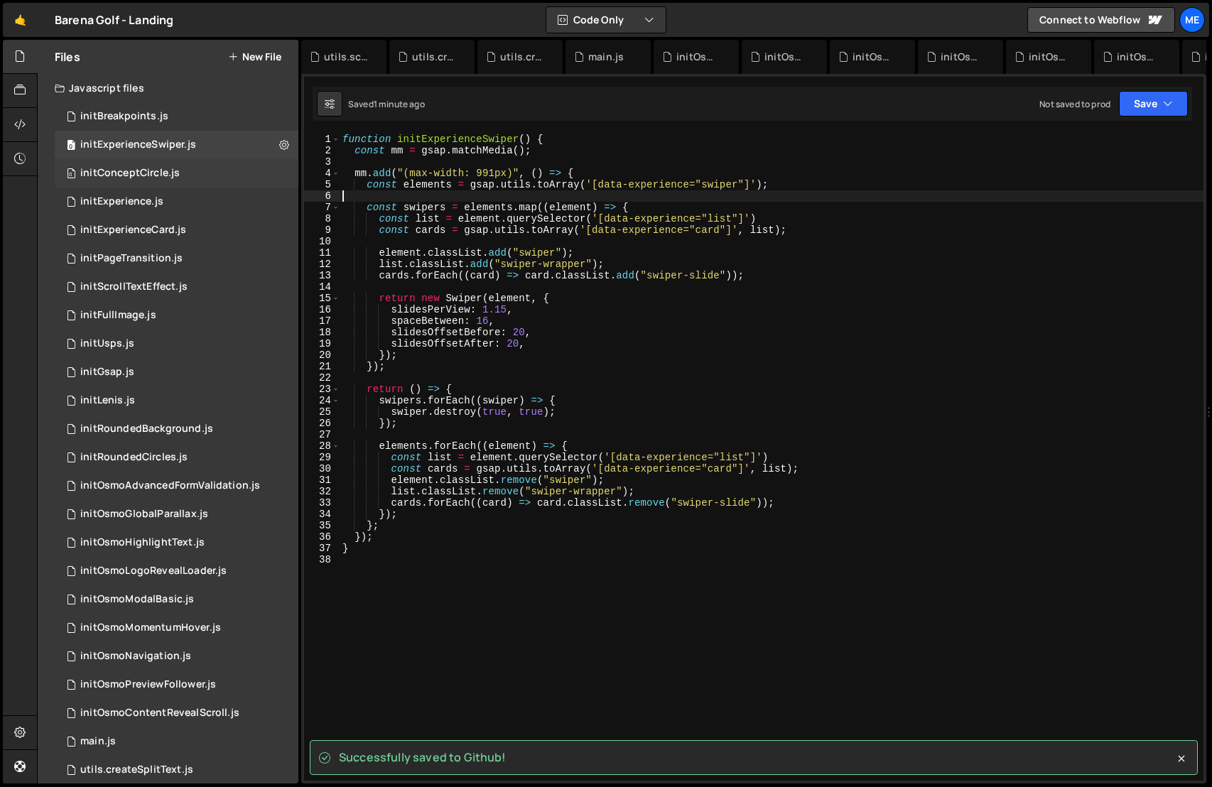
click at [192, 169] on div "0 initConceptCircle.js 0" at bounding box center [177, 173] width 244 height 28
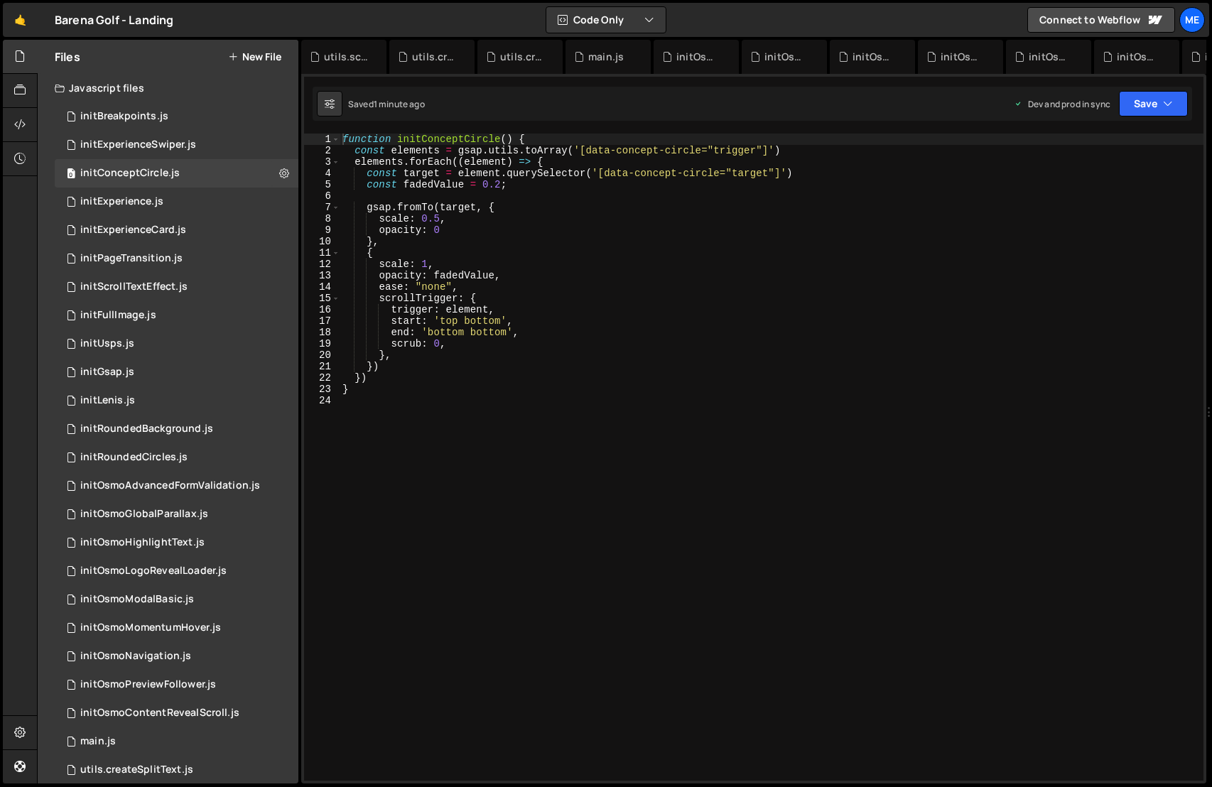
click at [471, 193] on div "function initConceptCircle ( ) { const elements = gsap . utils . toArray ( '[da…" at bounding box center [772, 469] width 864 height 670
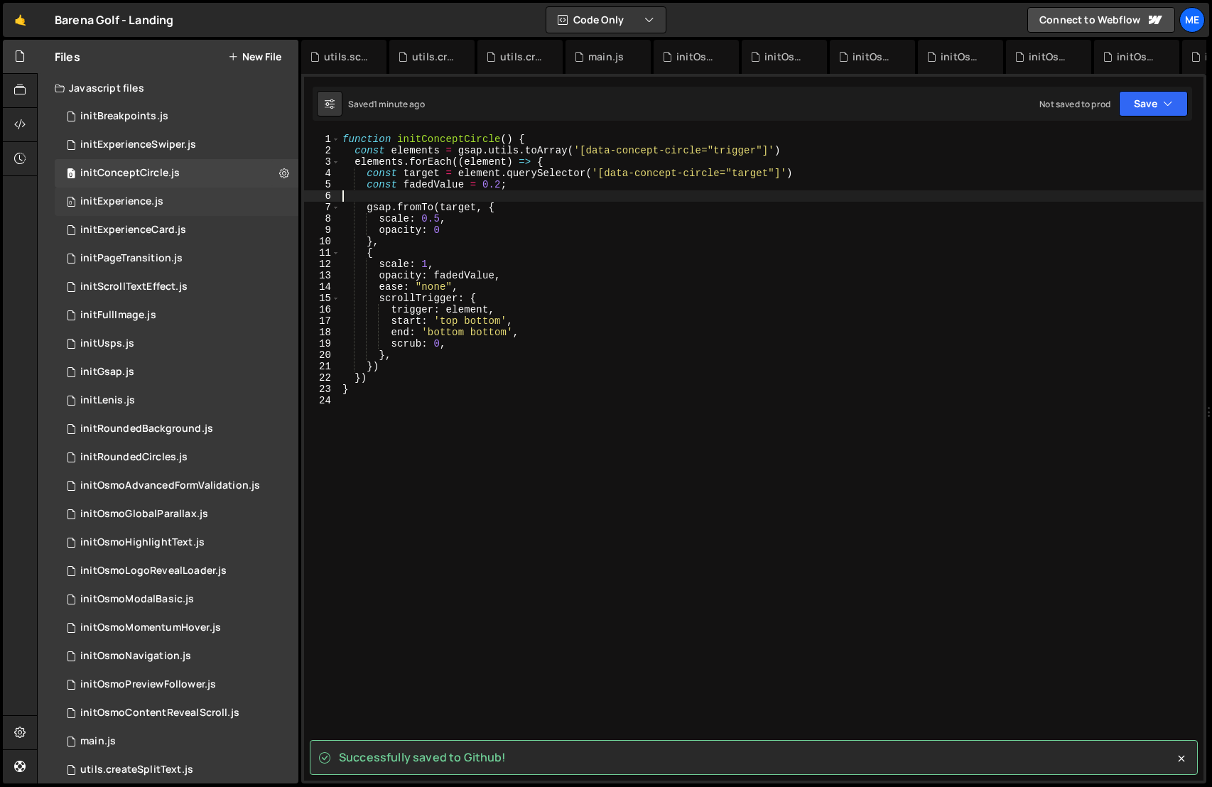
click at [194, 198] on div "0 initExperience.js 0" at bounding box center [177, 202] width 244 height 28
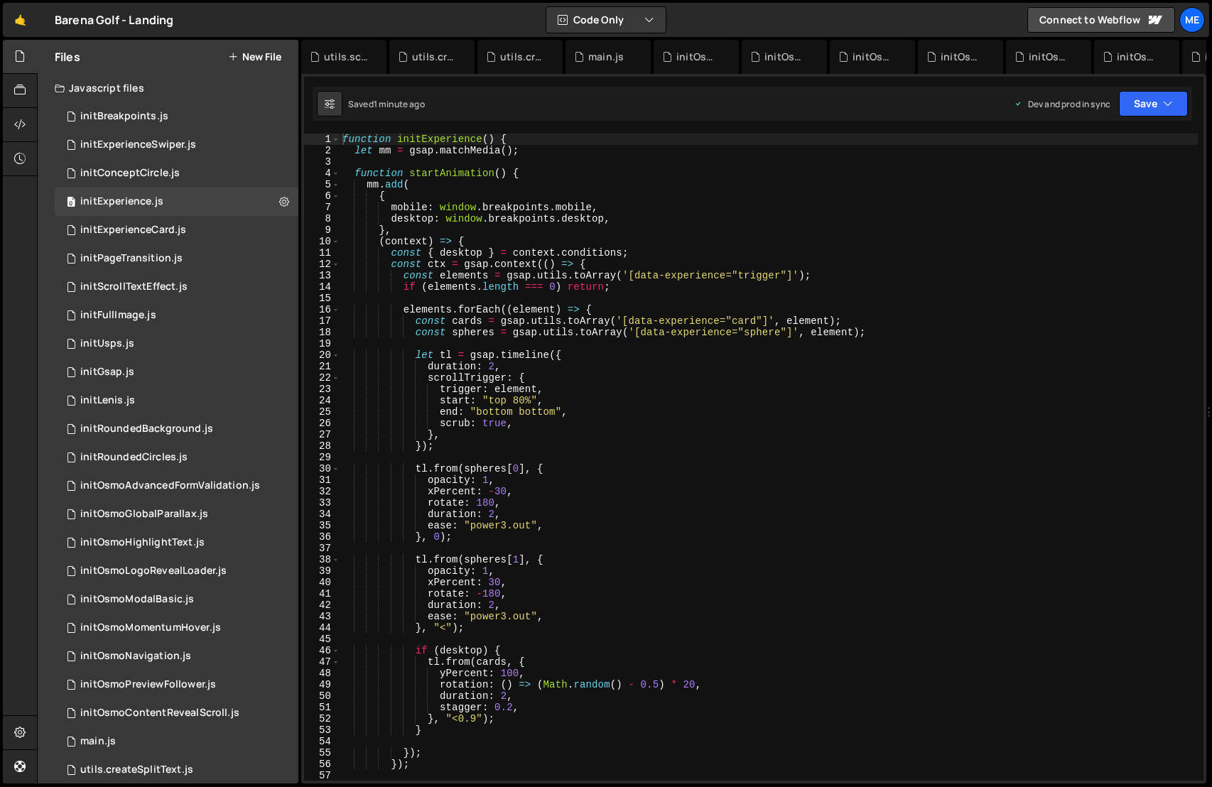
click at [471, 219] on div "function initExperience ( ) { let mm = gsap . matchMedia ( ) ; function startAn…" at bounding box center [769, 469] width 858 height 670
type textarea "desktop: window.breakpoints.desktop,"
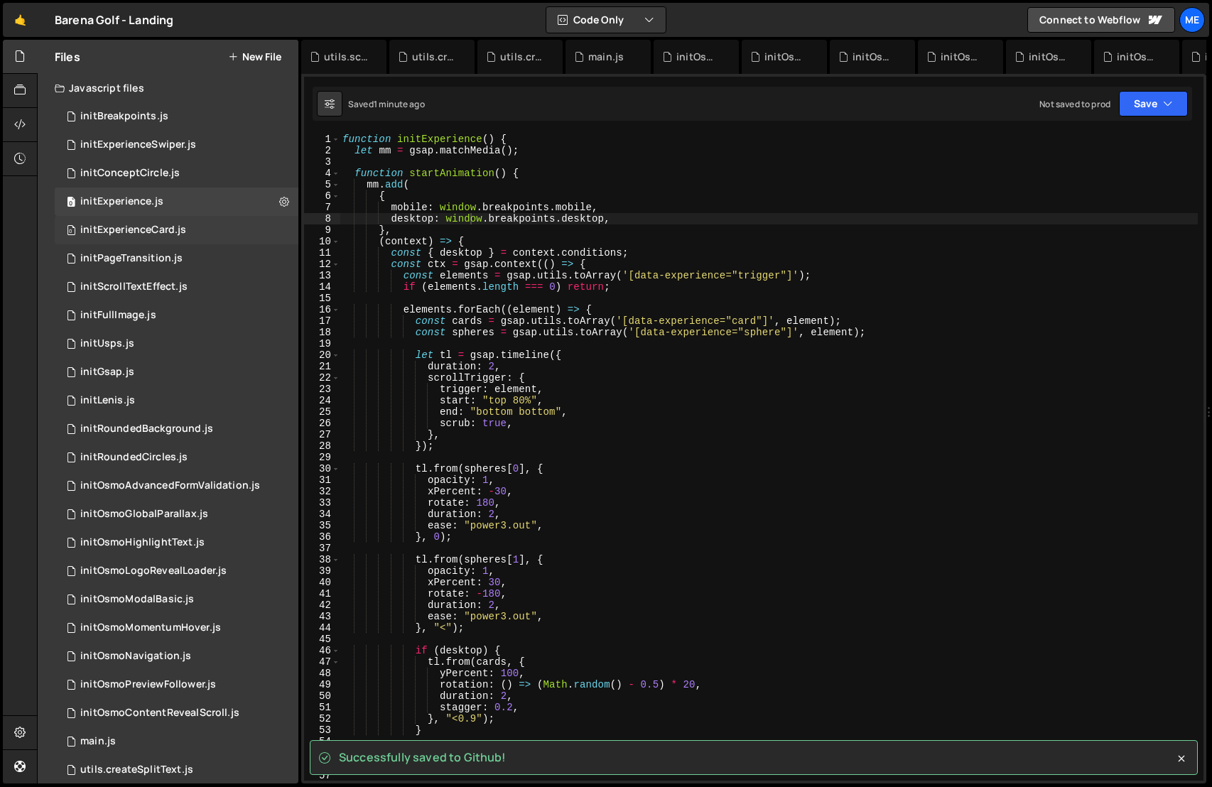
click at [209, 226] on div "0 initExperienceCard.js 0" at bounding box center [177, 230] width 244 height 28
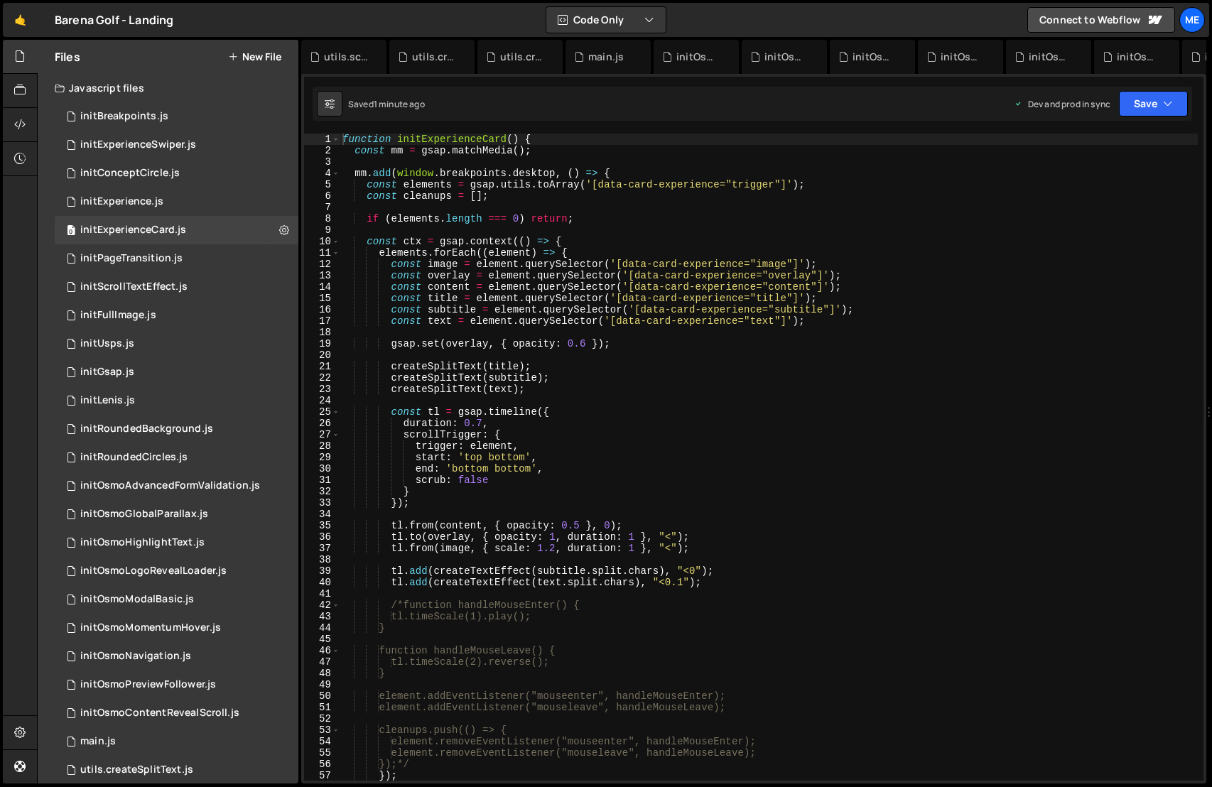
drag, startPoint x: 492, startPoint y: 215, endPoint x: 482, endPoint y: 217, distance: 10.2
click at [492, 215] on div "function initExperienceCard ( ) { const mm = gsap . matchMedia ( ) ; mm . add (…" at bounding box center [769, 469] width 858 height 670
type textarea "if (elements.length === 0) return;"
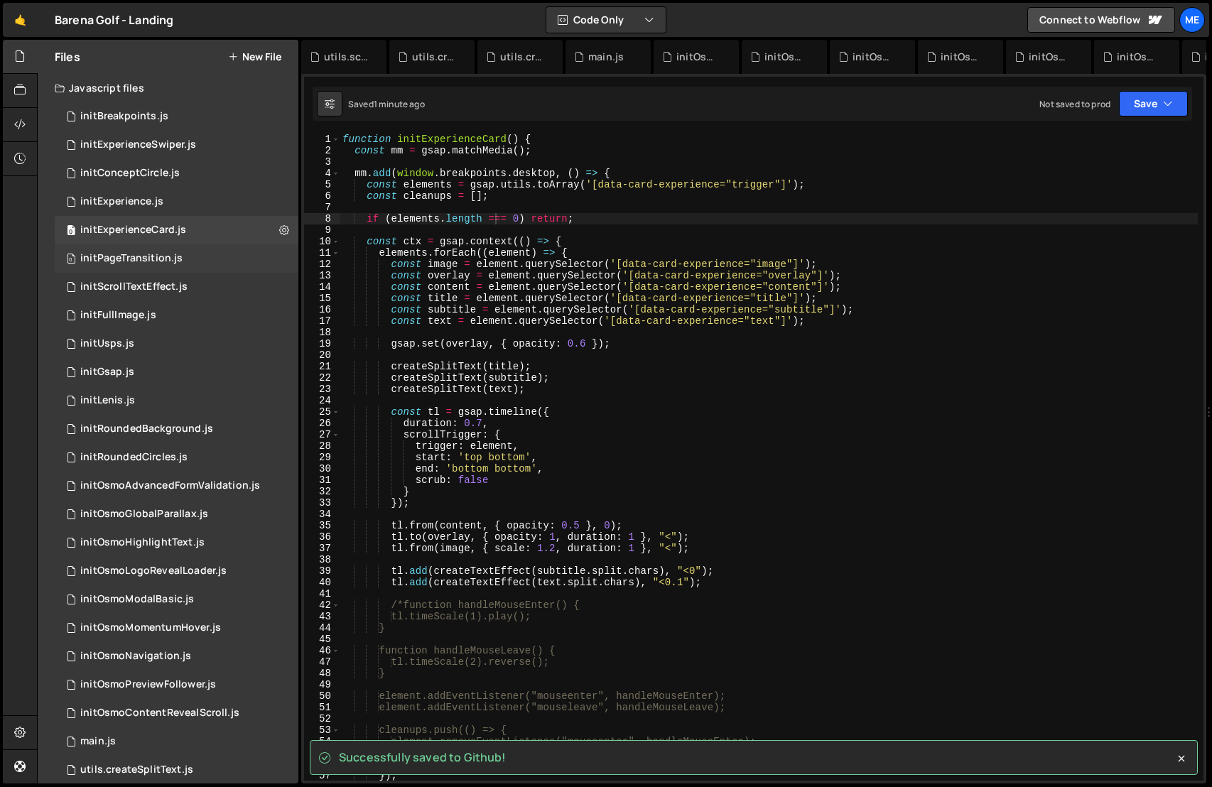
click at [207, 255] on div "0 initPageTransition.js 0" at bounding box center [177, 258] width 244 height 28
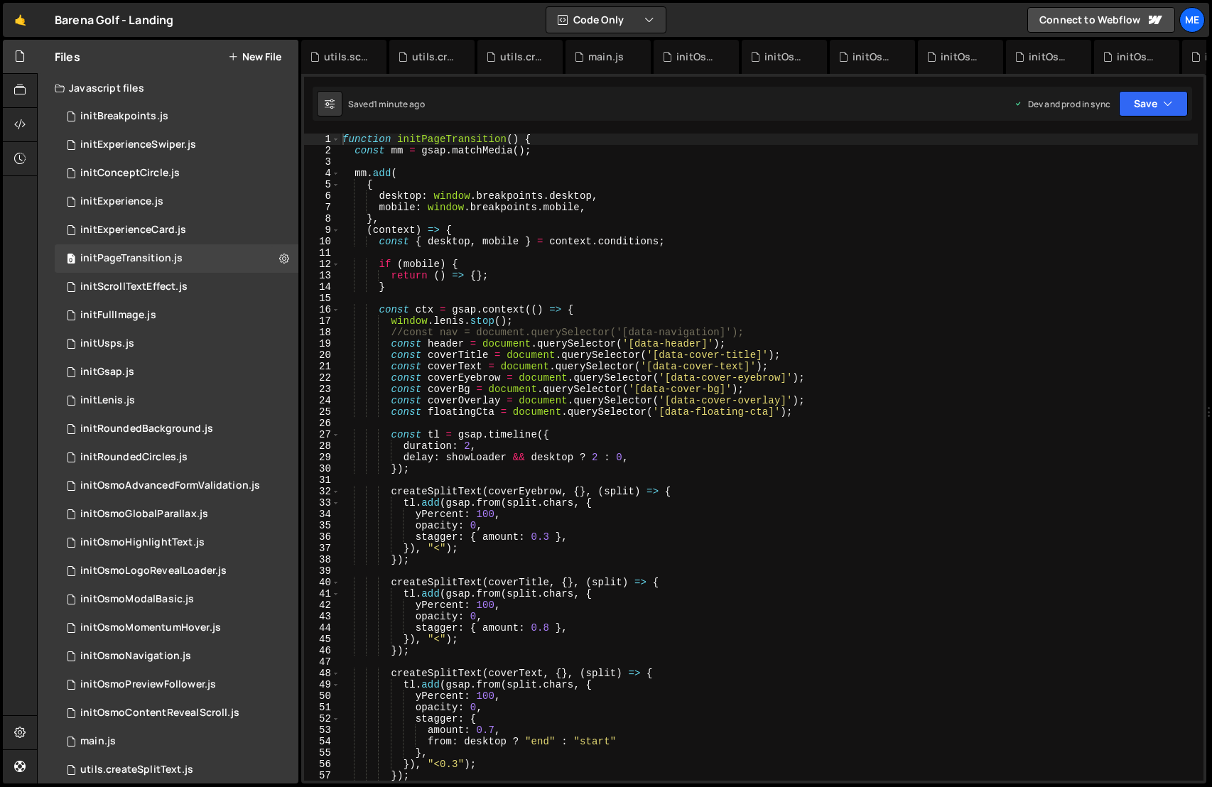
click at [543, 252] on div "function initPageTransition ( ) { const mm = gsap . matchMedia ( ) ; mm . add (…" at bounding box center [769, 469] width 858 height 670
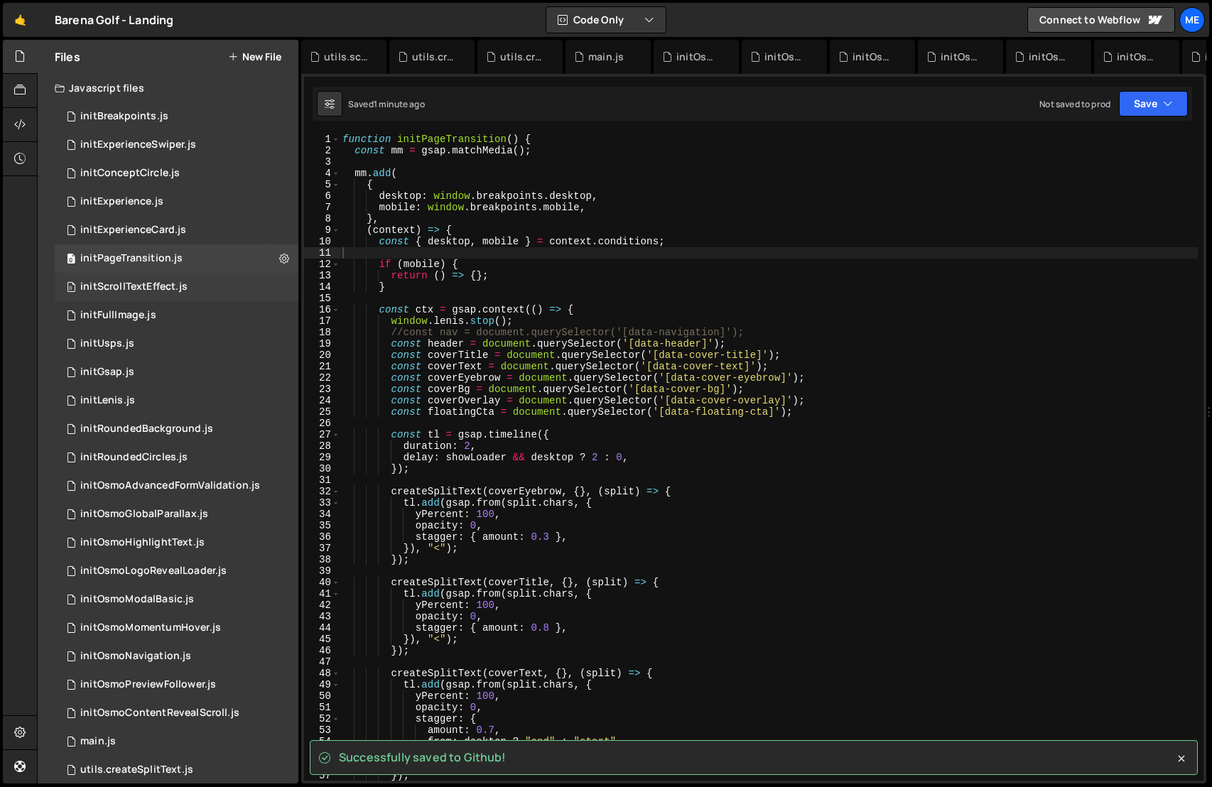
drag, startPoint x: 207, startPoint y: 286, endPoint x: 216, endPoint y: 287, distance: 9.3
click at [207, 286] on div "0 initScrollTextEffect.js 0" at bounding box center [177, 287] width 244 height 28
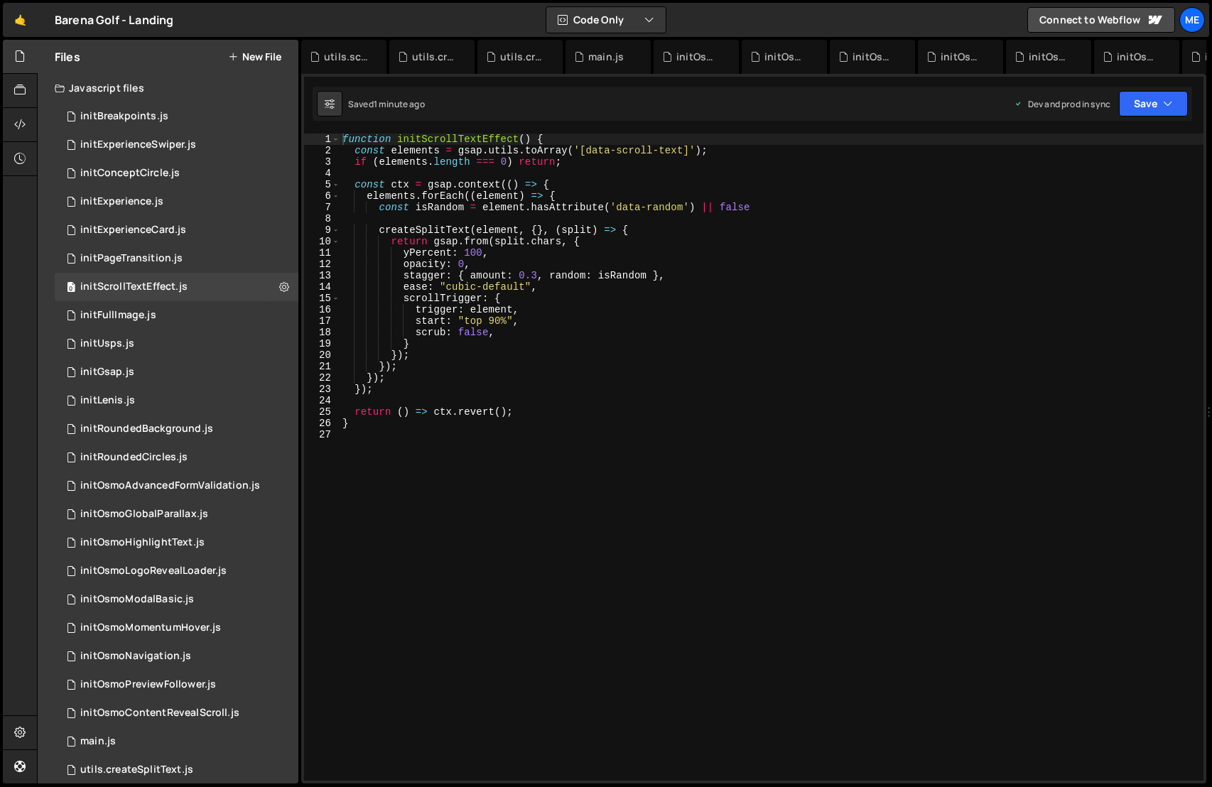
type textarea "scrollTrigger: {"
click at [488, 294] on div "function initScrollTextEffect ( ) { const elements = gsap . utils . toArray ( '…" at bounding box center [772, 469] width 864 height 670
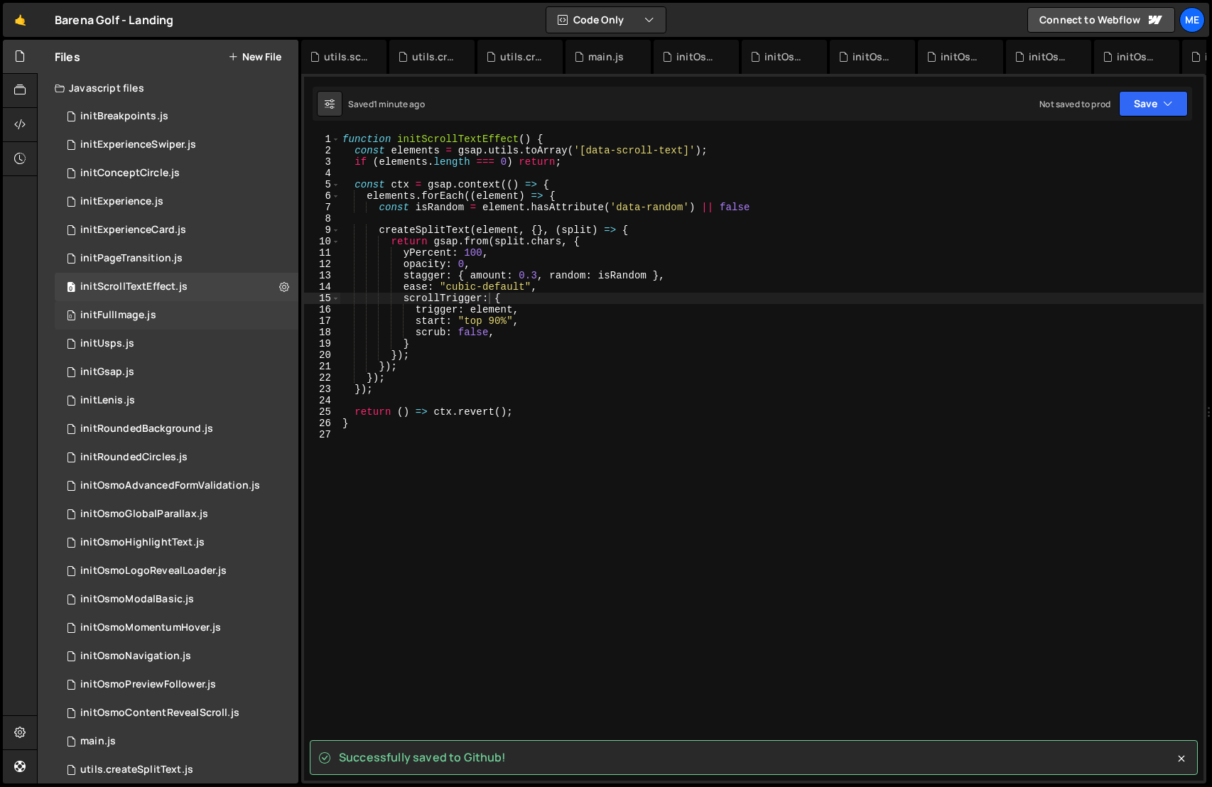
click at [216, 313] on div "0 initFullImage.js 0" at bounding box center [177, 315] width 244 height 28
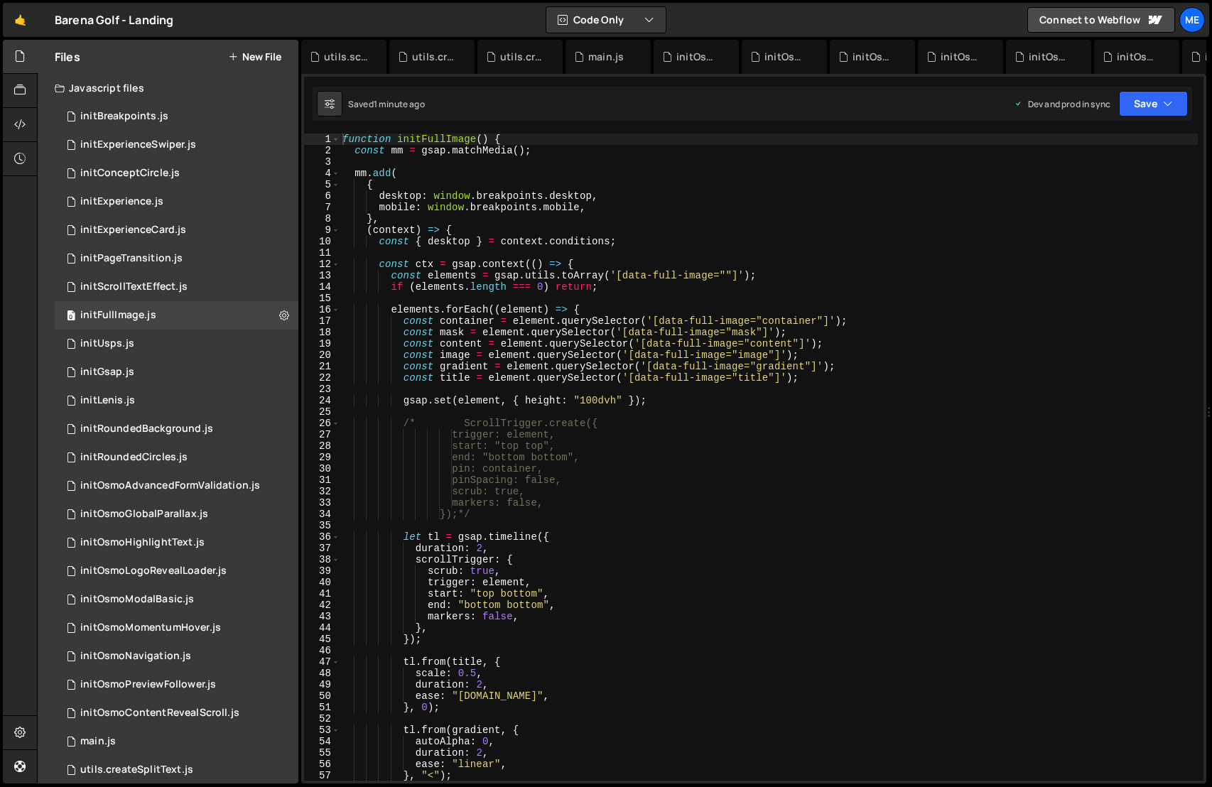
drag, startPoint x: 507, startPoint y: 316, endPoint x: 498, endPoint y: 317, distance: 9.3
click at [507, 316] on div "function initFullImage ( ) { const mm = gsap . matchMedia ( ) ; mm . add ( { de…" at bounding box center [769, 469] width 858 height 670
type textarea "const container = element.querySelector('[data-full-image="container"]');"
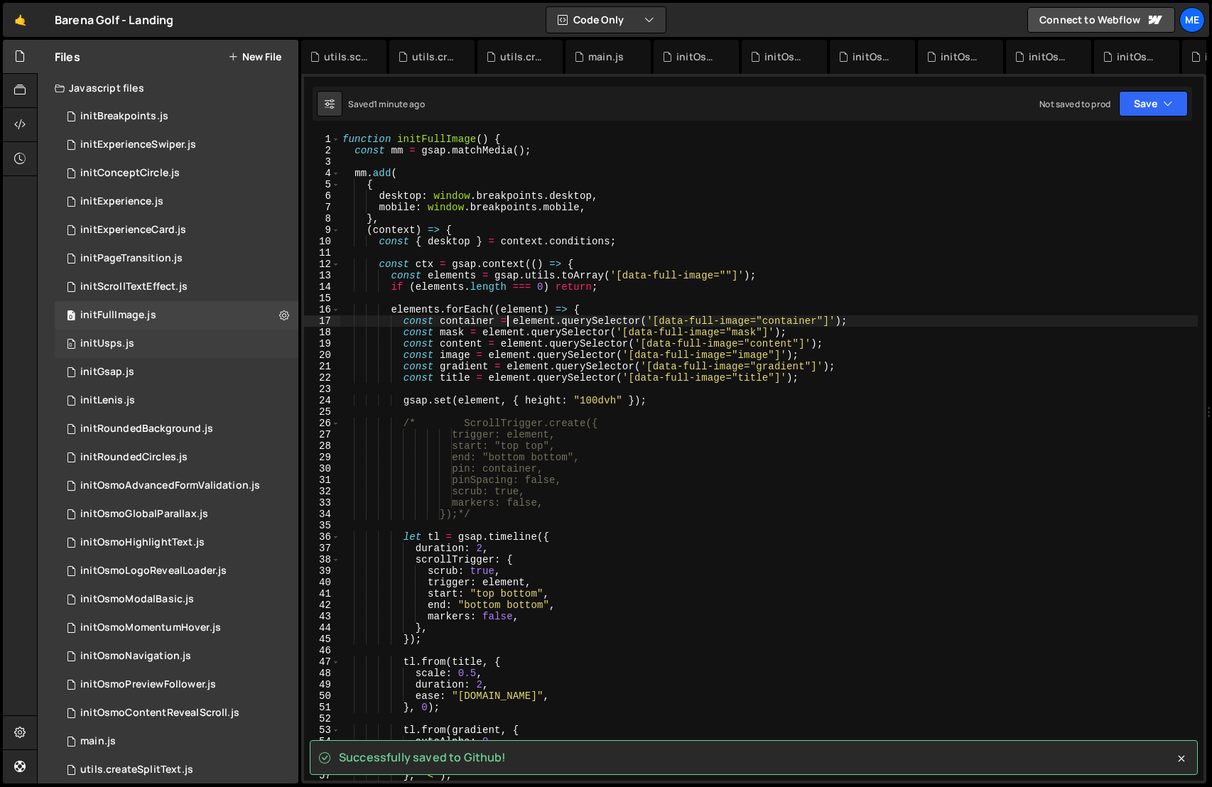
click at [191, 340] on div "0 initUsps.js 0" at bounding box center [177, 344] width 244 height 28
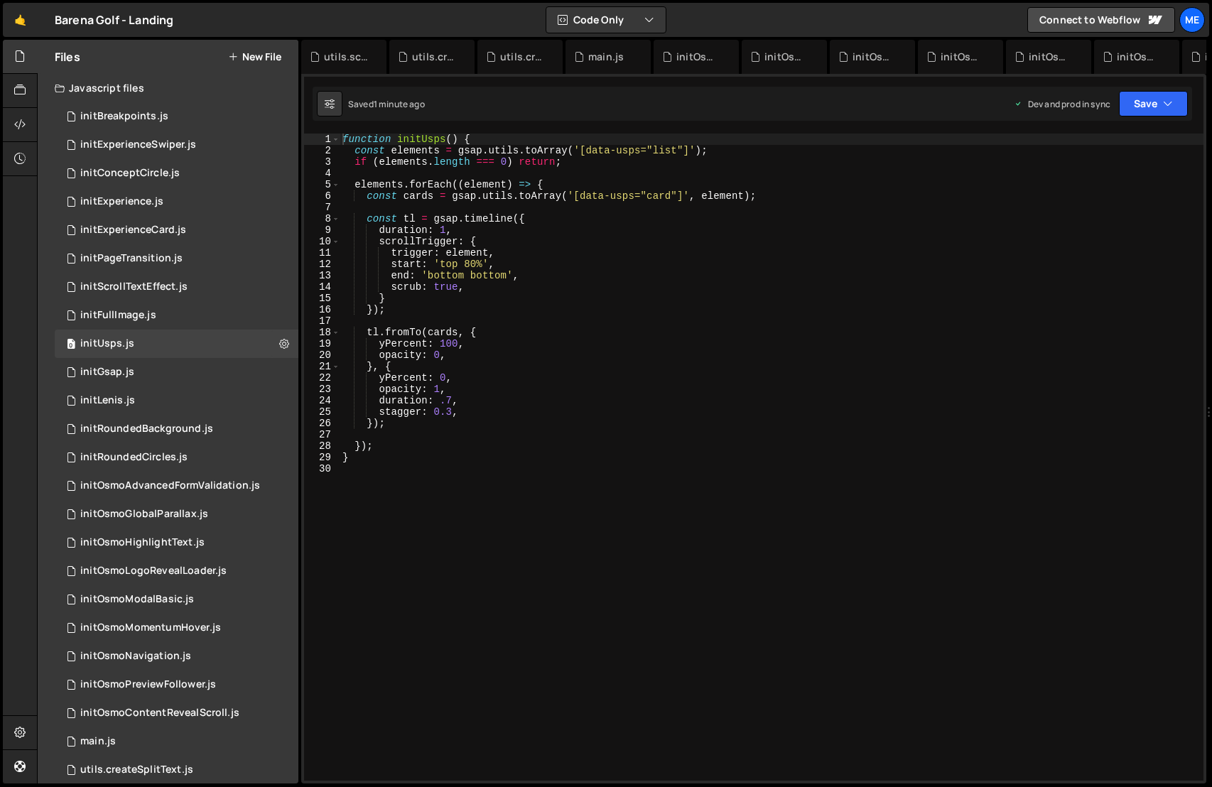
type textarea "}"
drag, startPoint x: 488, startPoint y: 303, endPoint x: 477, endPoint y: 306, distance: 11.0
click at [487, 303] on div "function initUsps ( ) { const elements = gsap . utils . toArray ( '[data-usps="…" at bounding box center [772, 469] width 864 height 670
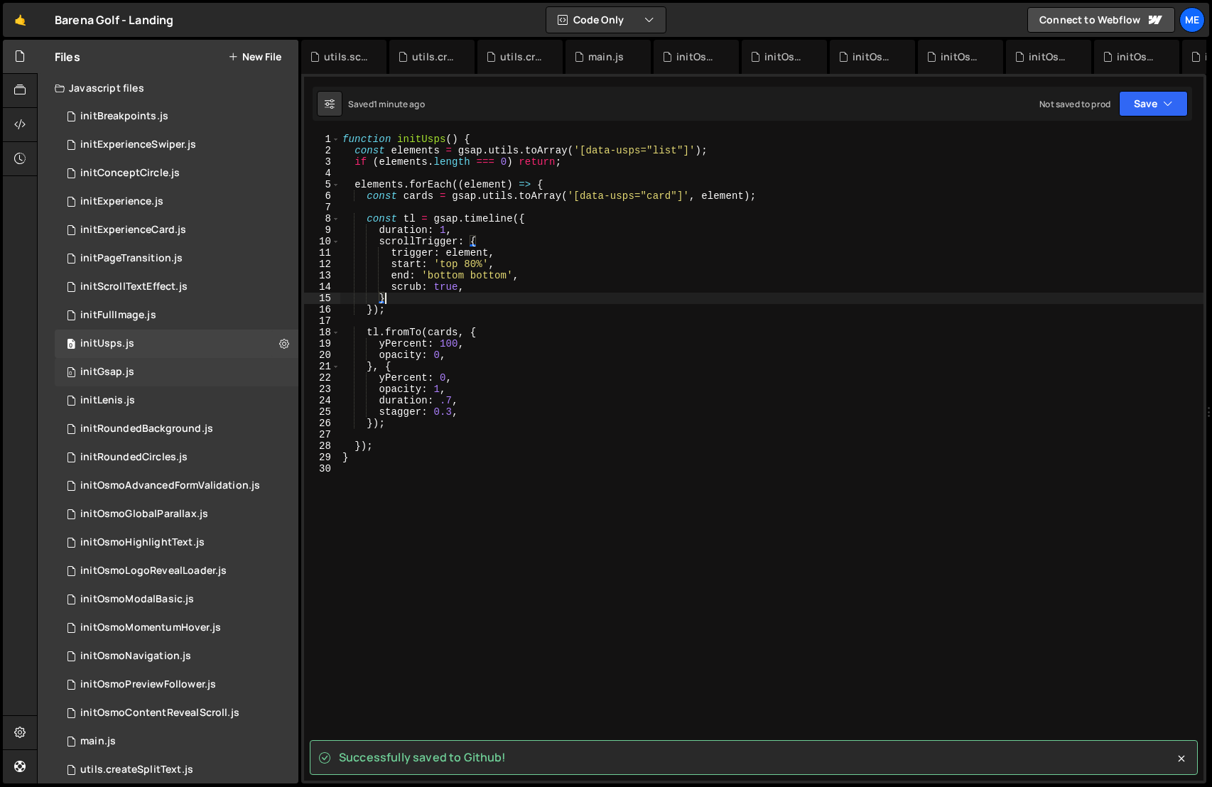
click at [177, 372] on div "0 initGsap.js 0" at bounding box center [177, 372] width 244 height 28
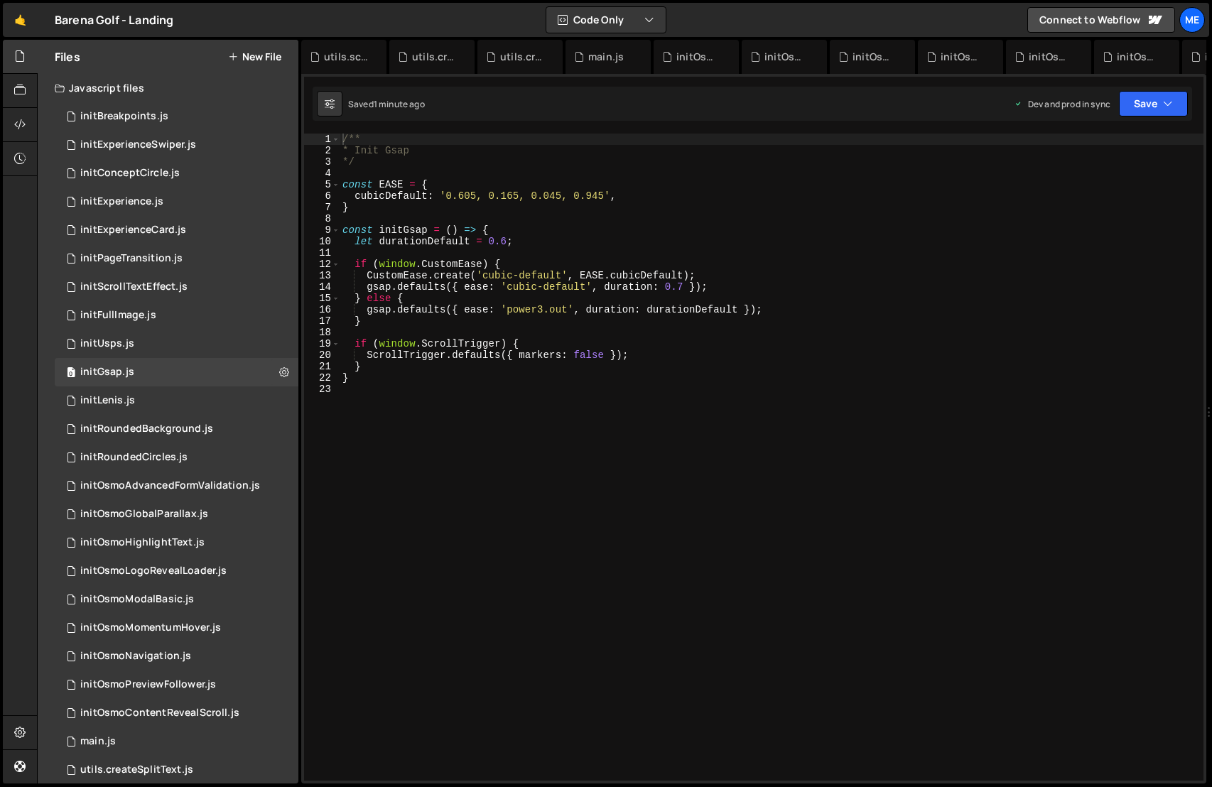
click at [554, 318] on div "/** * Init Gsap */ const EASE = { cubicDefault : '0.605, 0.165, 0.045, 0.945' ,…" at bounding box center [772, 469] width 864 height 670
type textarea "}"
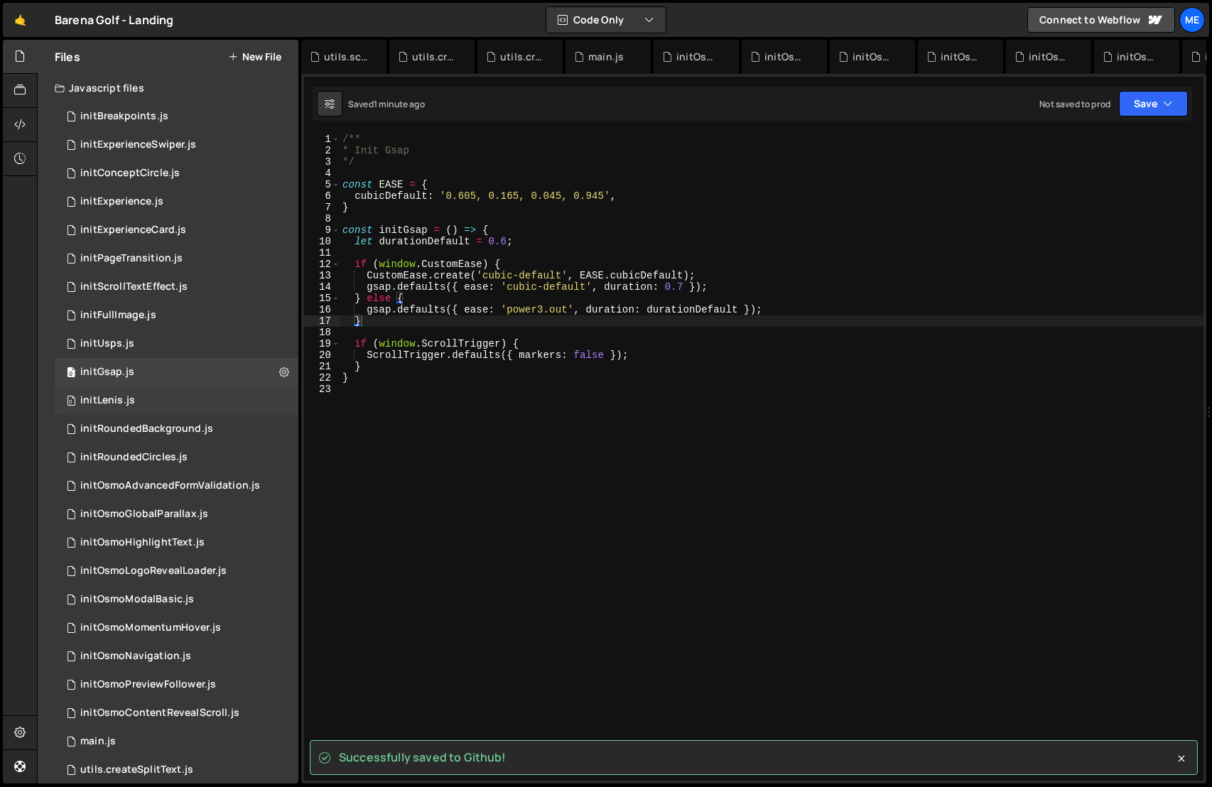
click at [159, 401] on div "0 initLenis.js 0" at bounding box center [177, 400] width 244 height 28
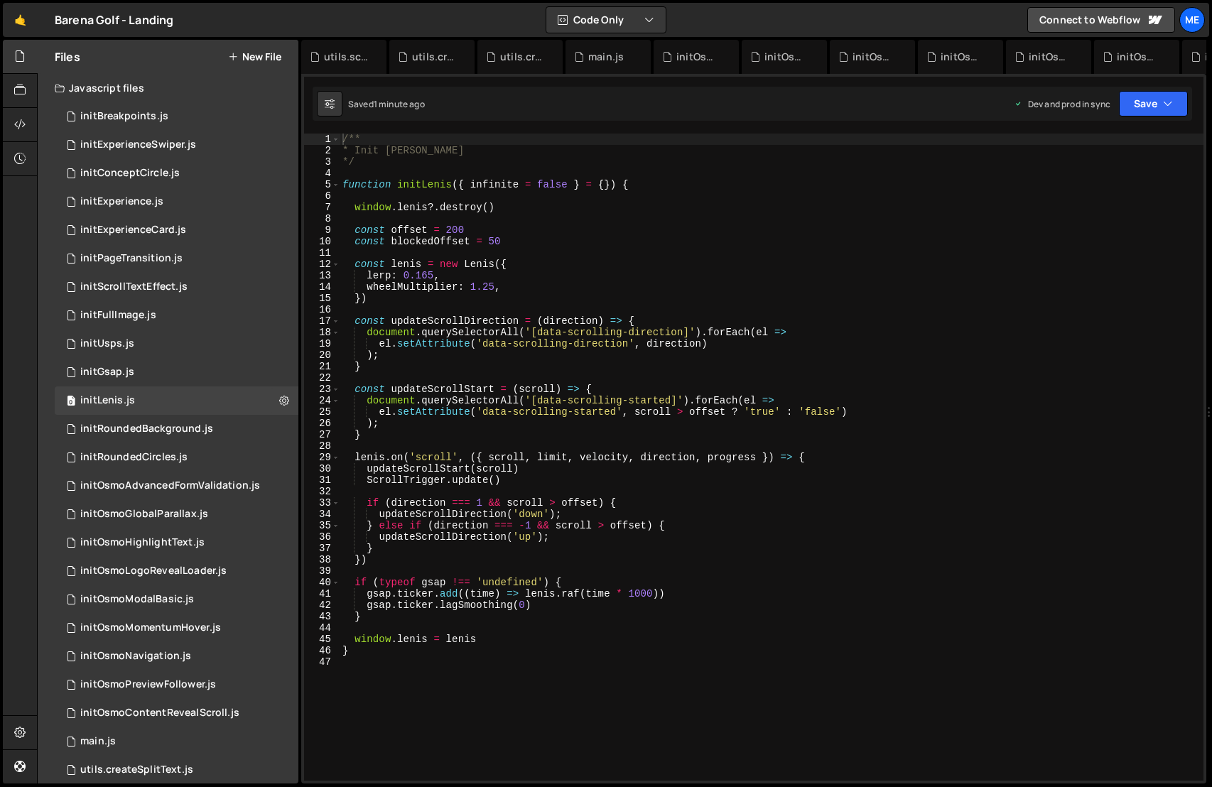
type textarea "el.setAttribute('data-scrolling-started', scroll > offset ? 'true' : 'false')"
click at [467, 409] on div "/** * Init [PERSON_NAME] */ function initLenis ( { infinite = false } = { }) { …" at bounding box center [772, 469] width 864 height 670
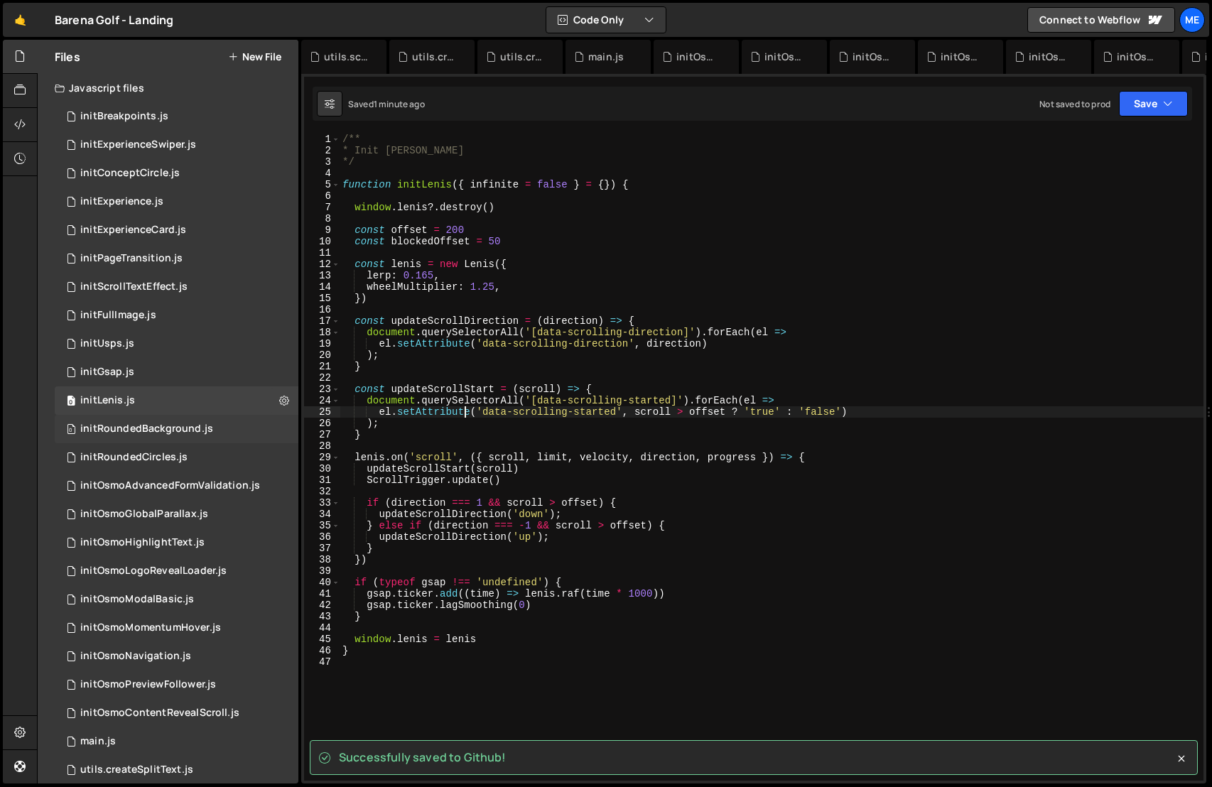
click at [221, 431] on div "0 initRoundedBackground.js 0" at bounding box center [177, 429] width 244 height 28
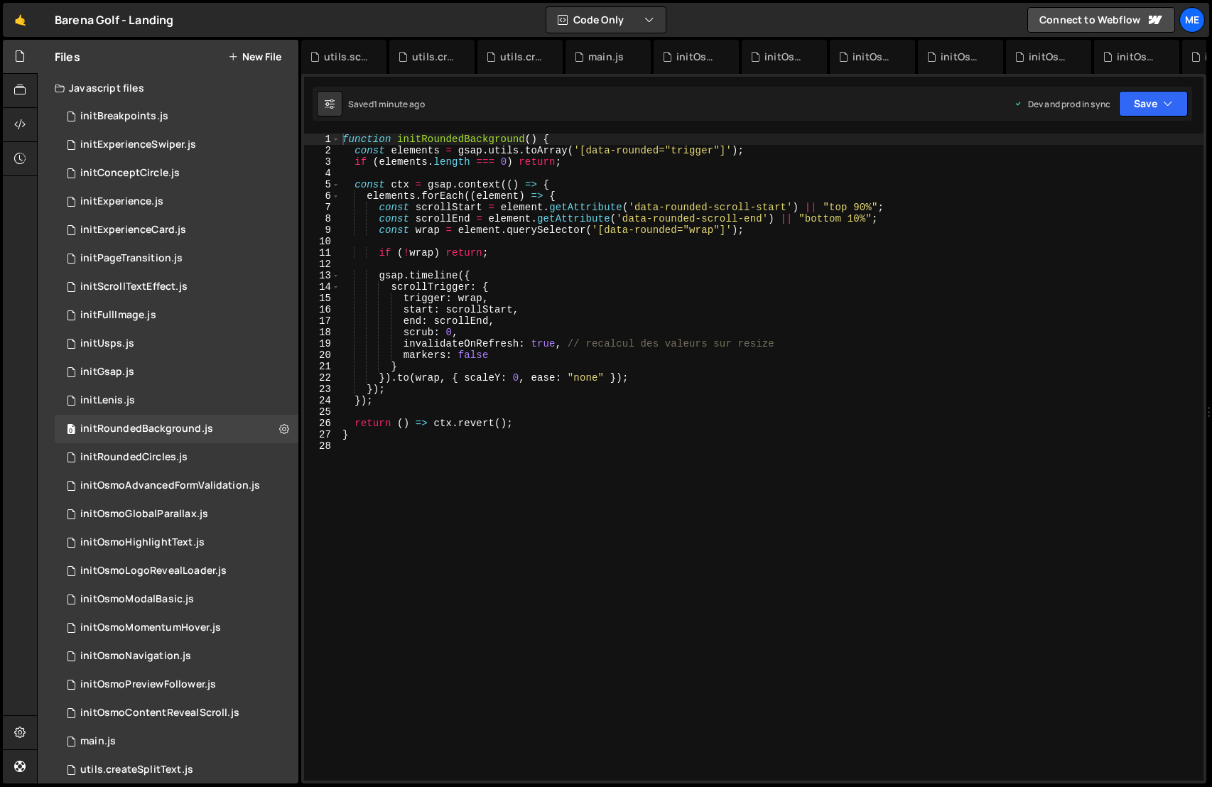
click at [438, 392] on div "function initRoundedBackground ( ) { const elements = gsap . utils . toArray ( …" at bounding box center [772, 469] width 864 height 670
type textarea "});"
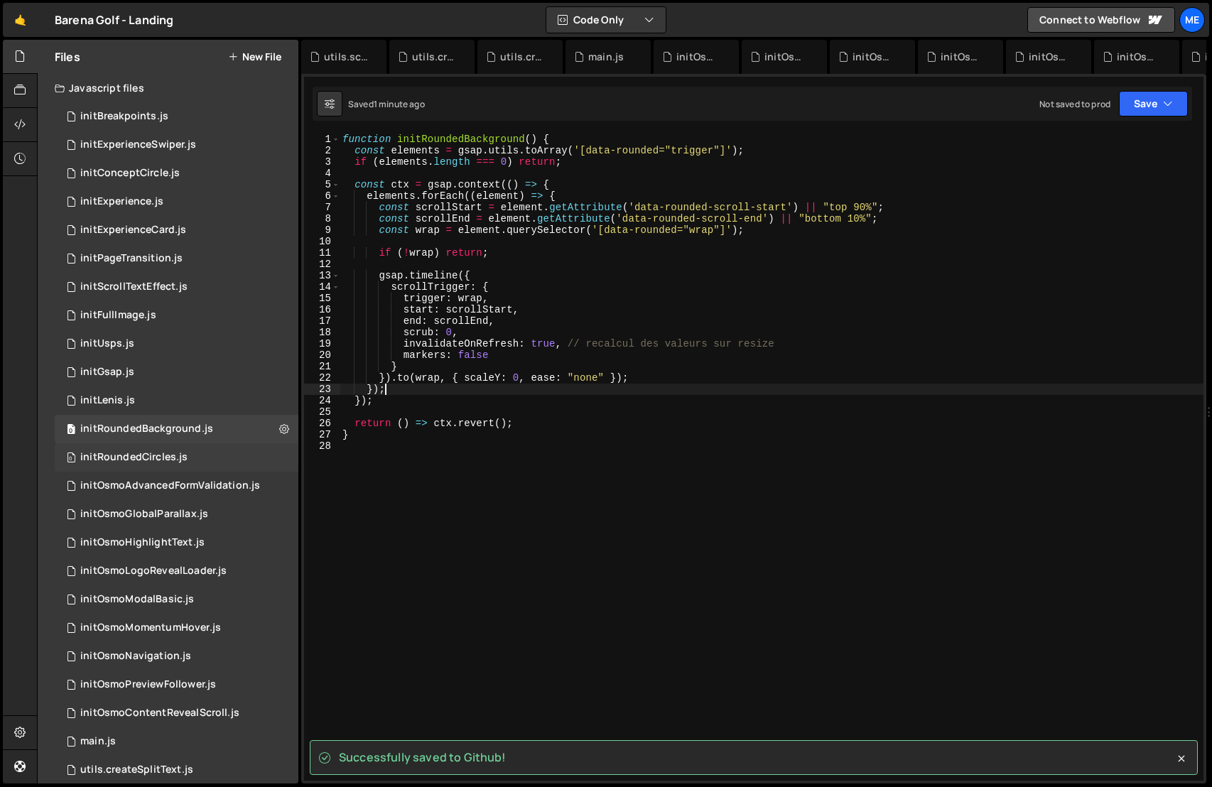
click at [220, 455] on div "0 initRoundedCircles.js 0" at bounding box center [177, 457] width 244 height 28
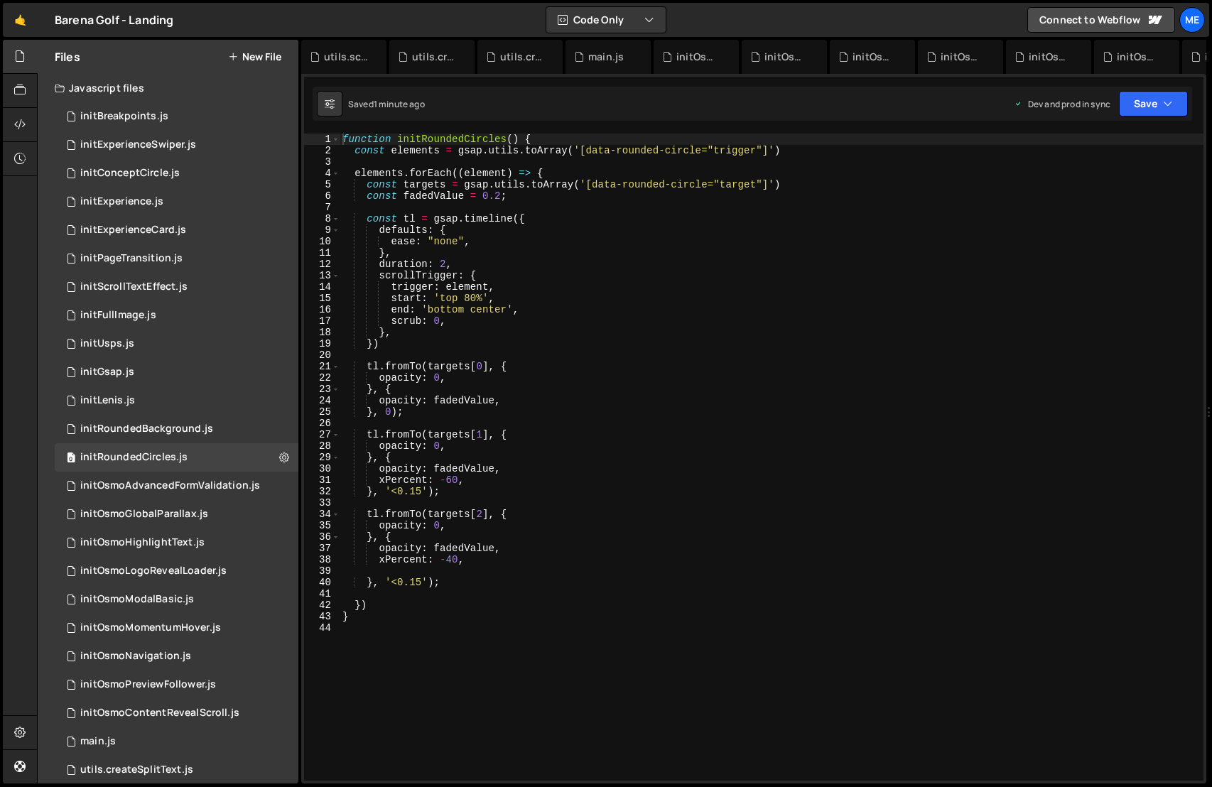
click at [488, 438] on div "function initRoundedCircles ( ) { const elements = gsap . utils . toArray ( '[d…" at bounding box center [772, 469] width 864 height 670
type textarea "tl.fromTo(targets[1], {"
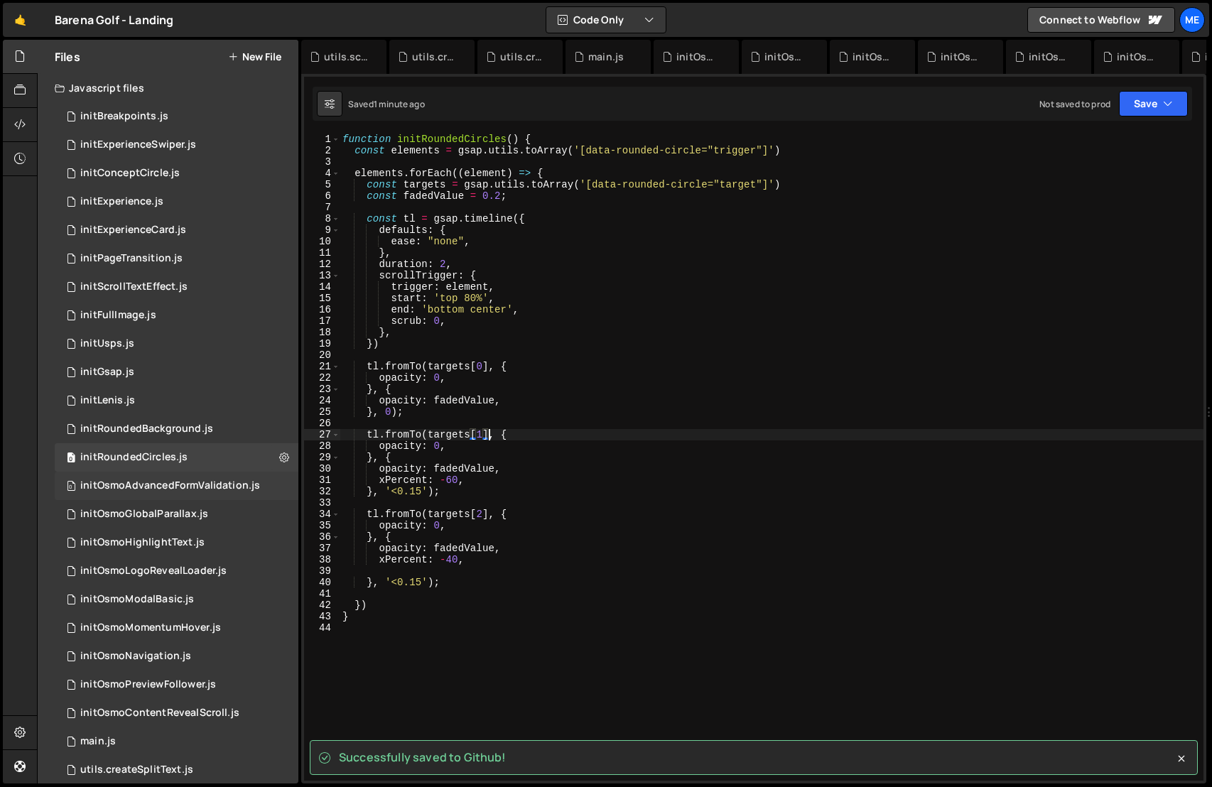
click at [265, 490] on div "0 initOsmoAdvancedFormValidation.js 0" at bounding box center [177, 486] width 244 height 28
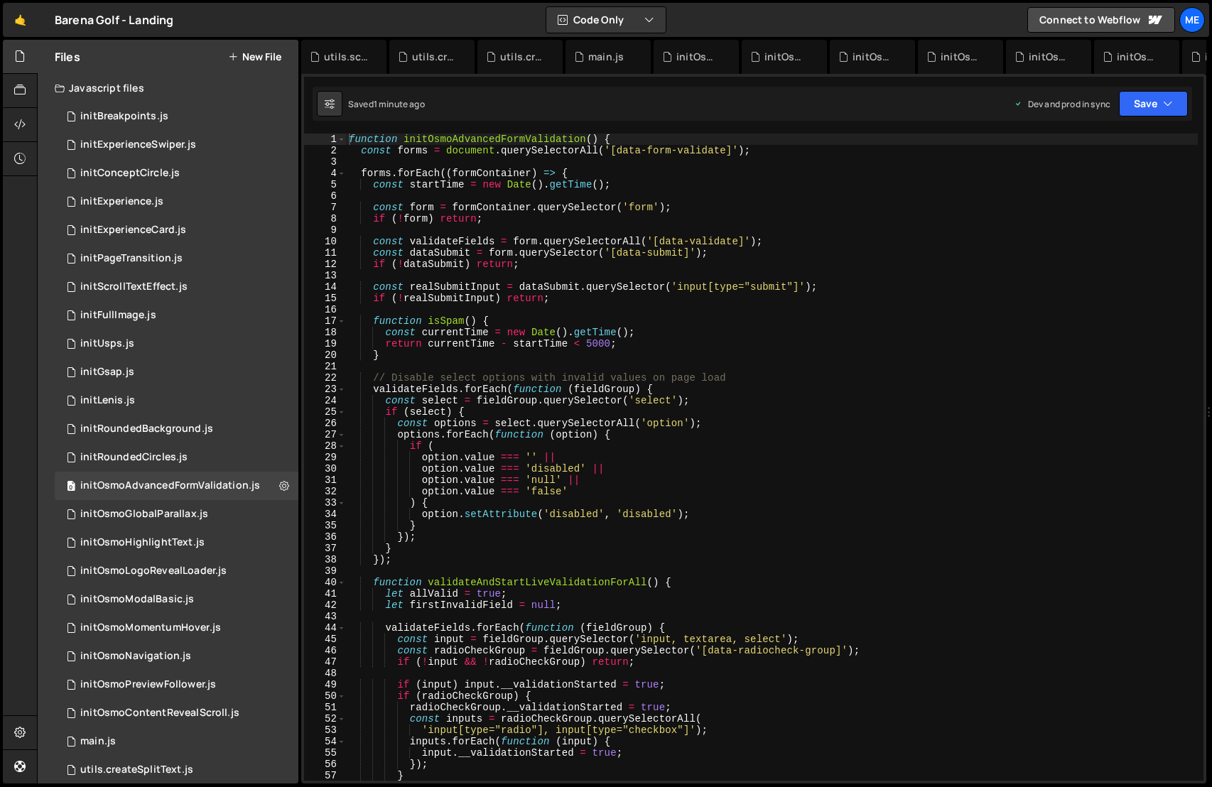
click at [513, 463] on div "function initOsmoAdvancedFormValidation ( ) { const forms = document . querySel…" at bounding box center [772, 469] width 852 height 670
type textarea "option.value === '' ||"
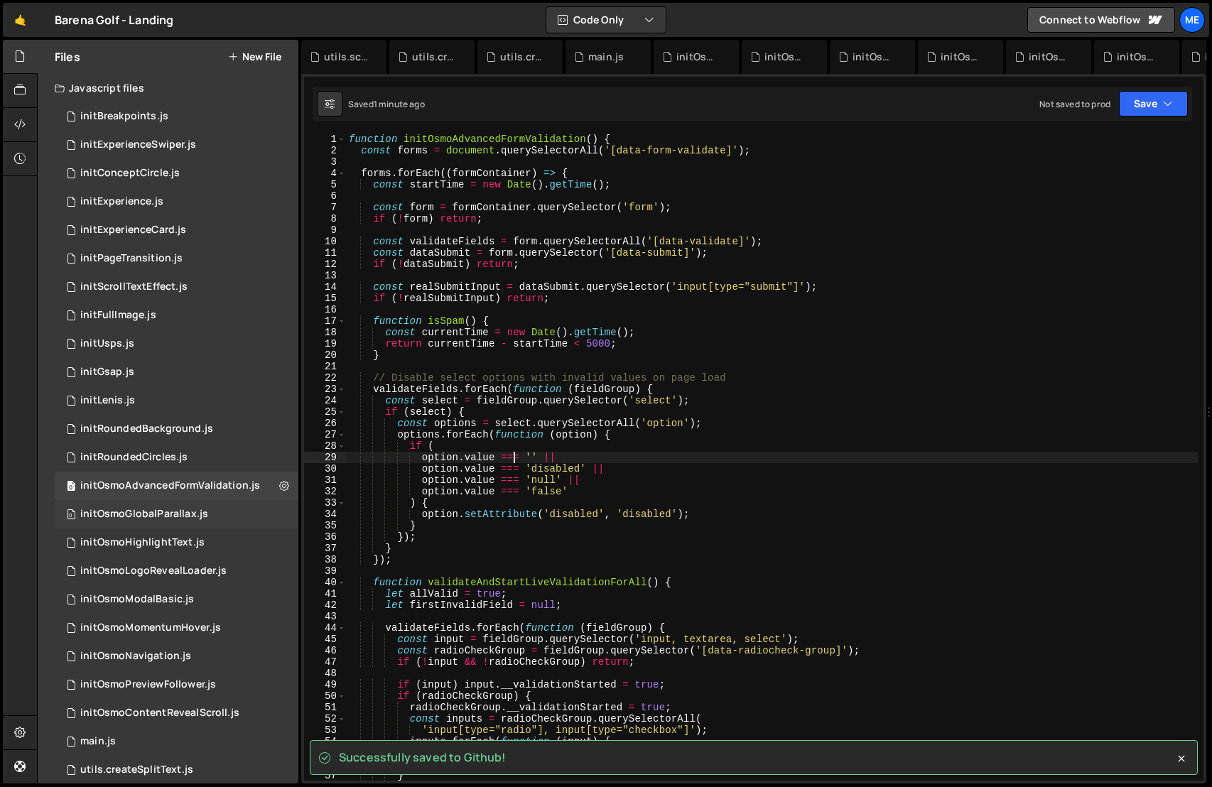
click at [219, 517] on div "0 initOsmoGlobalParallax.js 0" at bounding box center [177, 514] width 244 height 28
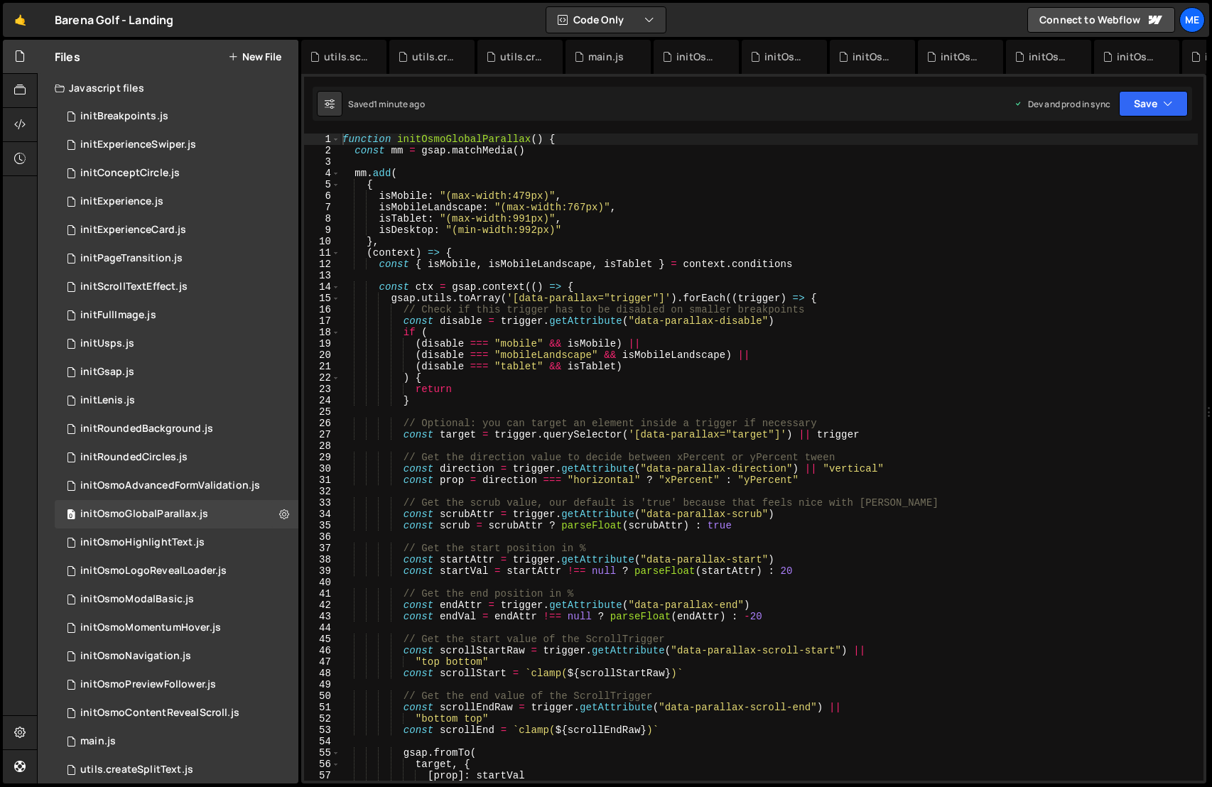
click at [513, 497] on div "function initOsmoGlobalParallax ( ) { const mm = gsap . matchMedia ( ) mm . add…" at bounding box center [769, 469] width 858 height 670
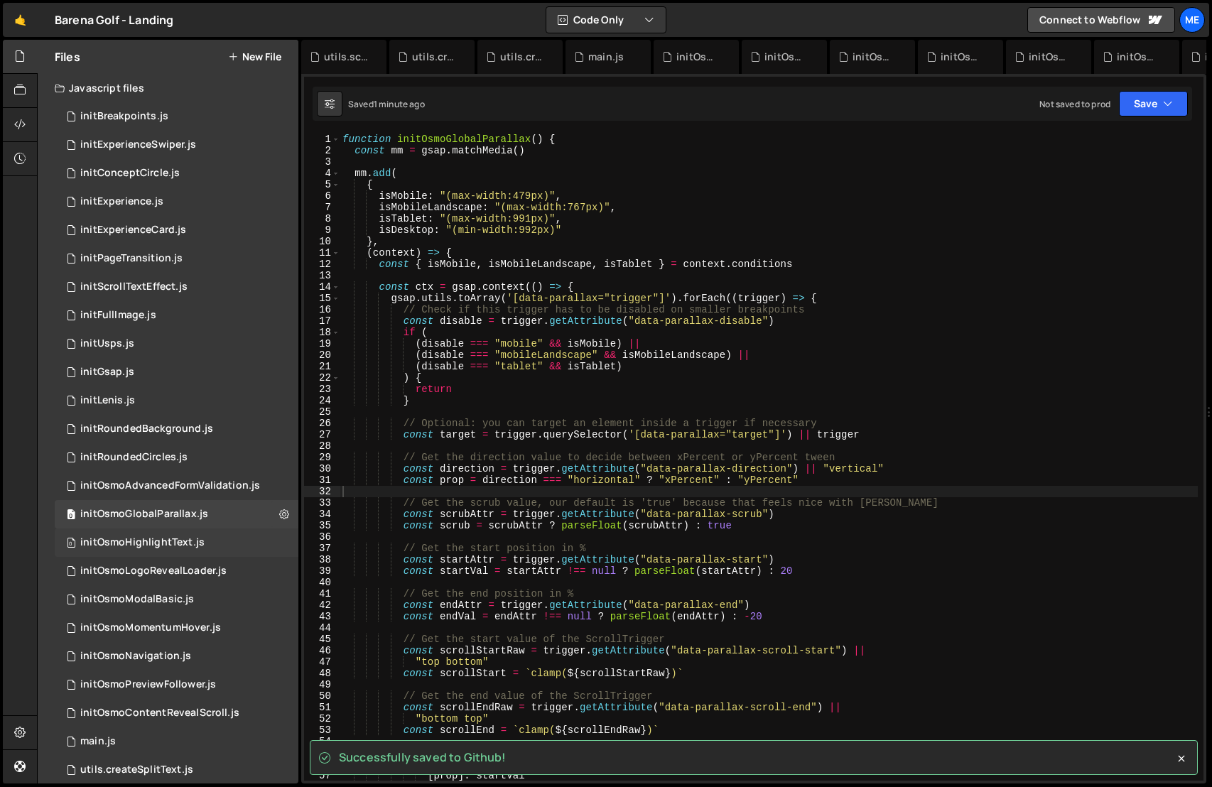
drag, startPoint x: 220, startPoint y: 546, endPoint x: 230, endPoint y: 546, distance: 9.9
click at [220, 546] on div "0 initOsmoHighlightText.js 0" at bounding box center [177, 543] width 244 height 28
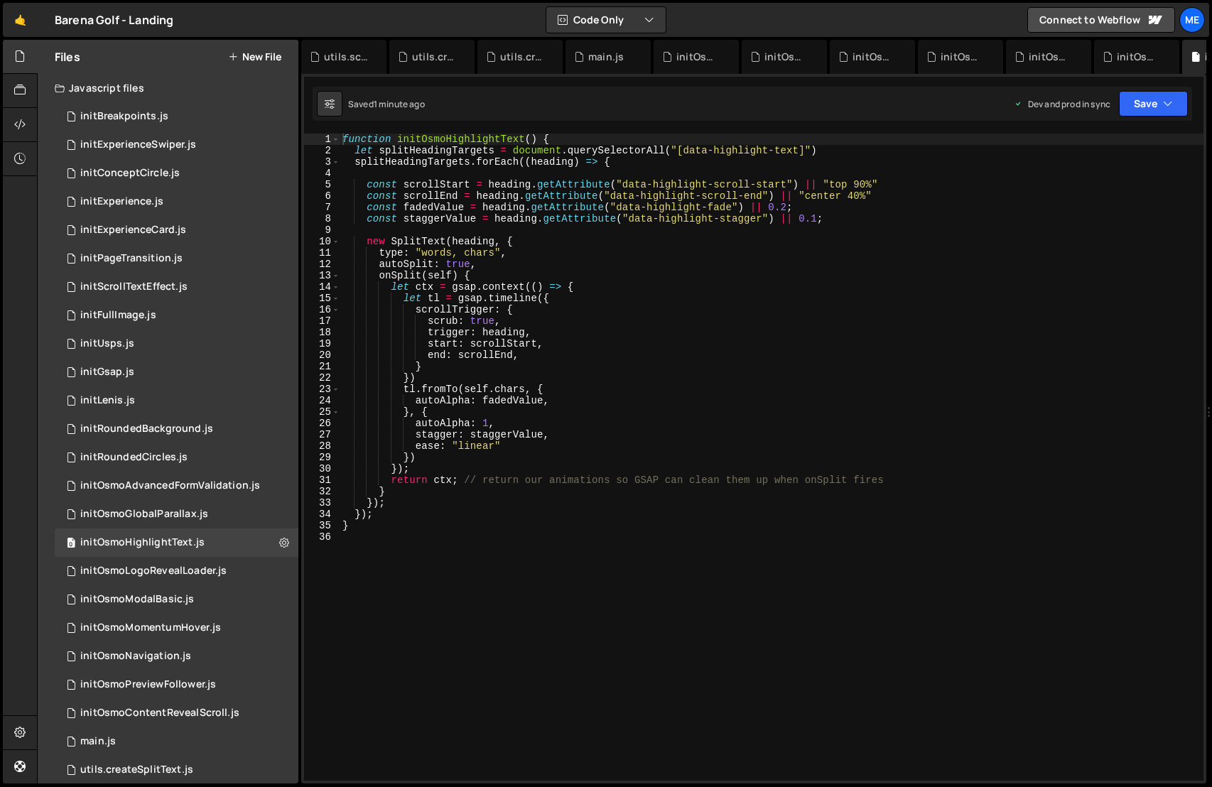
type textarea "}"
click at [439, 523] on div "function initOsmoHighlightText ( ) { let splitHeadingTargets = document . query…" at bounding box center [772, 469] width 864 height 670
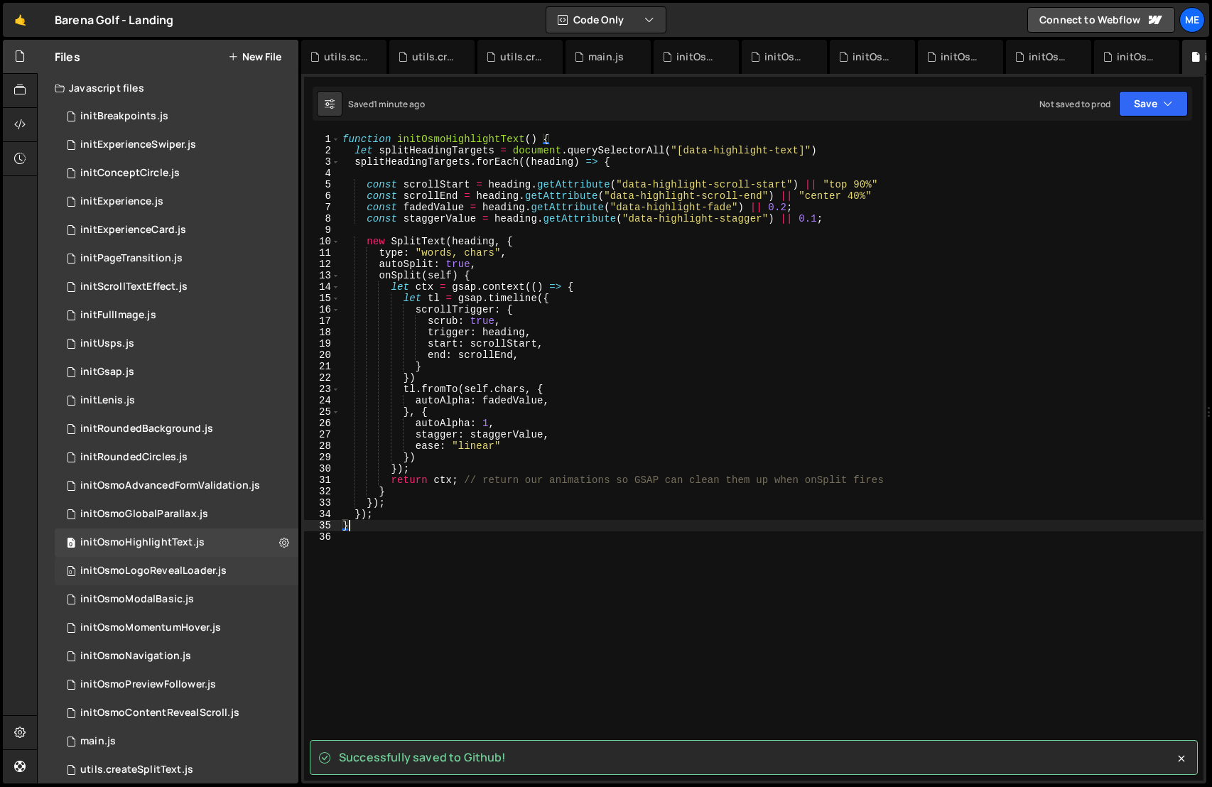
click at [232, 571] on div "0 initOsmoLogoRevealLoader.js 0" at bounding box center [177, 571] width 244 height 28
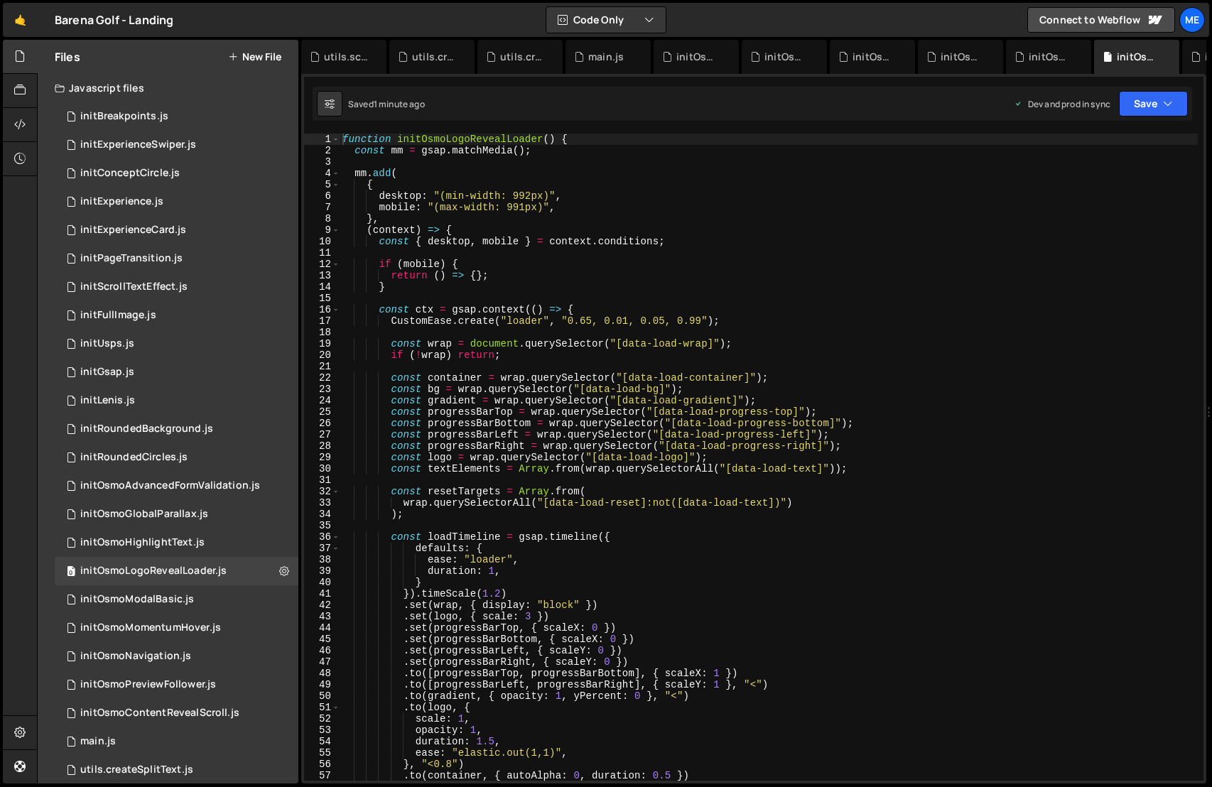
click at [485, 543] on div "function initOsmoLogoRevealLoader ( ) { const mm = gsap . matchMedia ( ) ; mm .…" at bounding box center [769, 469] width 858 height 670
type textarea "defaults: {"
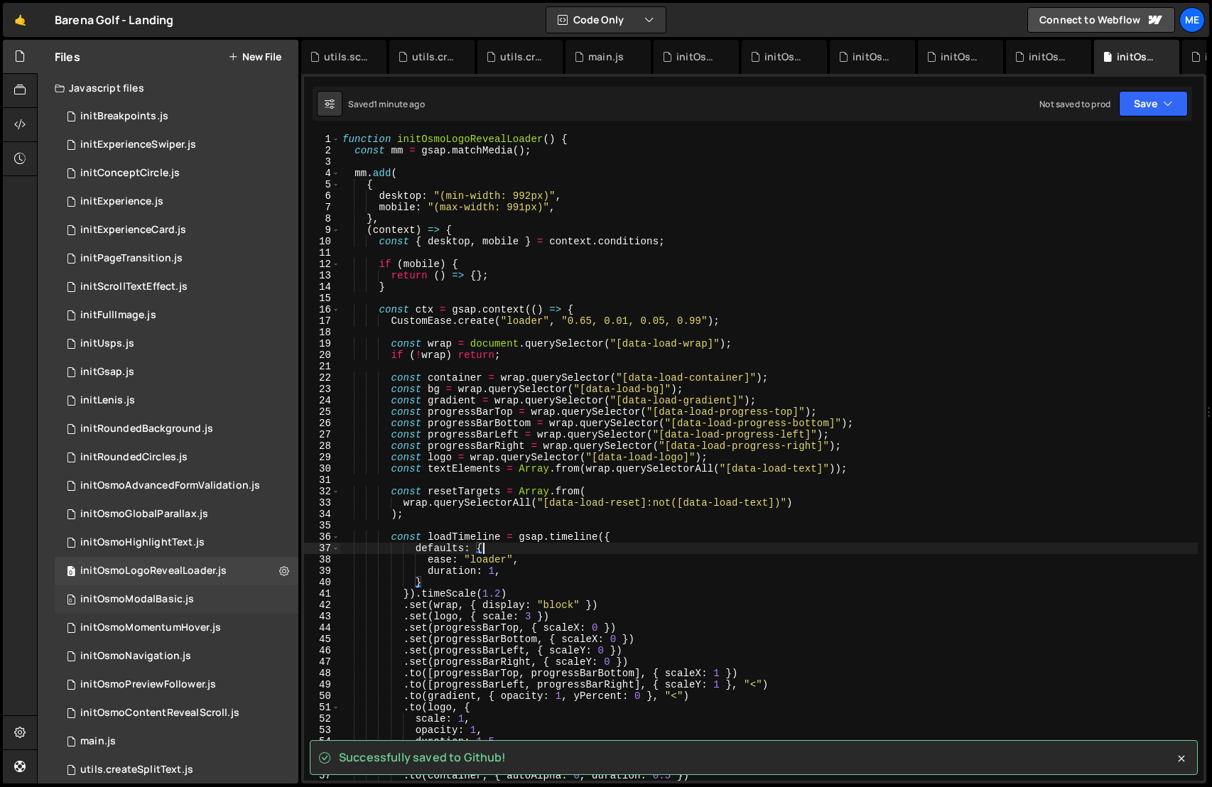
click at [207, 602] on div "0 initOsmoModalBasic.js 0" at bounding box center [177, 599] width 244 height 28
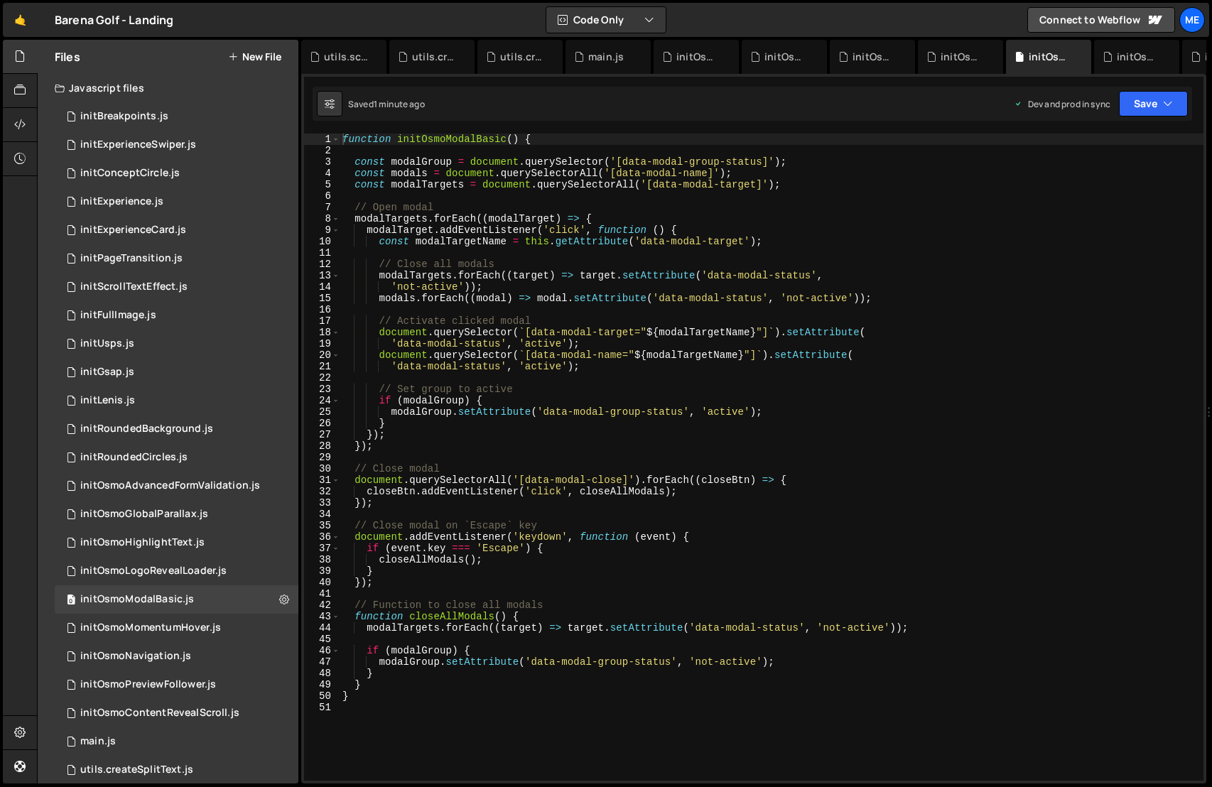
click at [475, 552] on div "function initOsmoModalBasic ( ) { const modalGroup = document . querySelector (…" at bounding box center [772, 469] width 864 height 670
type textarea "if (event.key === 'Escape') {"
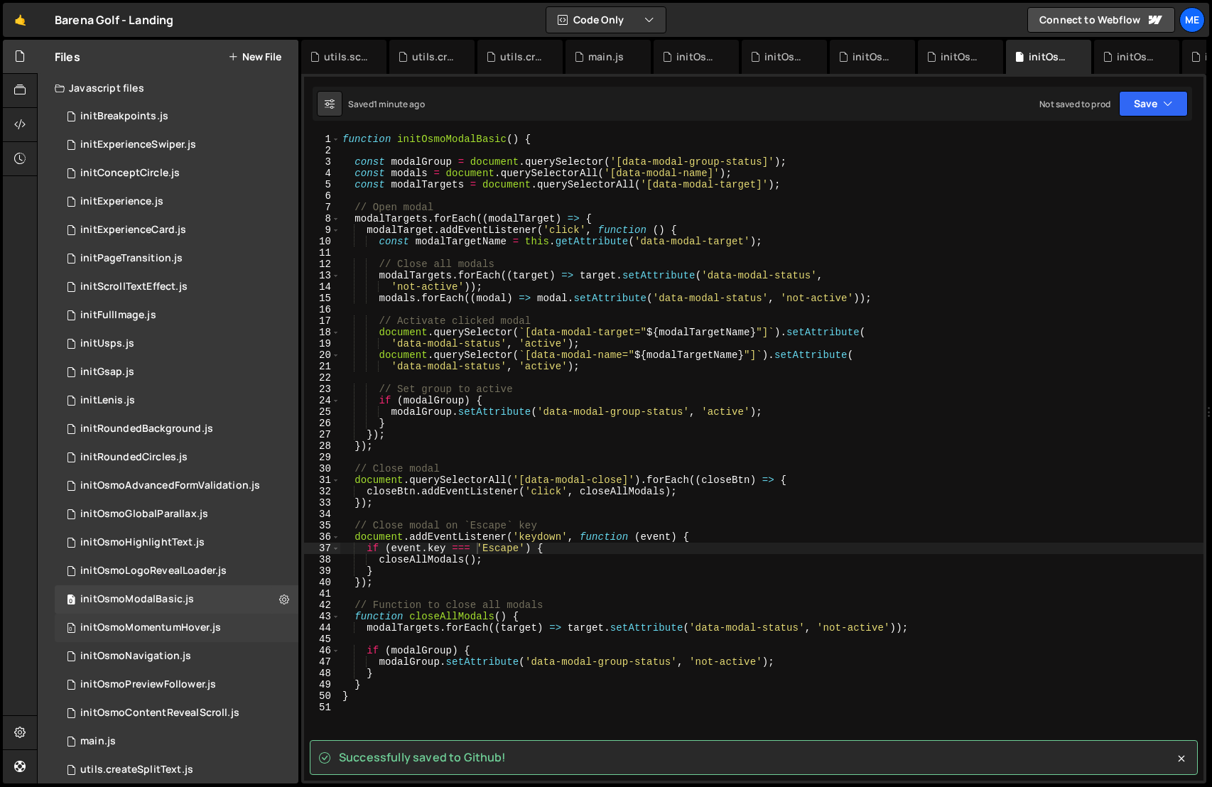
click at [233, 627] on div "0 initOsmoMomentumHover.js 0" at bounding box center [177, 628] width 244 height 28
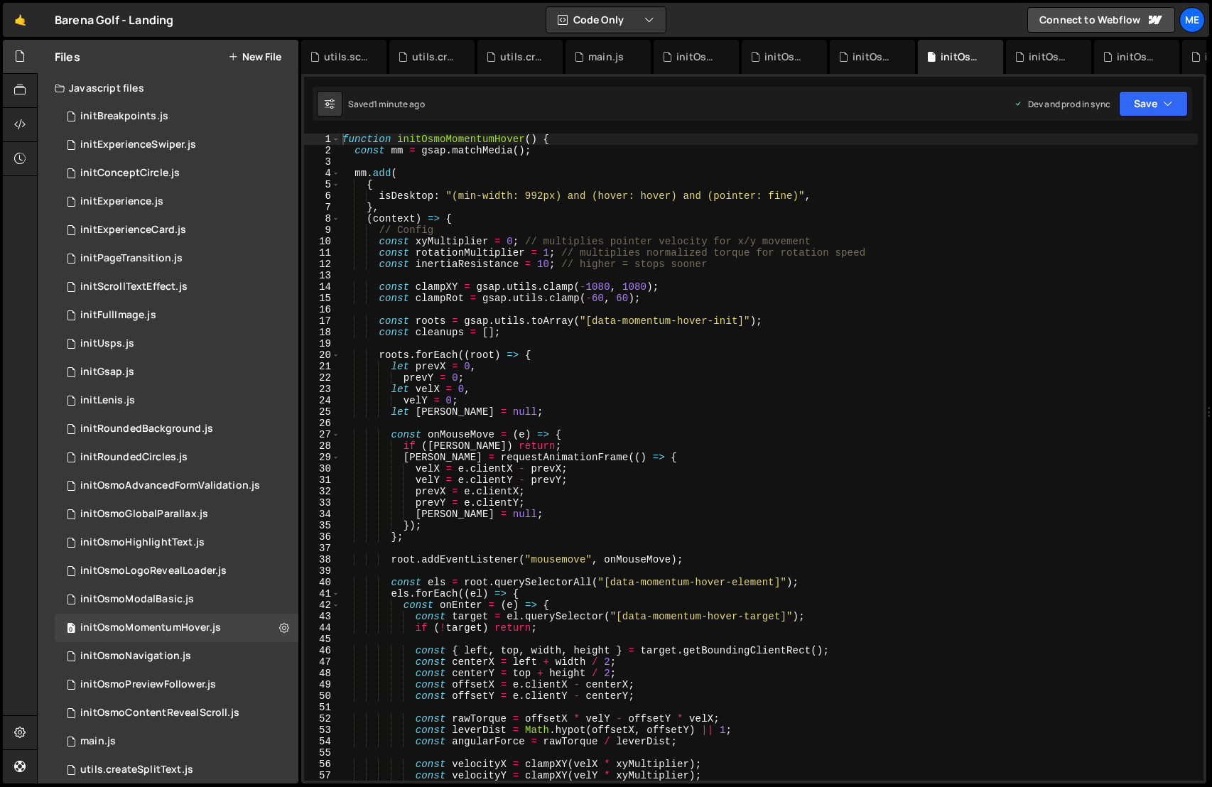
click at [496, 526] on div "function initOsmoMomentumHover ( ) { const mm = gsap . matchMedia ( ) ; mm . ad…" at bounding box center [769, 469] width 858 height 670
type textarea "});"
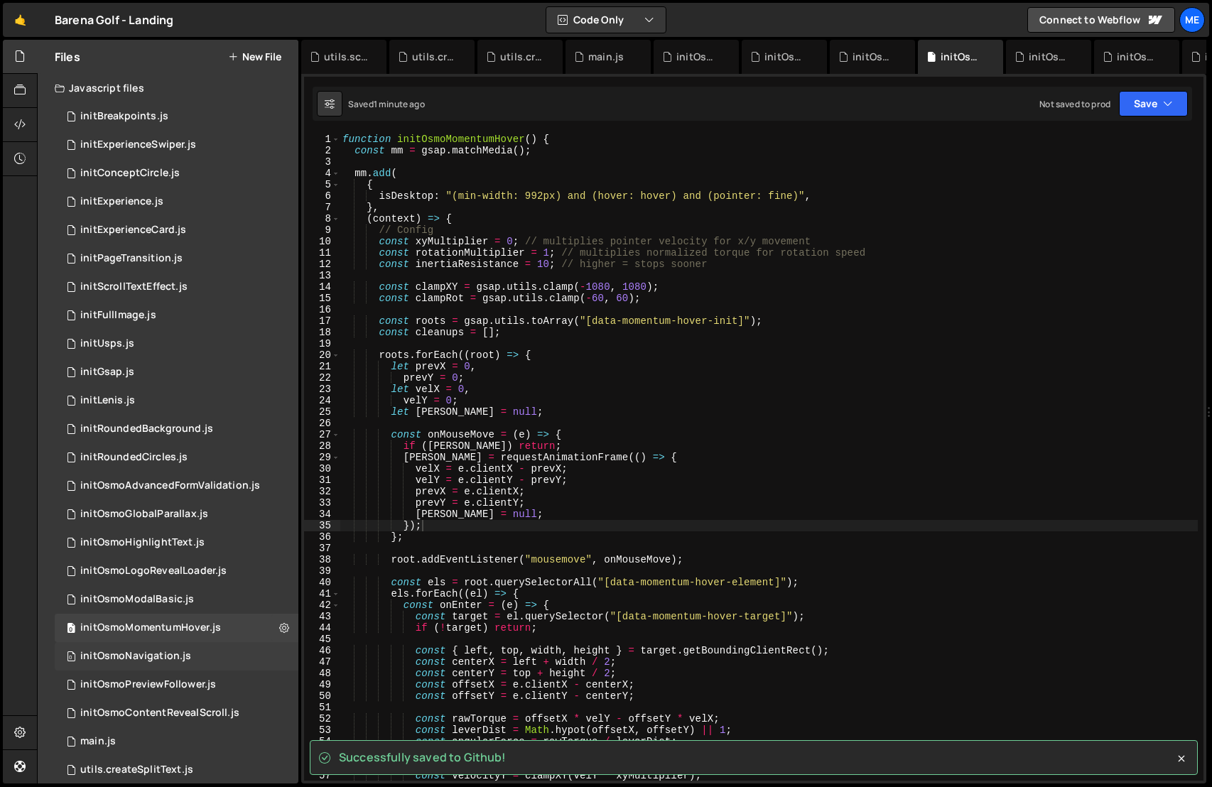
click at [210, 659] on div "0 initOsmoNavigation.js 0" at bounding box center [177, 656] width 244 height 28
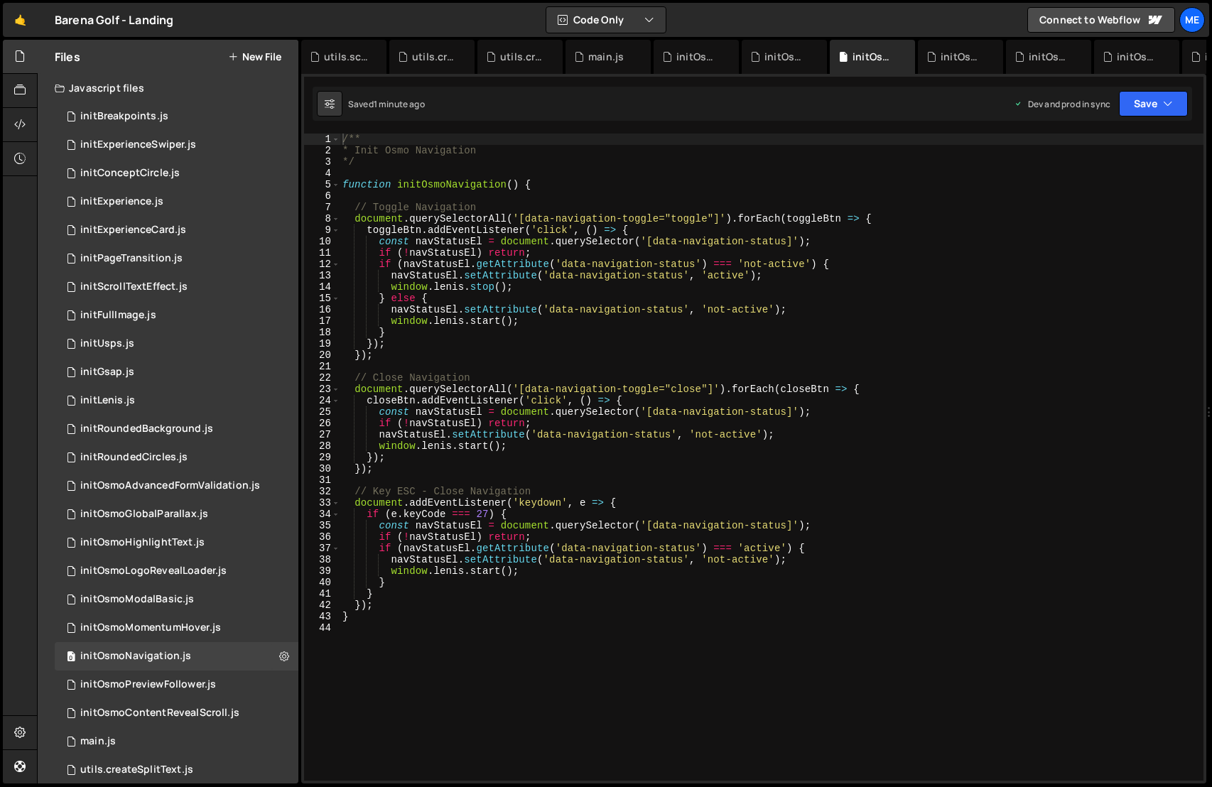
type textarea "const navStatusEl = document.querySelector('[data-navigation-status]');"
drag, startPoint x: 664, startPoint y: 523, endPoint x: 603, endPoint y: 556, distance: 68.7
click at [664, 523] on div "/** * Init Osmo Navigation */ function initOsmoNavigation ( ) { // Toggle Navig…" at bounding box center [772, 469] width 864 height 670
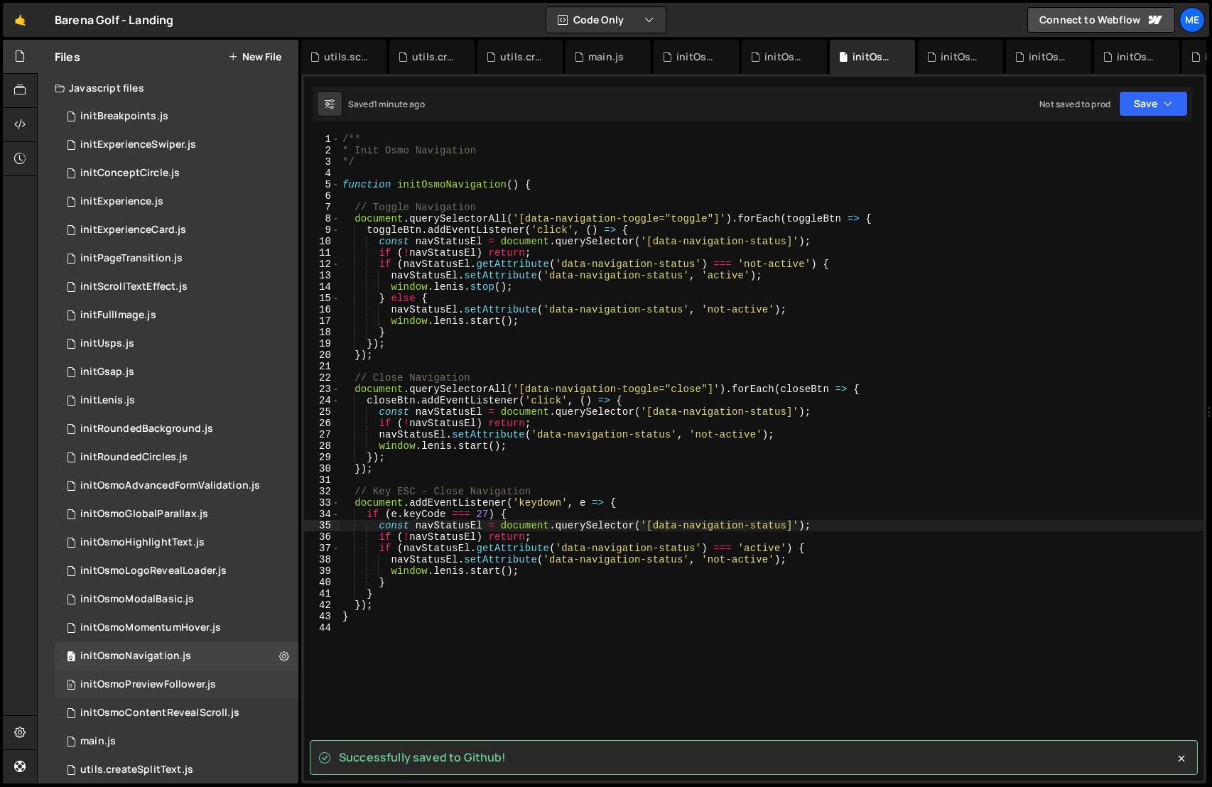
click at [234, 681] on div "0 initOsmoPreviewFollower.js 0" at bounding box center [177, 685] width 244 height 28
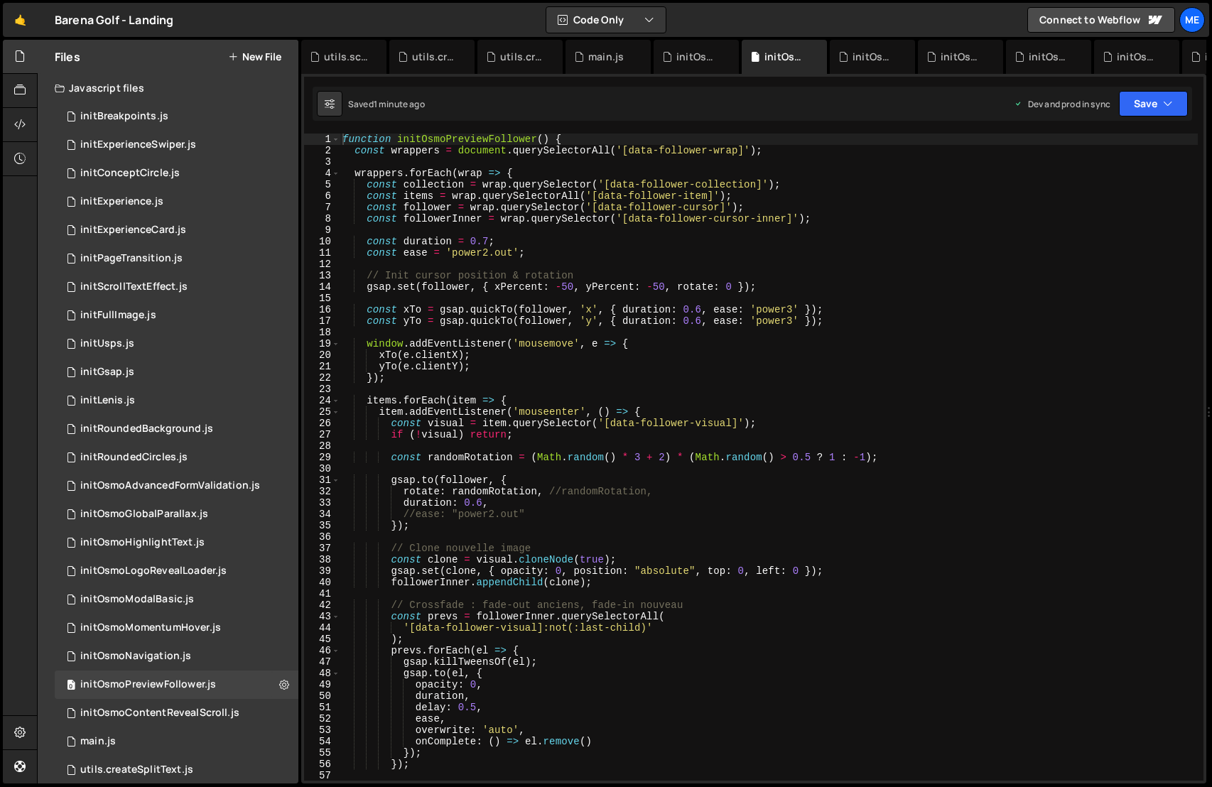
type textarea "followerInner.appendChild(clone);"
drag, startPoint x: 468, startPoint y: 587, endPoint x: 433, endPoint y: 629, distance: 55.5
click at [468, 587] on div "function initOsmoPreviewFollower ( ) { const wrappers = document . querySelecto…" at bounding box center [769, 469] width 858 height 670
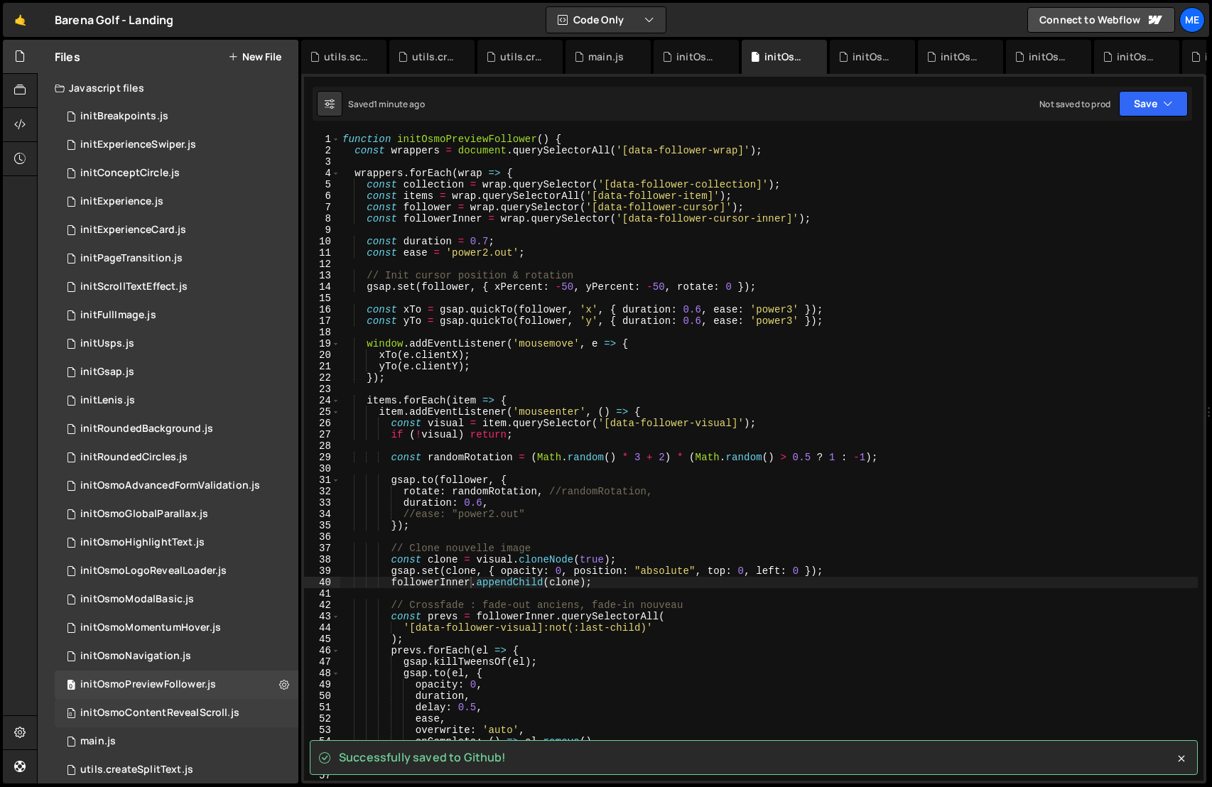
click at [250, 711] on div "0 initOsmoContentRevealScroll.js 0" at bounding box center [177, 713] width 244 height 28
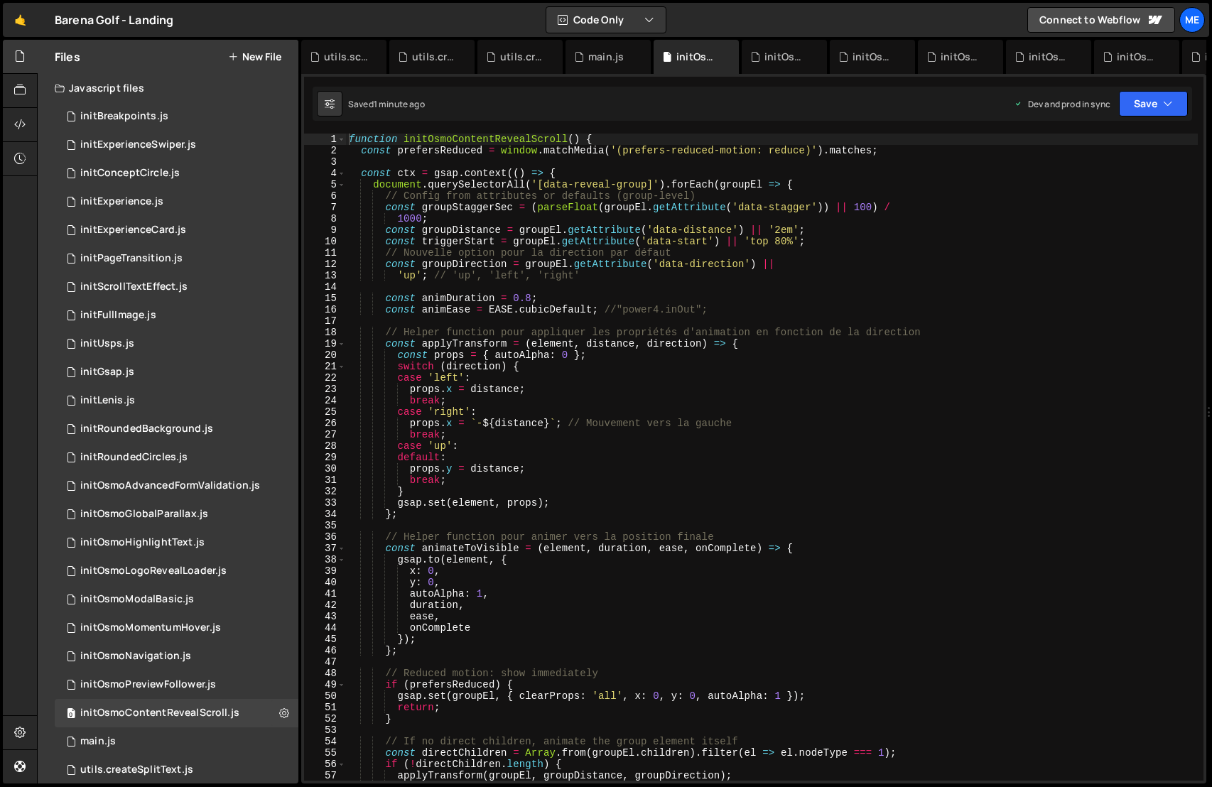
click at [484, 612] on div "function initOsmoContentRevealScroll ( ) { const prefersReduced = window . matc…" at bounding box center [772, 469] width 852 height 670
type textarea "ease,"
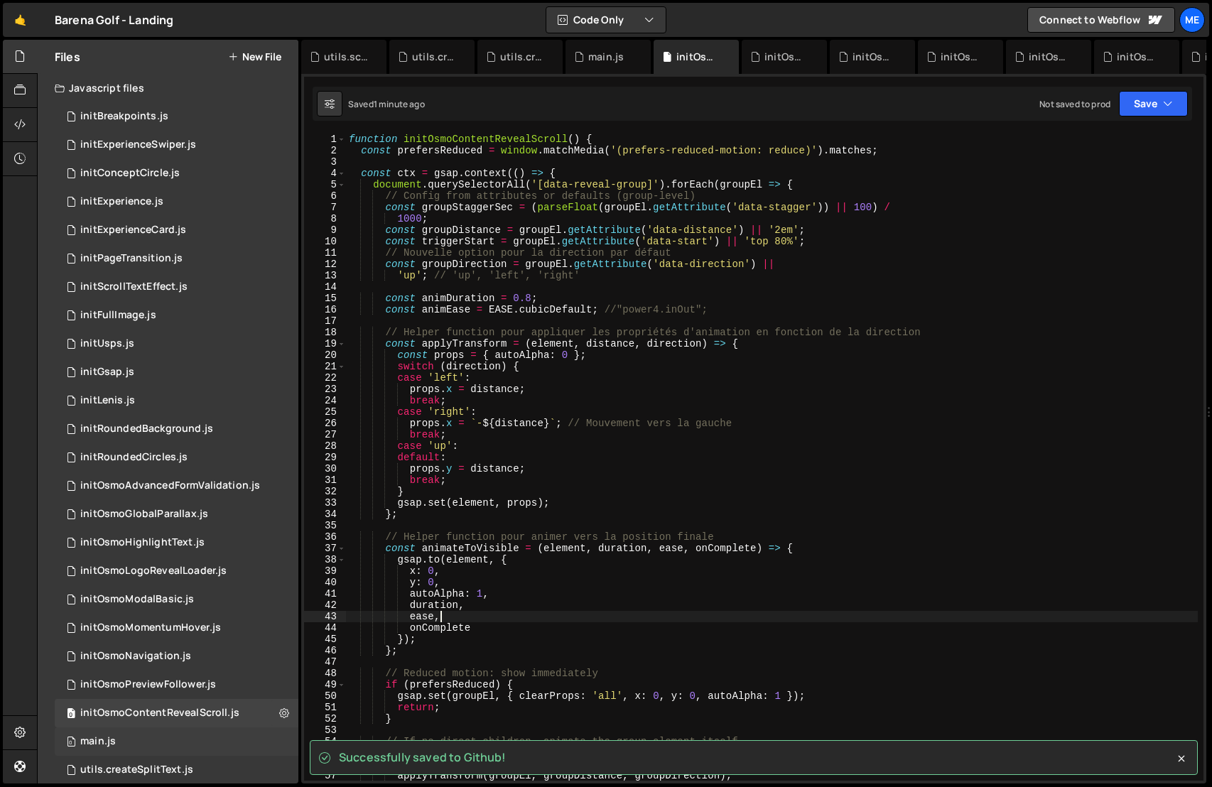
click at [182, 735] on div "0 main.js 0" at bounding box center [177, 742] width 244 height 28
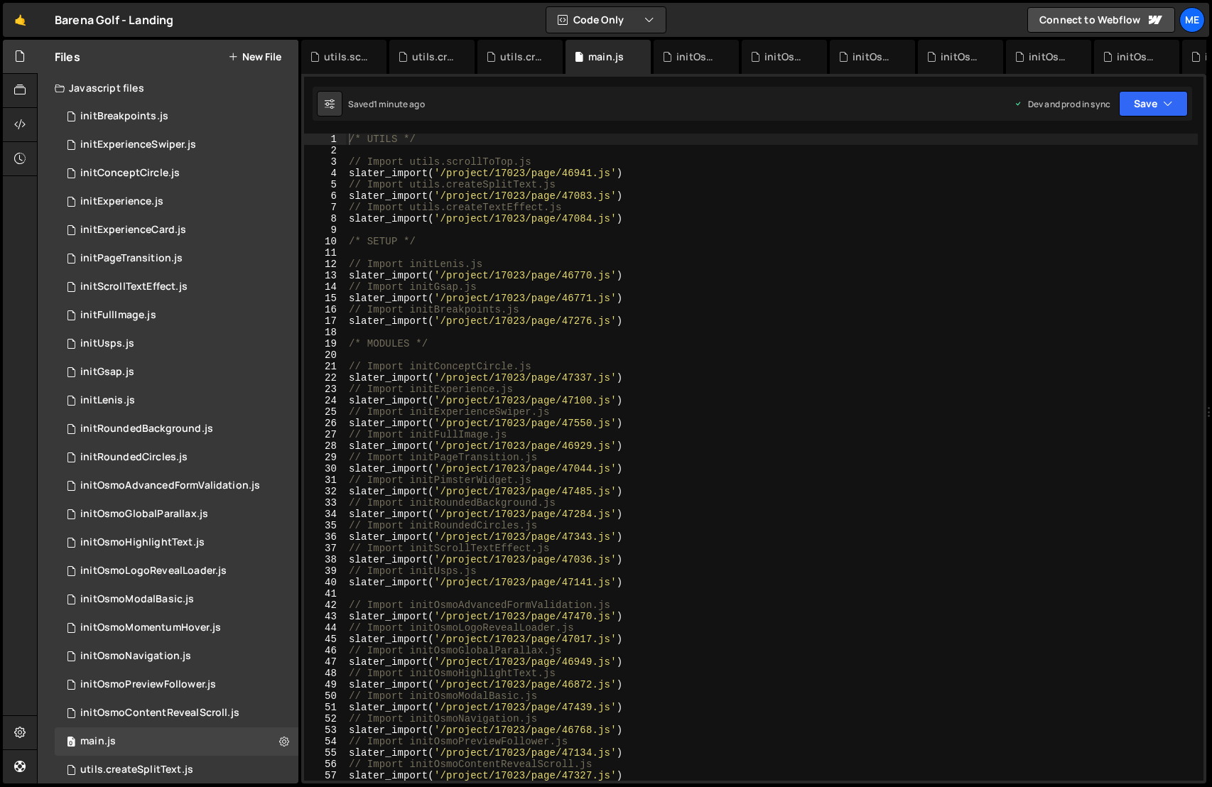
click at [566, 569] on div "/* UTILS */ // Import utils.scrollToTop.js slater_import ( '/project/17023/page…" at bounding box center [772, 469] width 852 height 670
type textarea "// Import initUsps.js"
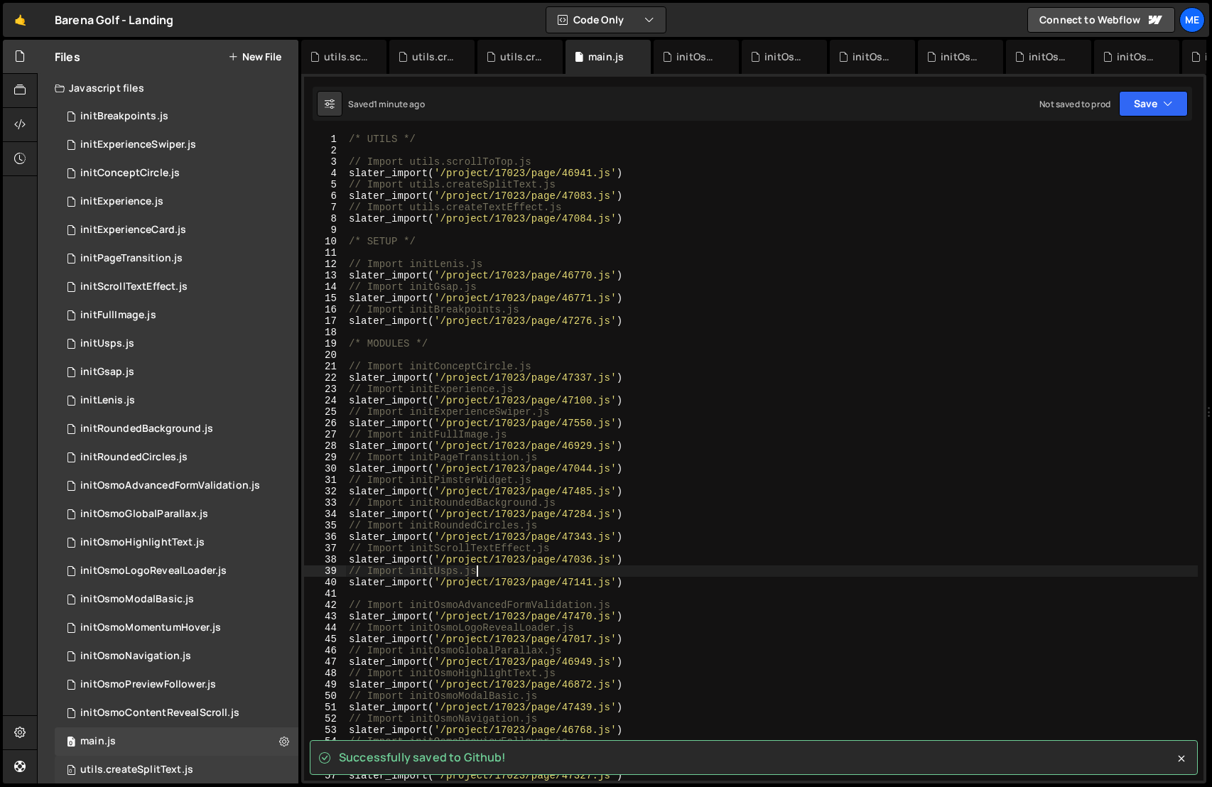
click at [210, 763] on div "0 utils.createSplitText.js 0" at bounding box center [177, 770] width 244 height 28
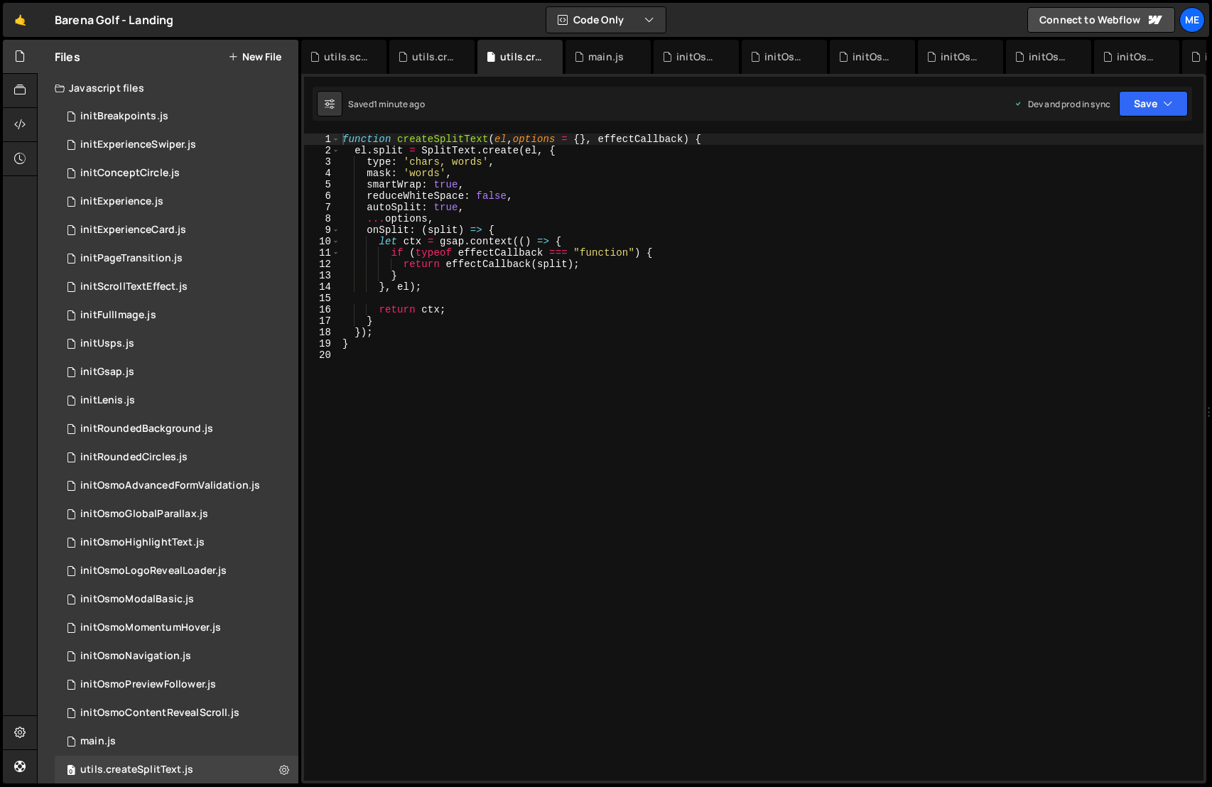
click at [528, 514] on div "function createSplitText ( el , options = { } , effectCallback ) { el . split =…" at bounding box center [772, 469] width 864 height 670
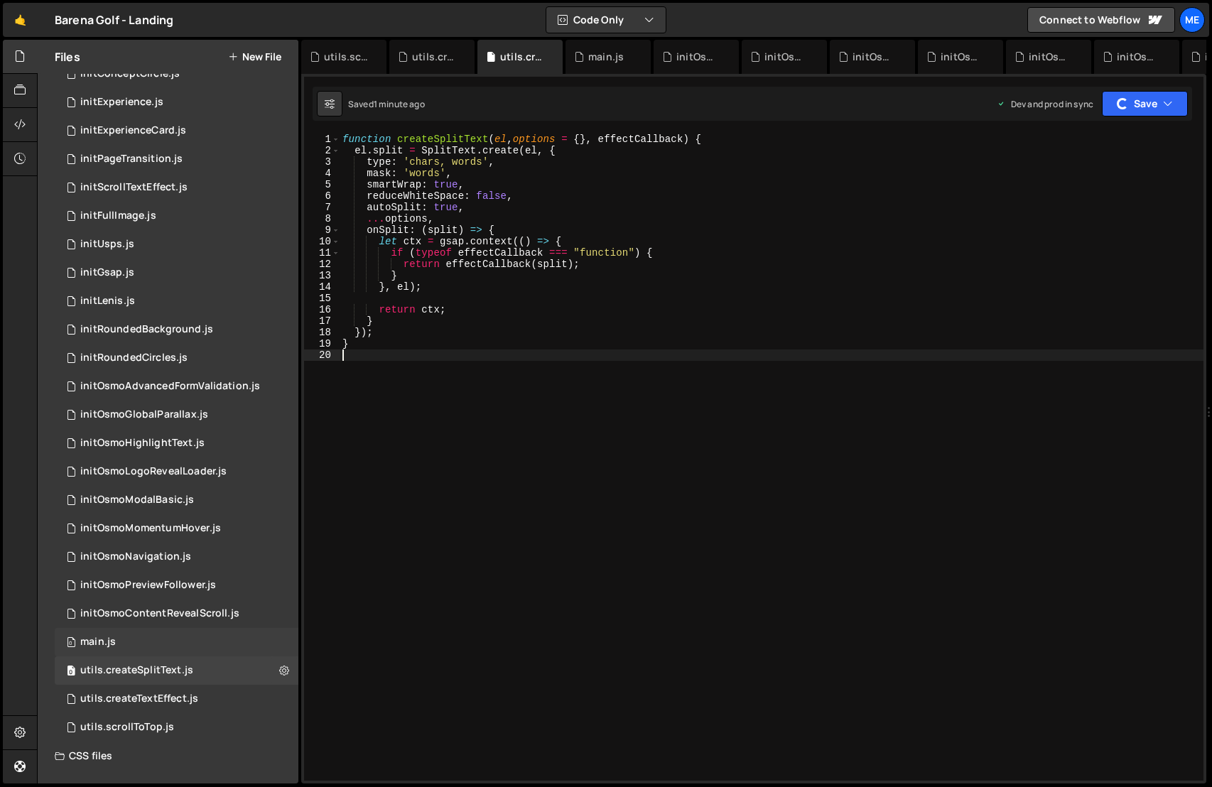
scroll to position [100, 0]
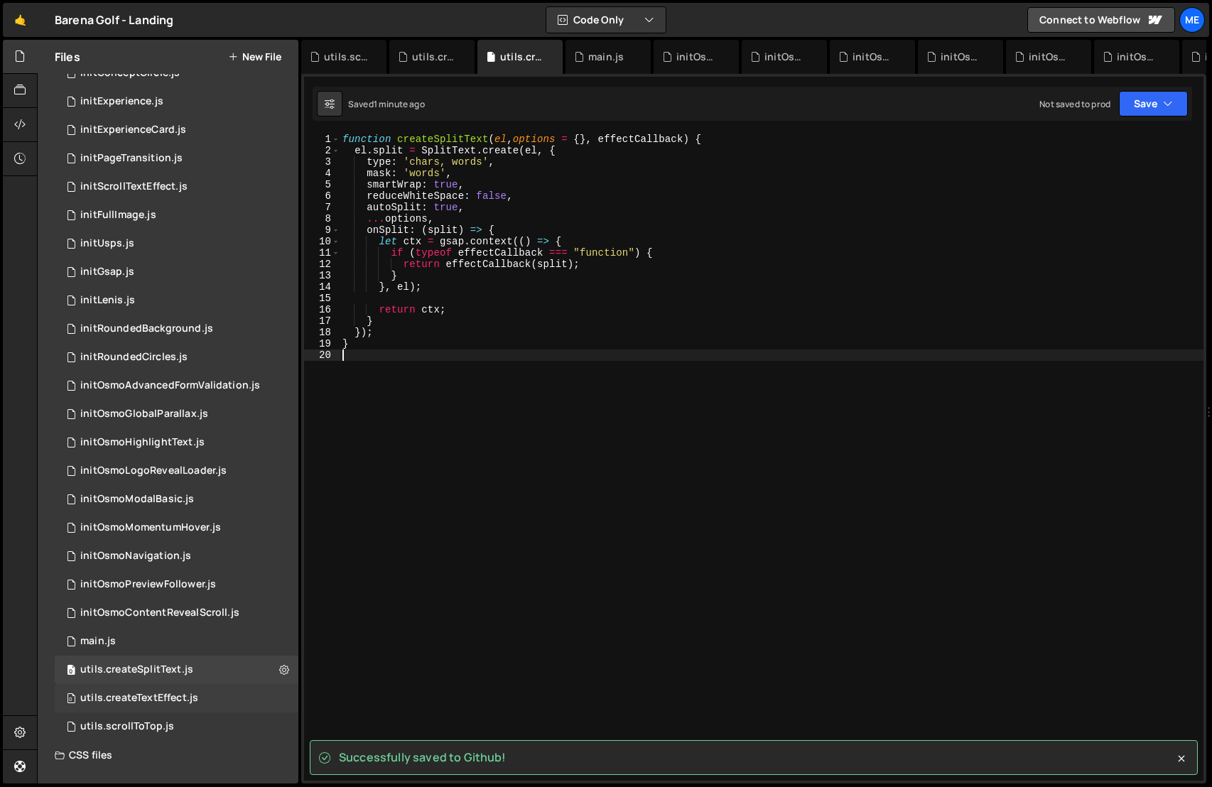
click at [220, 697] on div "0 utils.createTextEffect.js 0" at bounding box center [177, 698] width 244 height 28
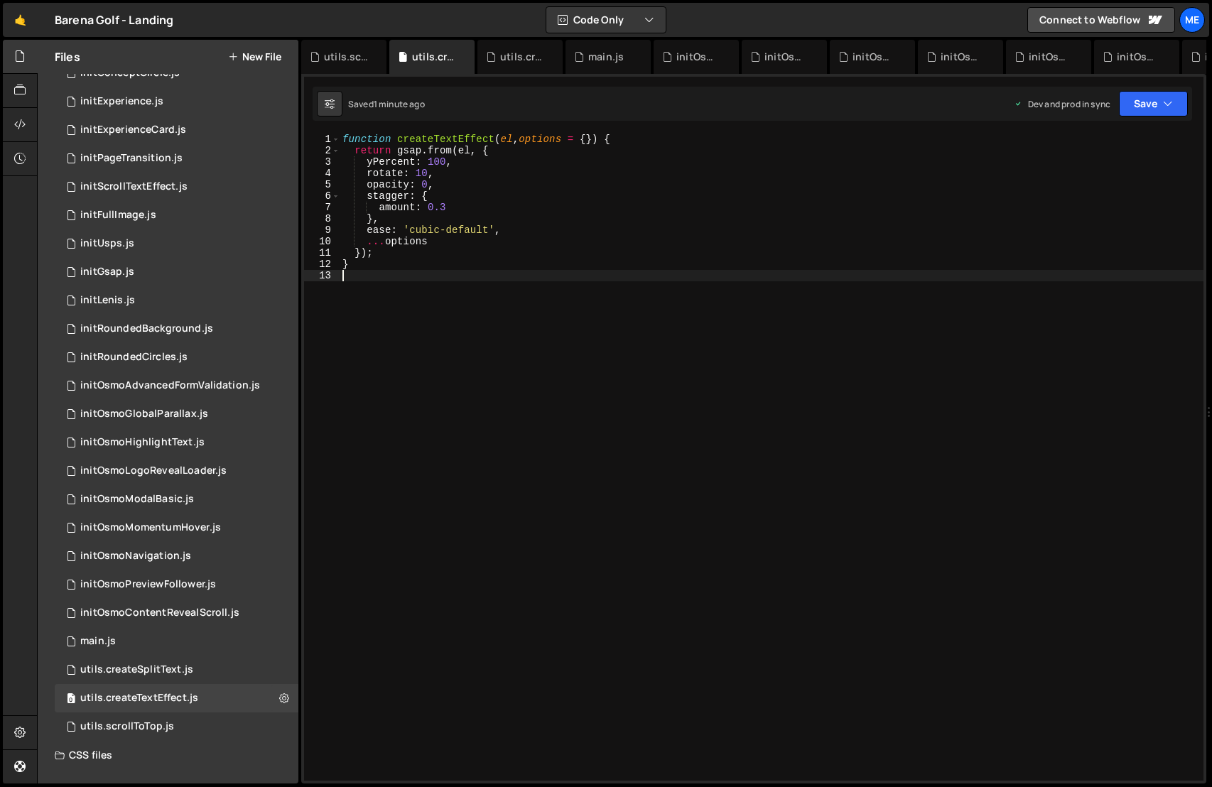
click at [463, 548] on div "function createTextEffect ( el , options = { }) { return gsap . from ( el , { y…" at bounding box center [772, 469] width 864 height 670
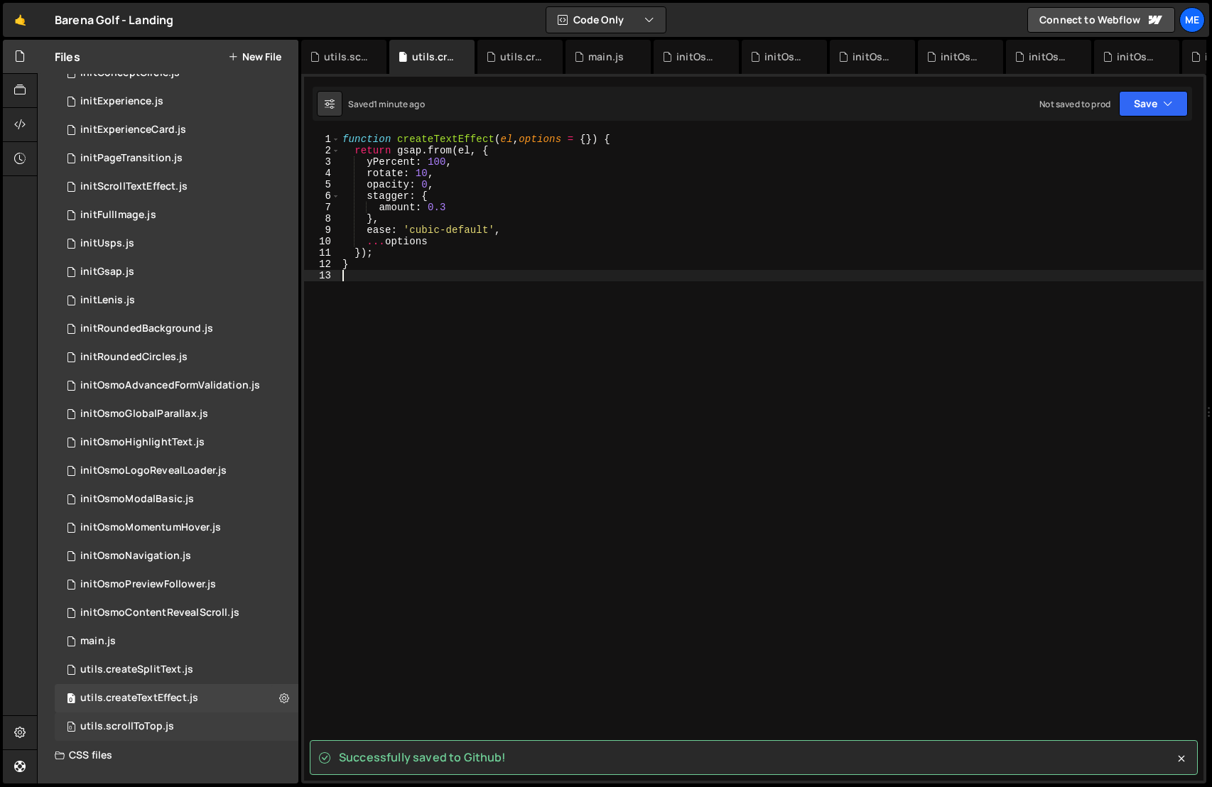
drag, startPoint x: 185, startPoint y: 729, endPoint x: 200, endPoint y: 728, distance: 15.6
click at [185, 729] on div "0 utils.scrollToTop.js 0" at bounding box center [177, 727] width 244 height 28
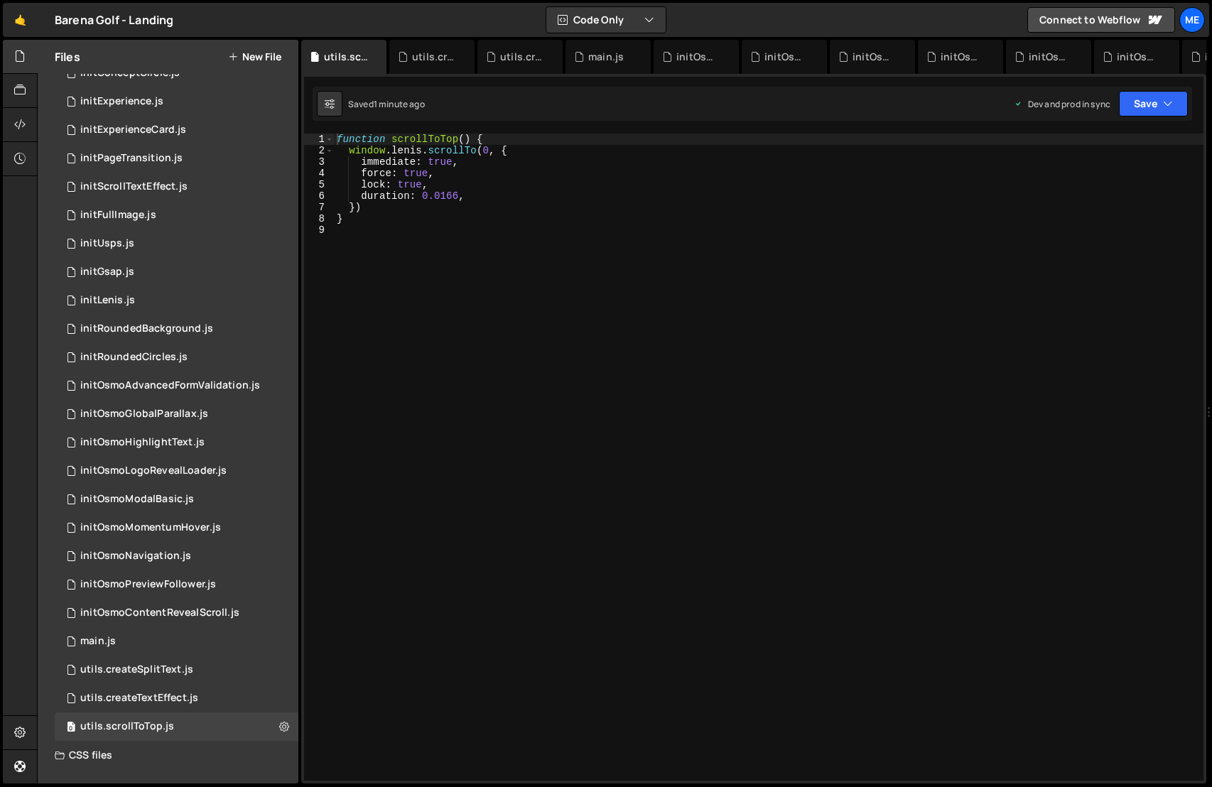
click at [541, 536] on div "function scrollToTop ( ) { window . [PERSON_NAME] . scrollTo ( 0 , { immediate …" at bounding box center [769, 469] width 870 height 670
click at [19, 121] on icon at bounding box center [19, 125] width 11 height 16
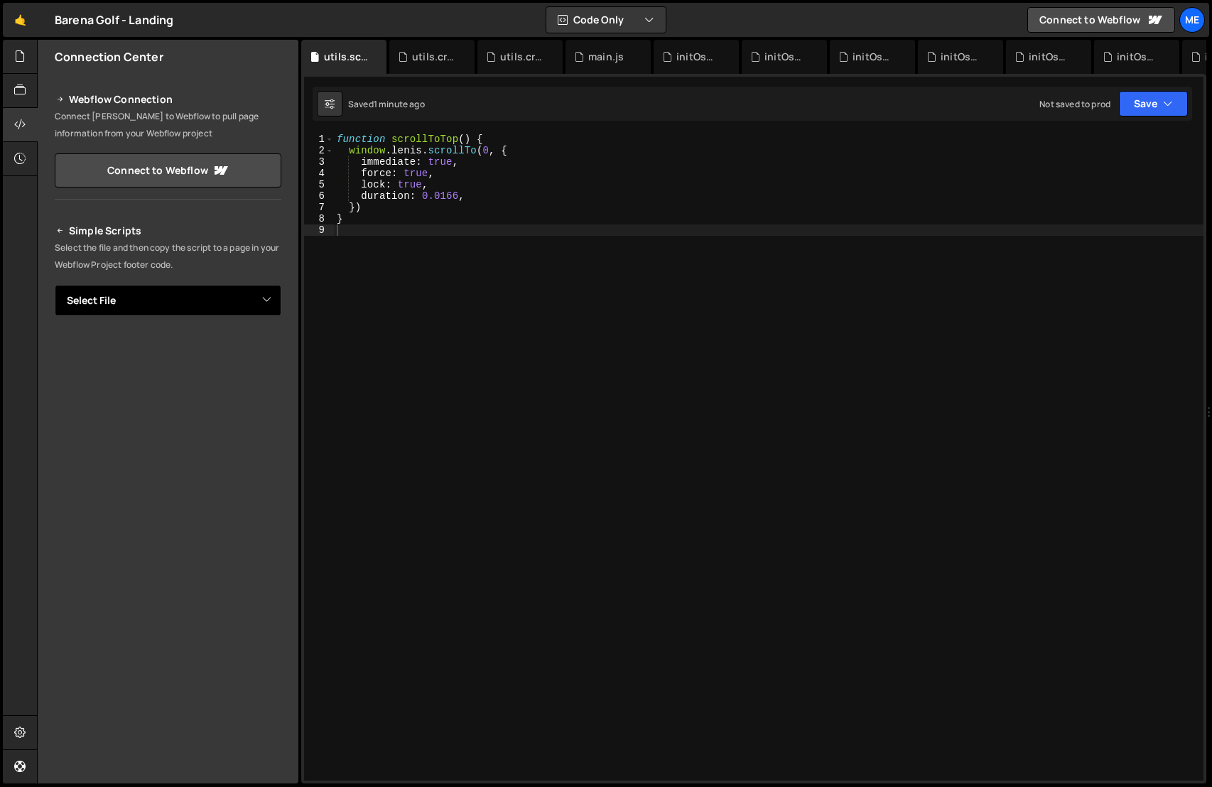
click at [195, 303] on select "Select File initBreakpoints.js initExperienceSwiper.js initConceptCircle.js ini…" at bounding box center [168, 300] width 227 height 31
select select "46769"
click at [55, 285] on select "Select File initBreakpoints.js initExperienceSwiper.js initConceptCircle.js ini…" at bounding box center [168, 300] width 227 height 31
click at [271, 352] on button "Button group with nested dropdown" at bounding box center [271, 349] width 20 height 30
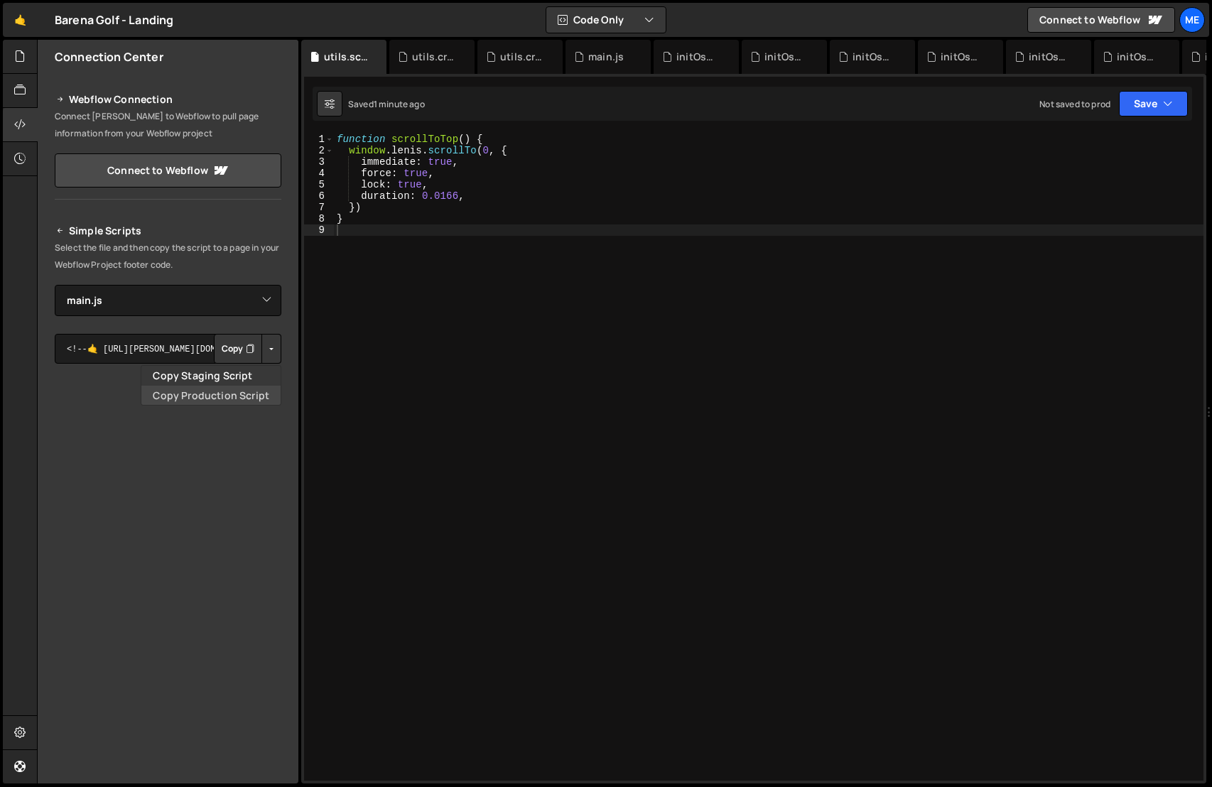
click at [246, 396] on link "Copy Production Script" at bounding box center [210, 396] width 139 height 20
